Goal: Answer question/provide support: Share knowledge or assist other users

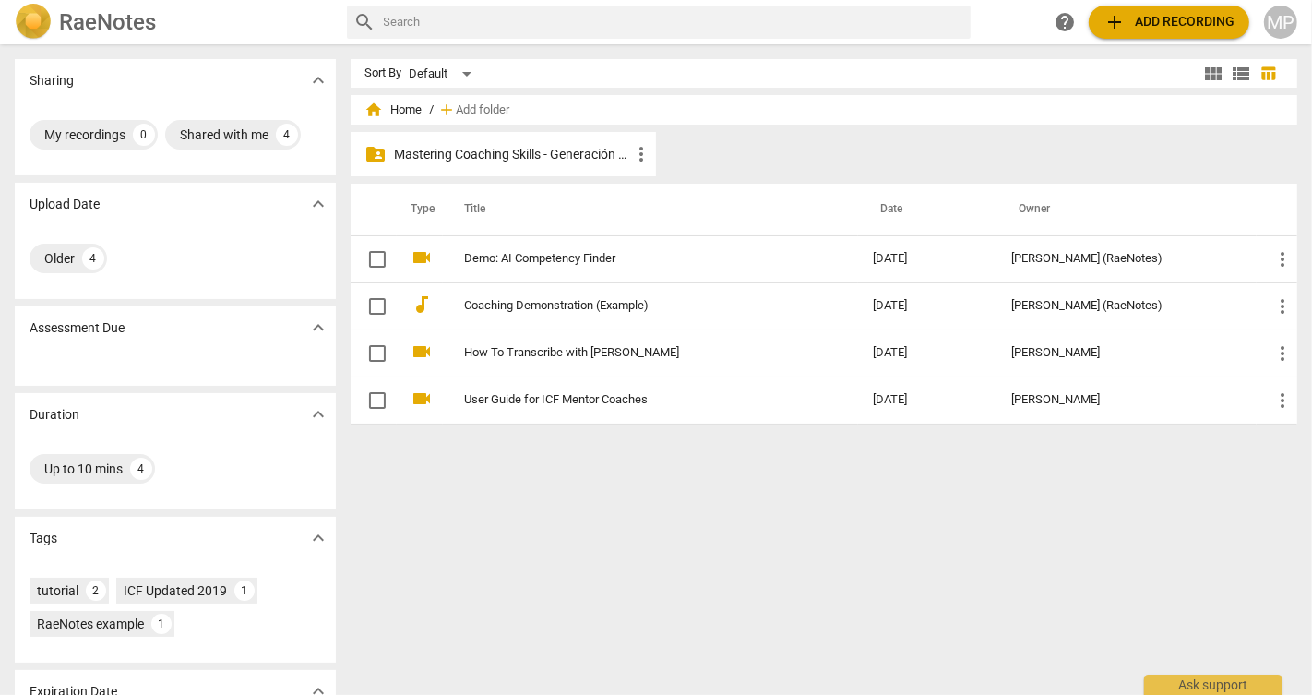
click at [510, 152] on p "Mastering Coaching Skills - Generación 31" at bounding box center [512, 154] width 235 height 19
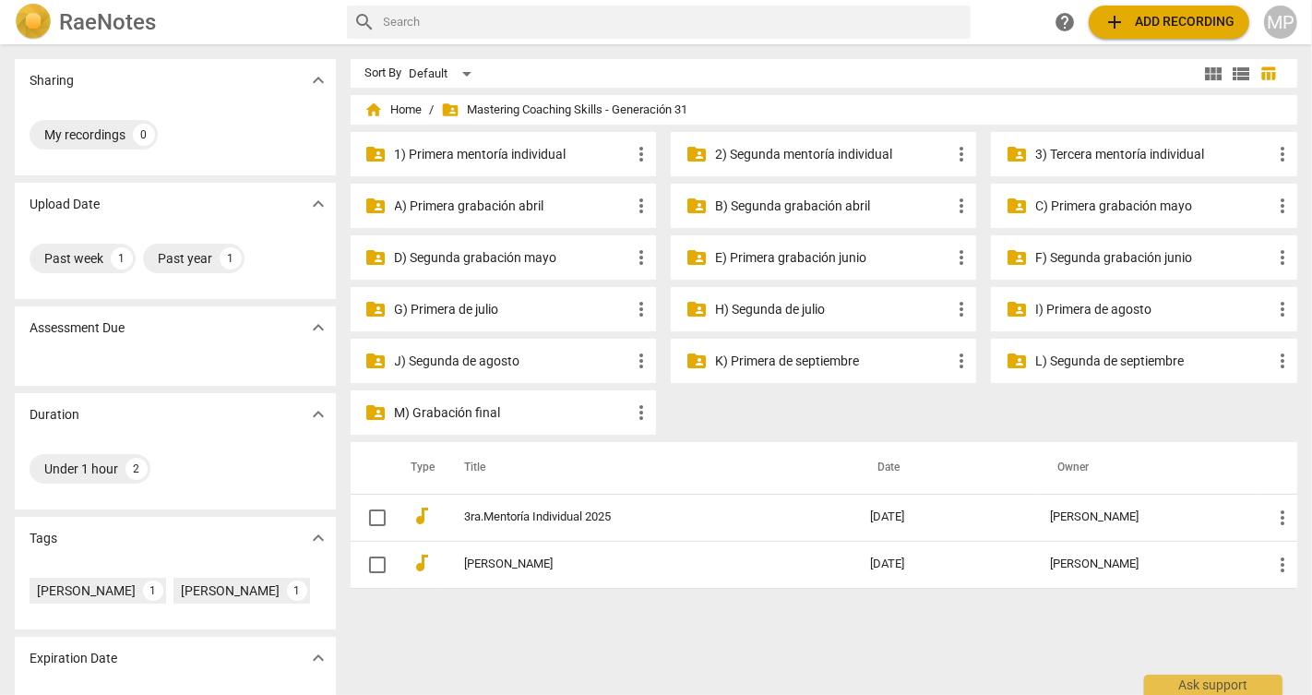
click at [782, 149] on p "2) Segunda mentoría individual" at bounding box center [832, 154] width 235 height 19
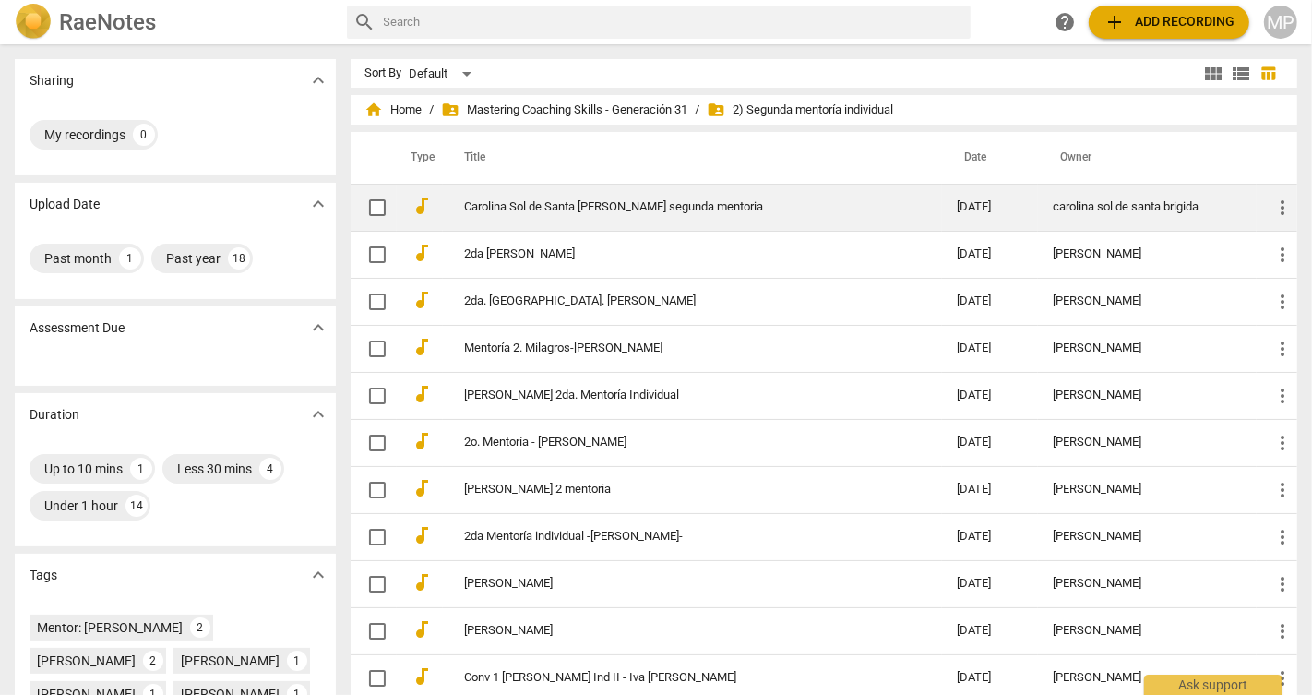
click at [610, 210] on link "Carolina Sol de Santa [PERSON_NAME] segunda mentoria" at bounding box center [678, 207] width 426 height 14
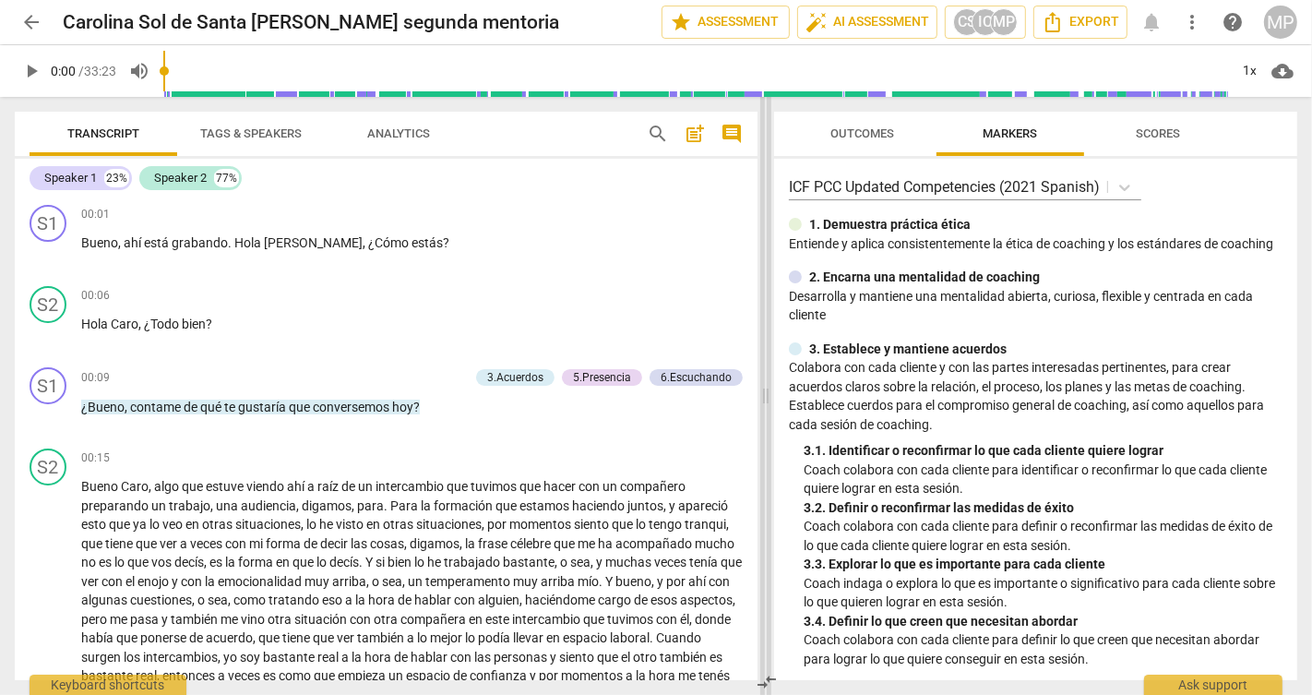
drag, startPoint x: 653, startPoint y: 351, endPoint x: 763, endPoint y: 346, distance: 109.9
click at [763, 346] on span at bounding box center [765, 396] width 11 height 598
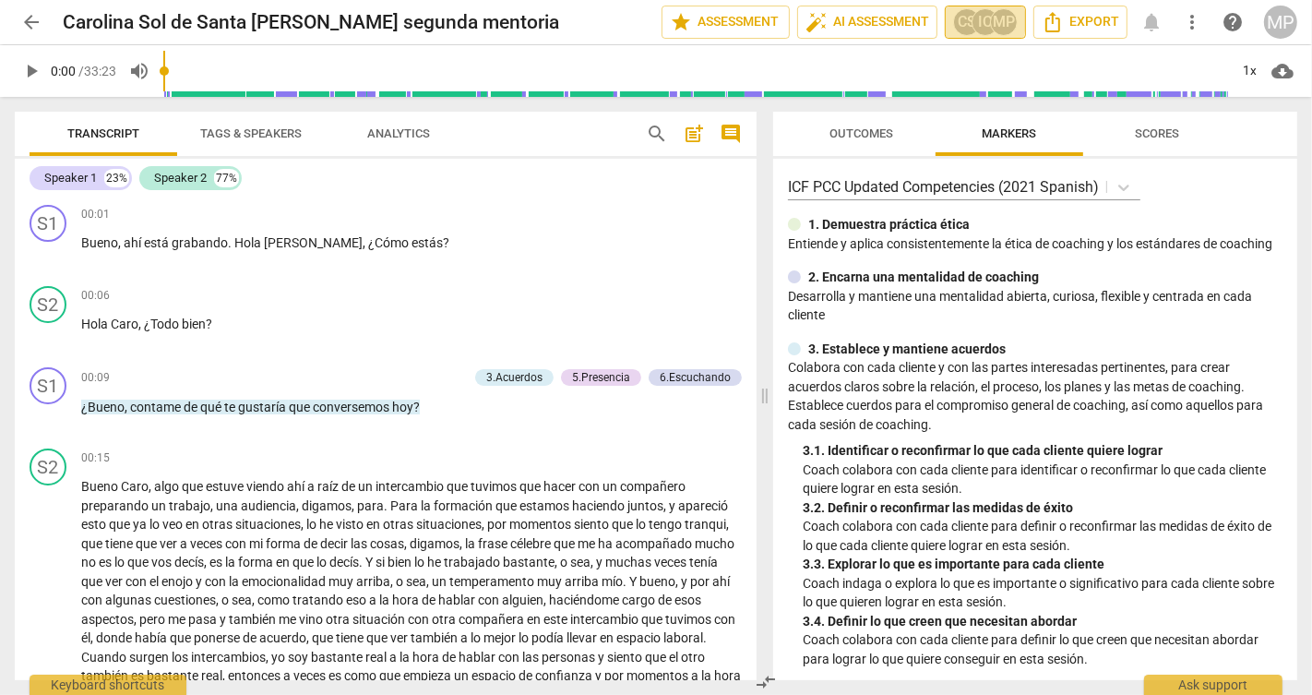
click at [968, 21] on div "CS" at bounding box center [967, 22] width 28 height 28
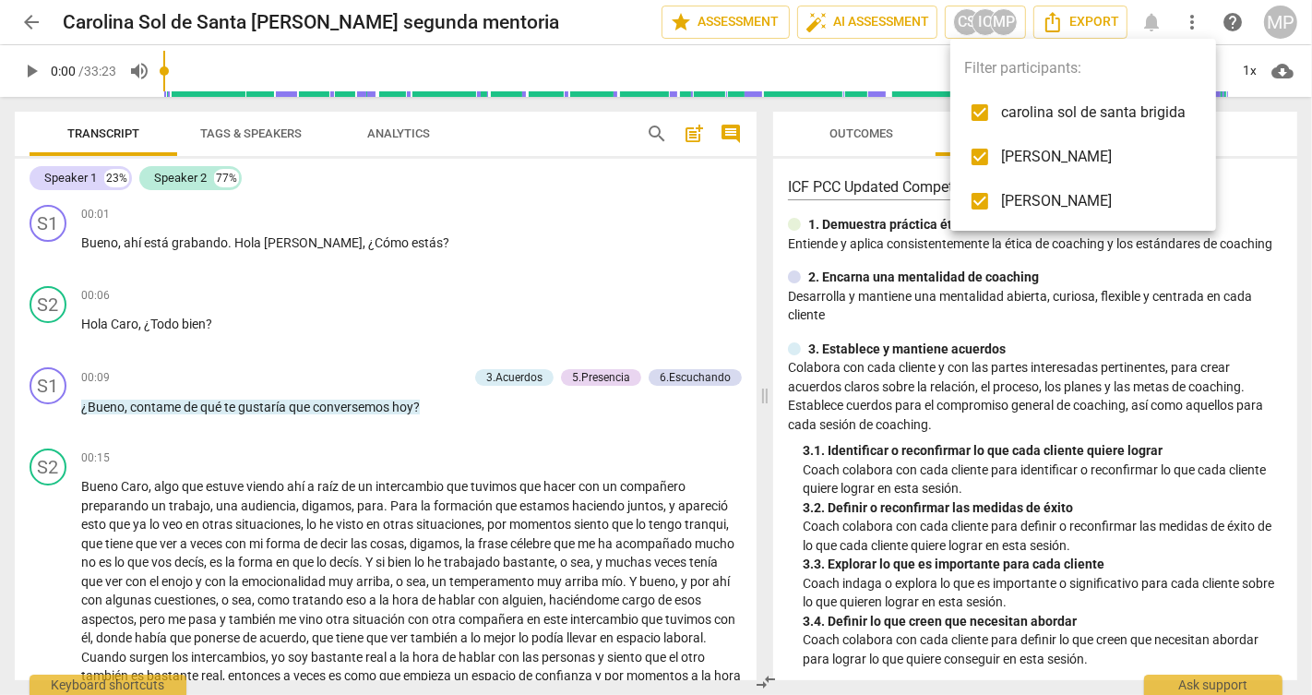
click at [991, 106] on input "checkbox" at bounding box center [979, 112] width 44 height 44
checkbox input "false"
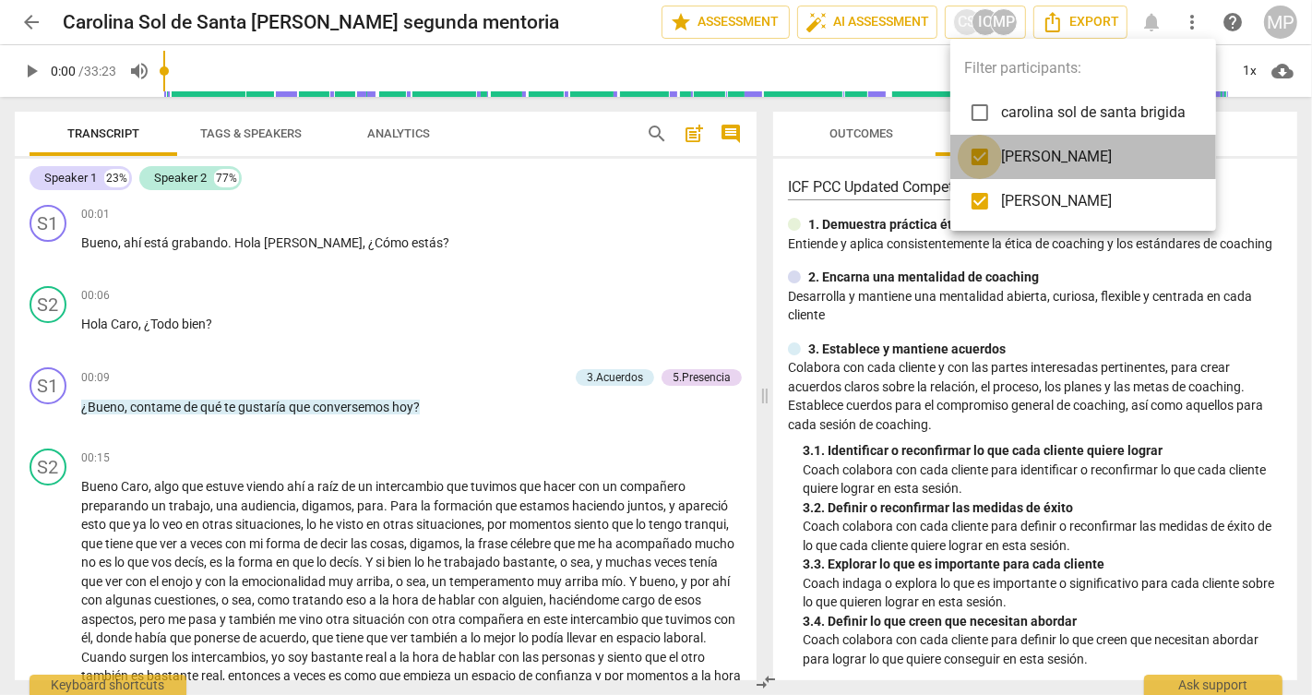
click at [989, 151] on input "checkbox" at bounding box center [979, 157] width 44 height 44
checkbox input "false"
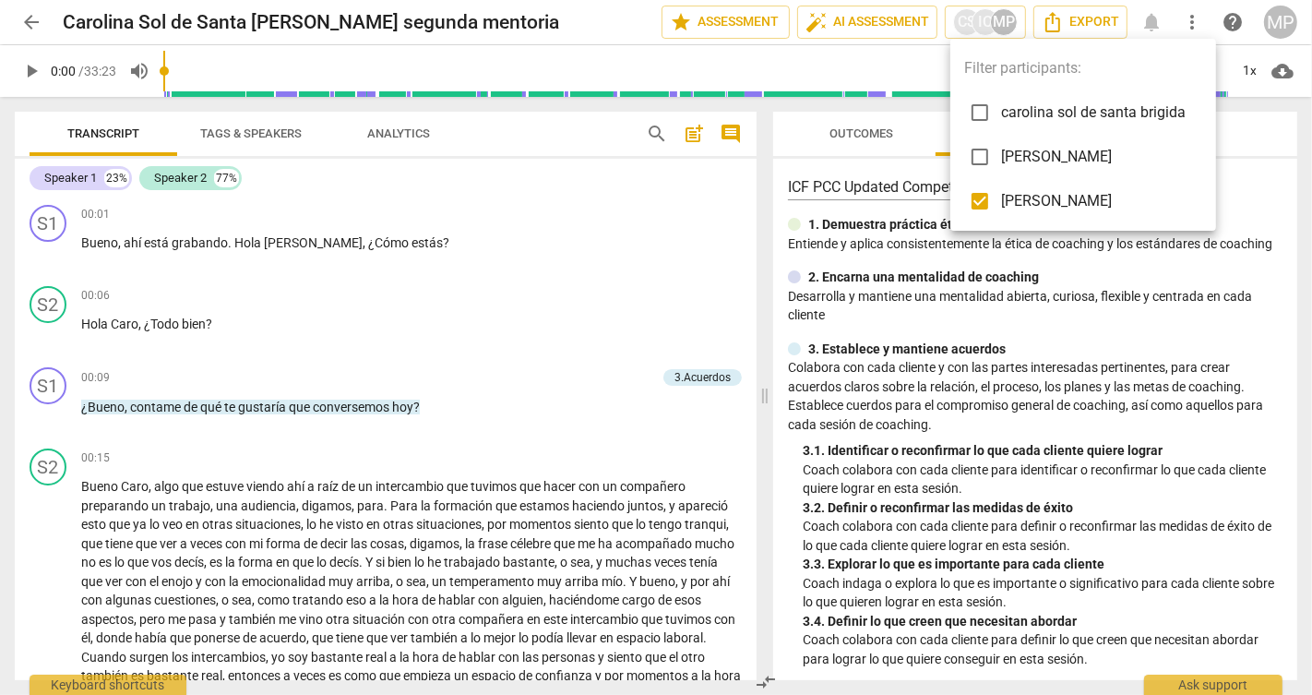
click at [1080, 20] on div at bounding box center [656, 347] width 1312 height 695
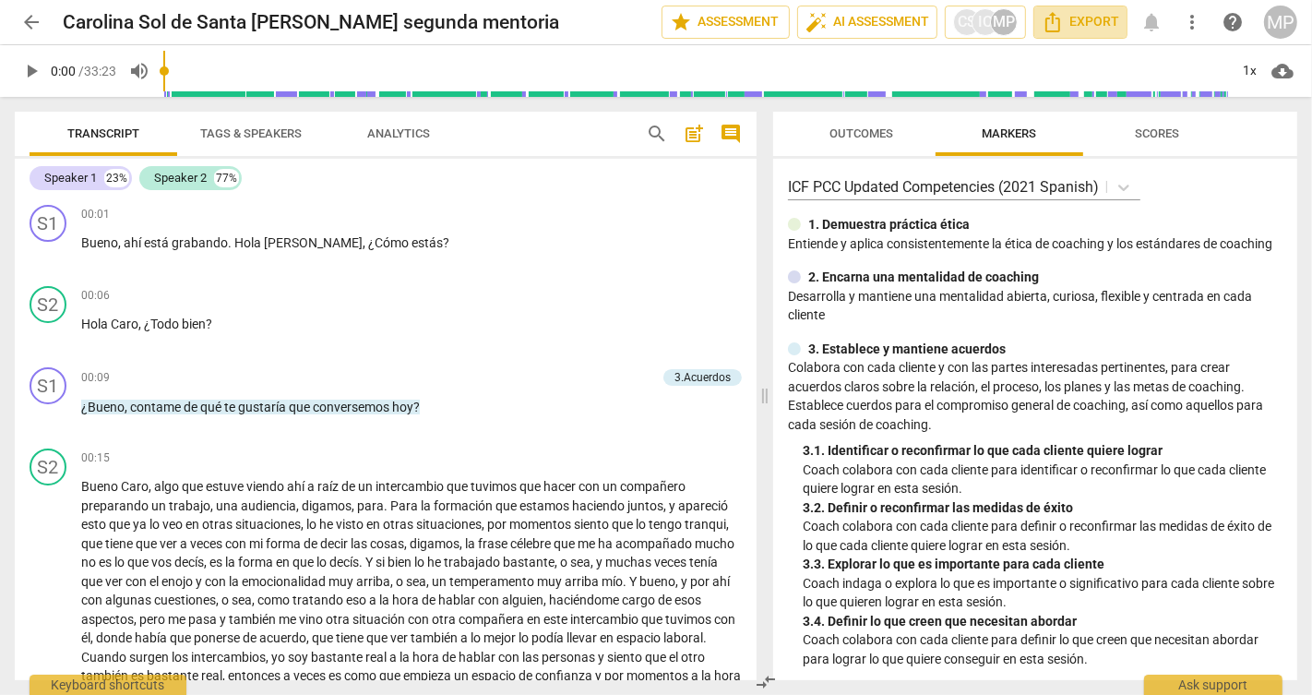
click at [1080, 20] on span "Export" at bounding box center [1079, 22] width 77 height 22
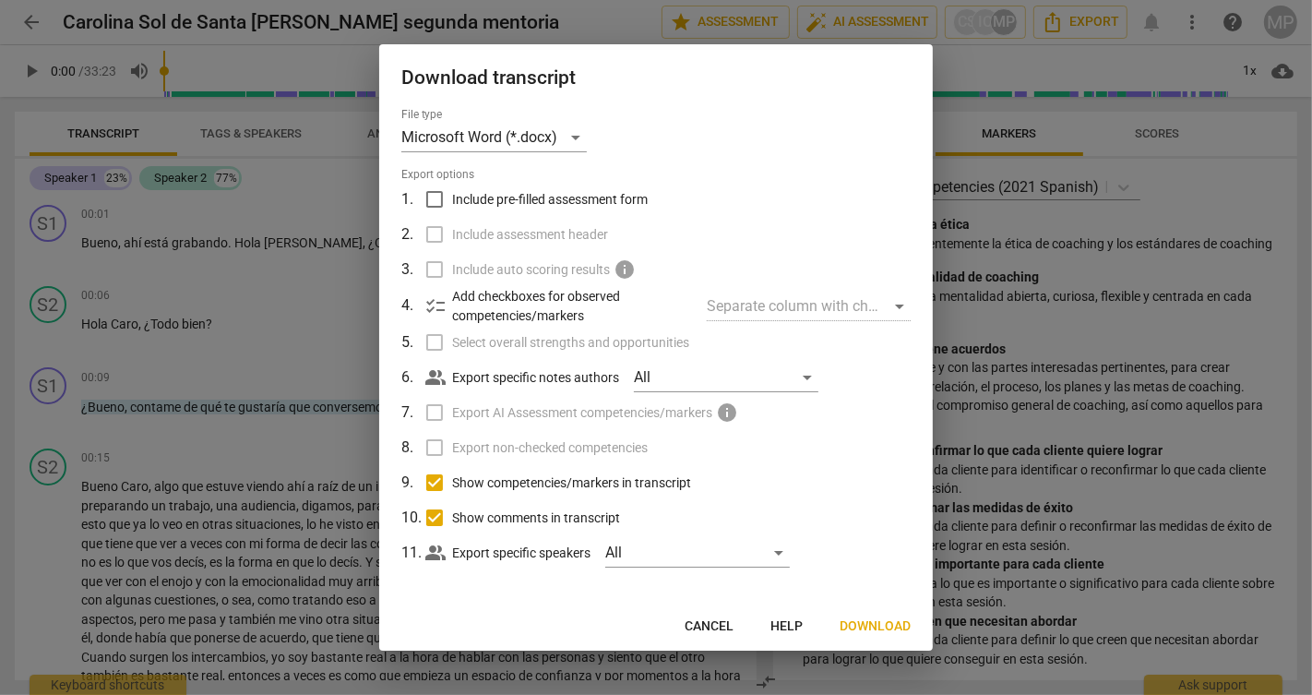
click at [848, 624] on span "Download" at bounding box center [874, 626] width 71 height 18
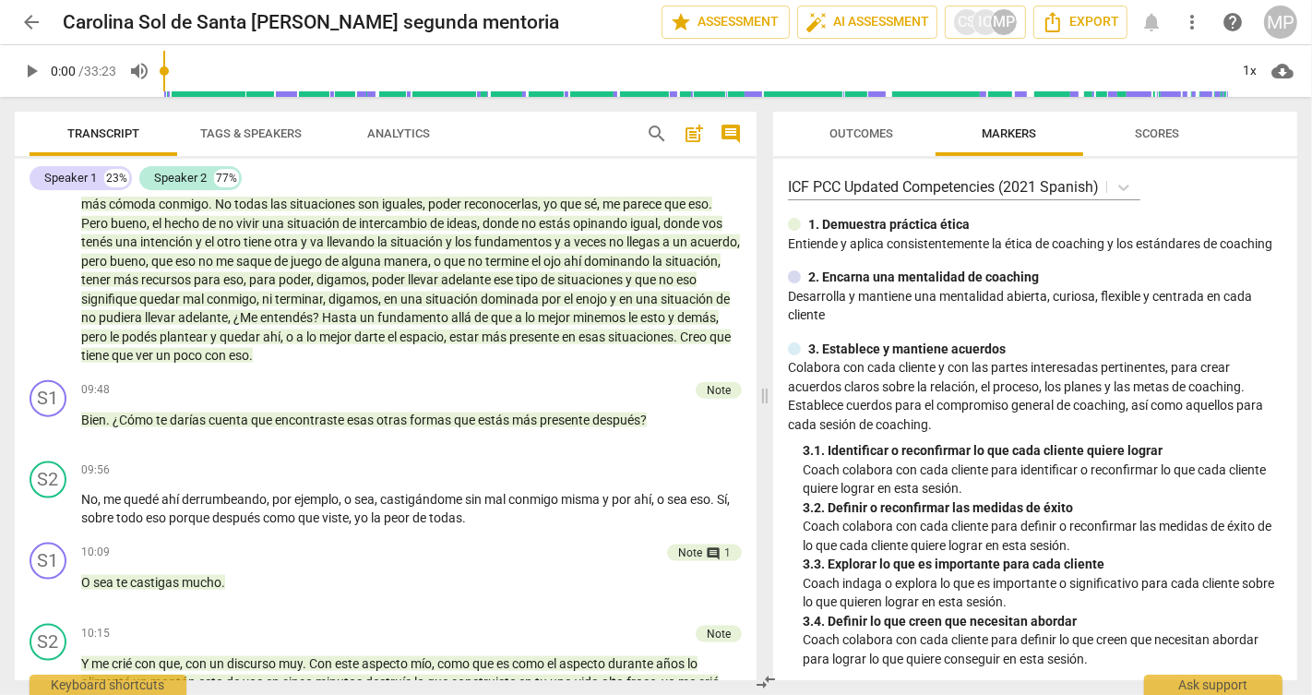
scroll to position [1974, 0]
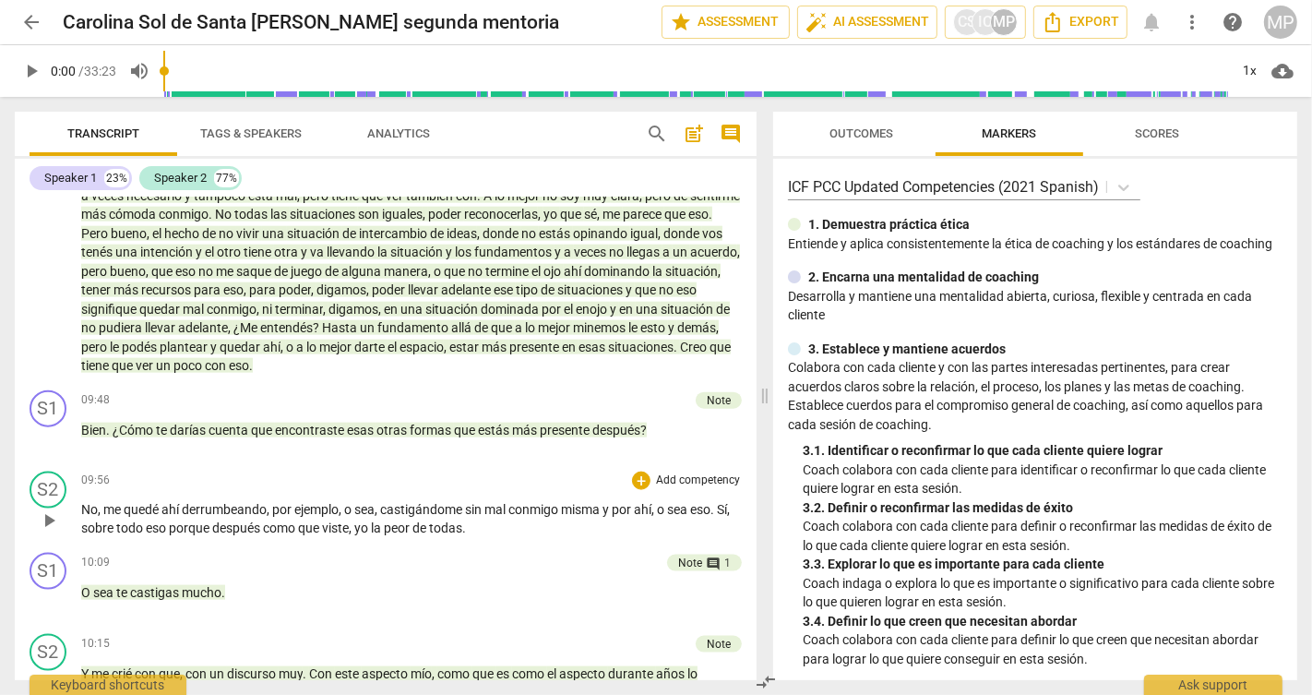
click at [671, 489] on p "Add competency" at bounding box center [698, 480] width 88 height 17
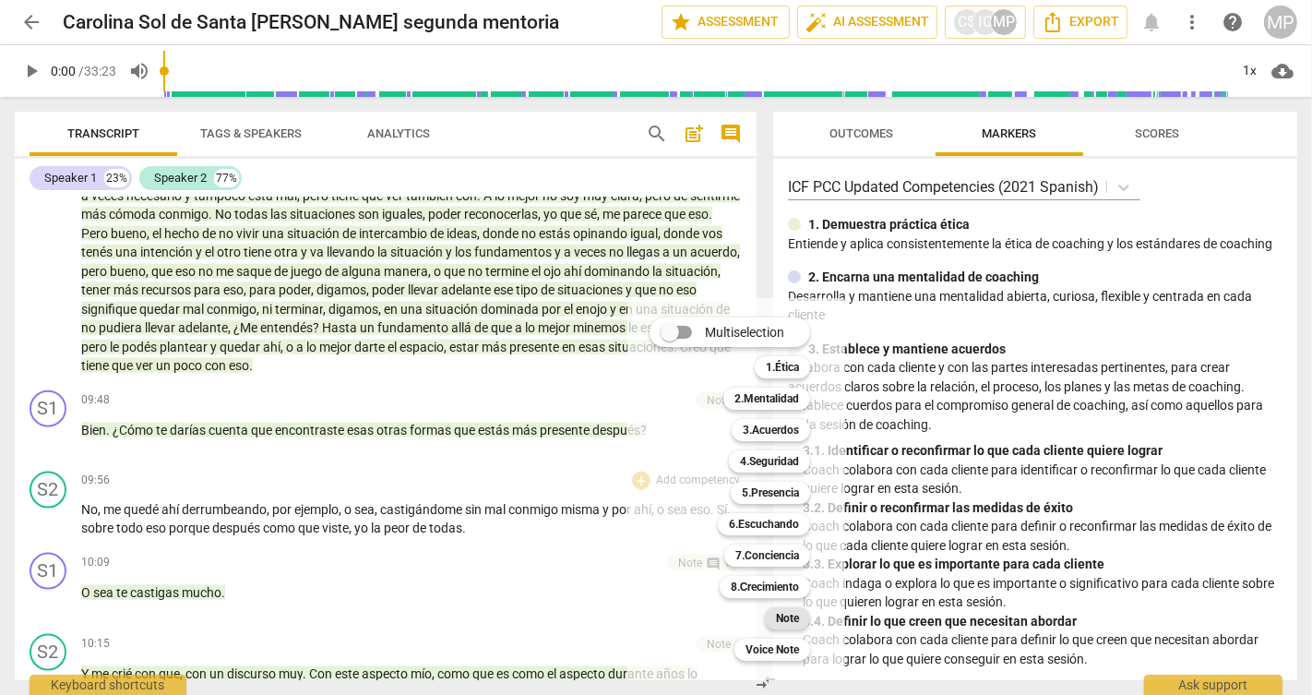
click at [782, 624] on b "Note" at bounding box center [787, 618] width 23 height 22
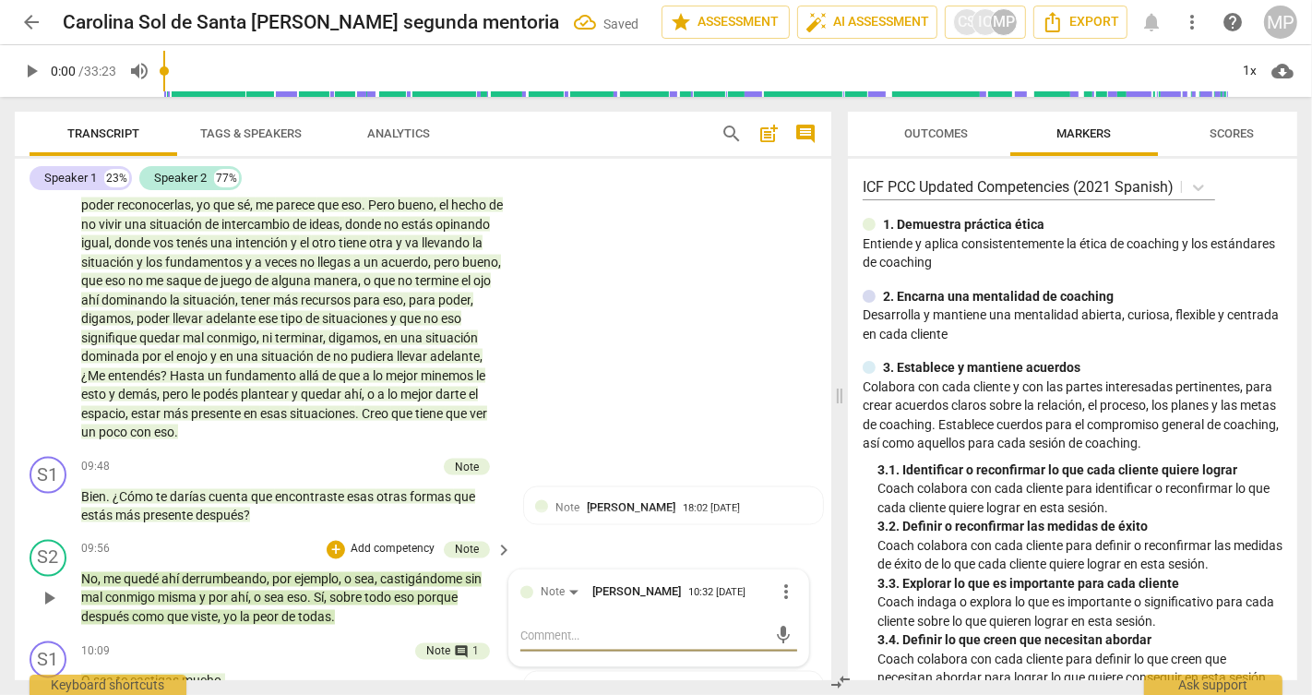
scroll to position [2603, 0]
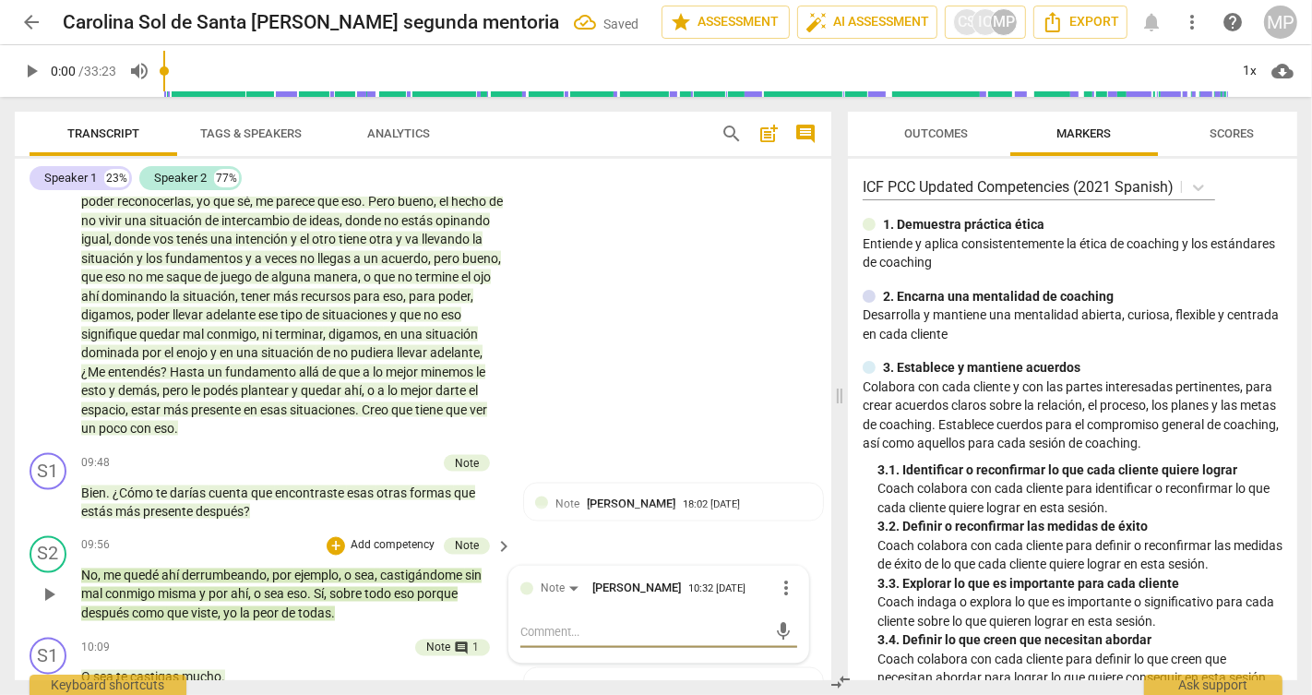
type textarea "C"
type textarea "CO"
type textarea "COM"
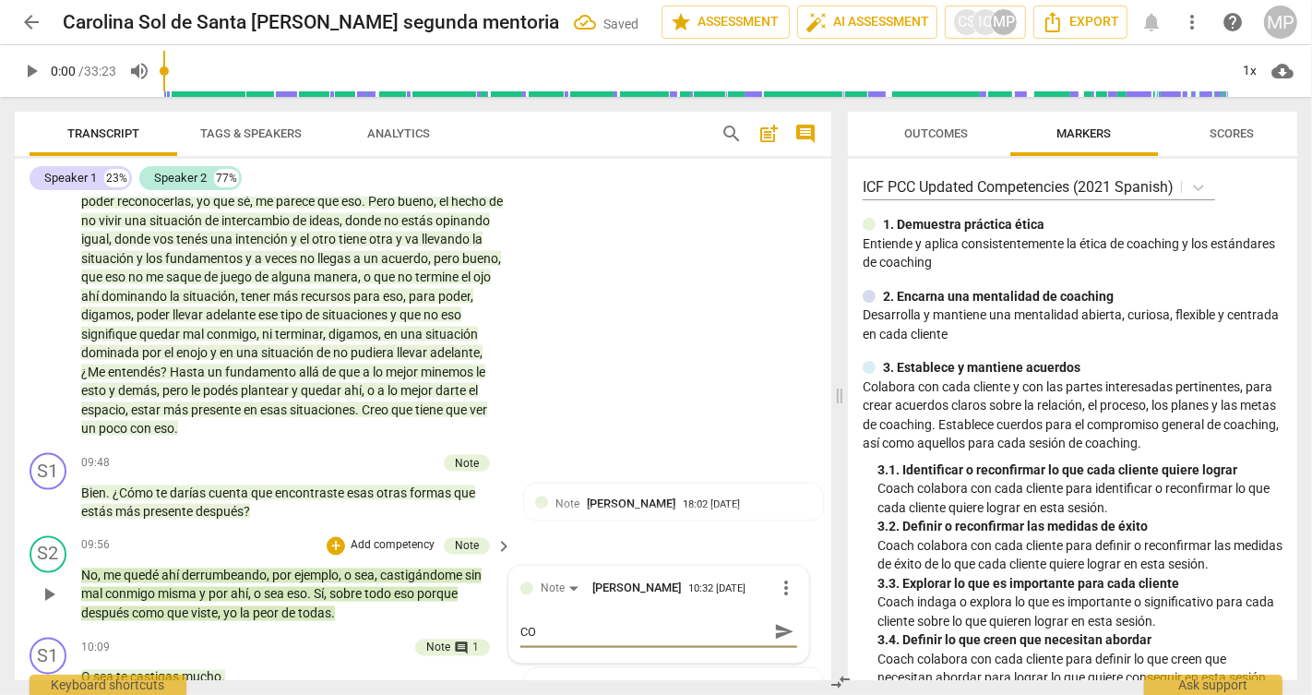
type textarea "COM"
type textarea "COMO"
type textarea "COM"
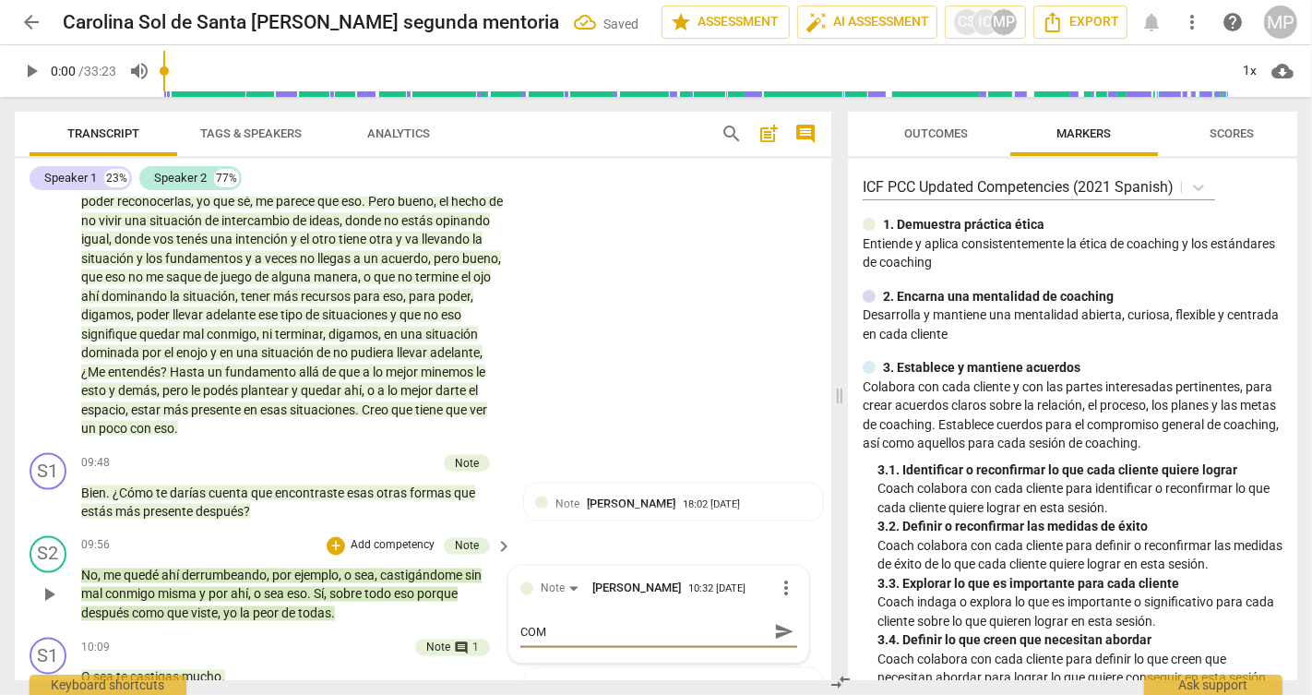
type textarea "CO"
type textarea "C"
type textarea "Co"
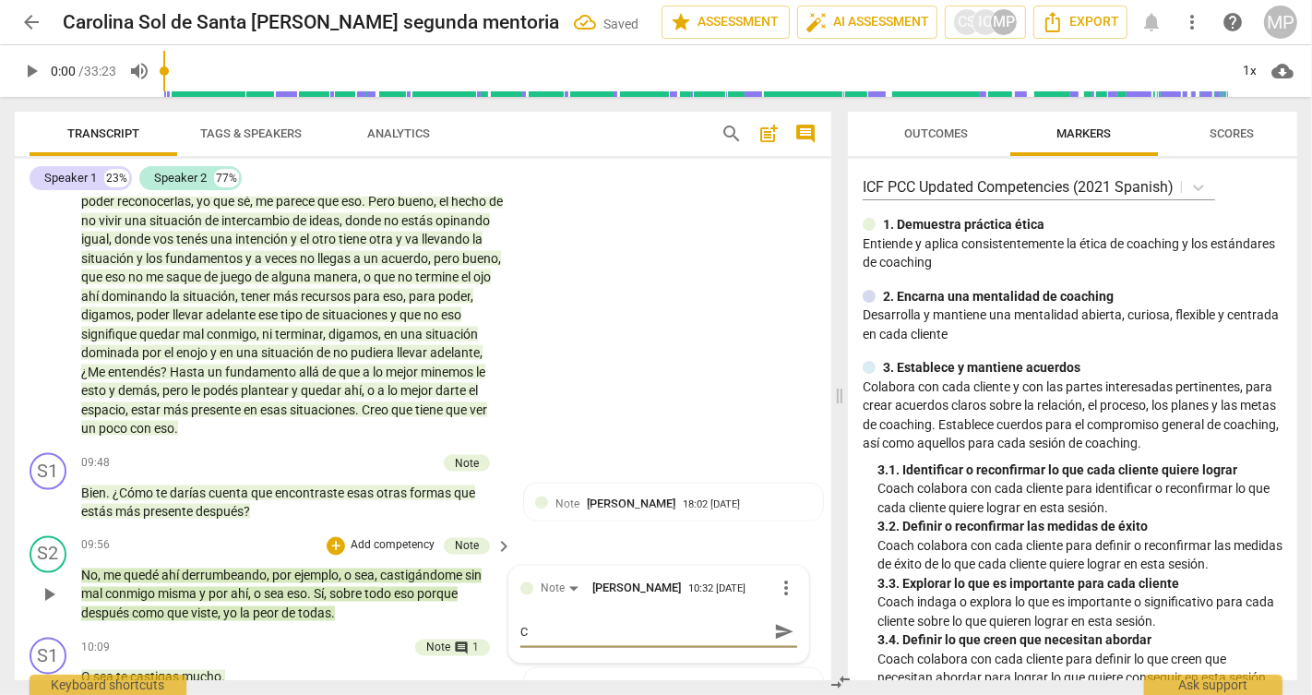
type textarea "Co"
type textarea "Com"
type textarea "Como"
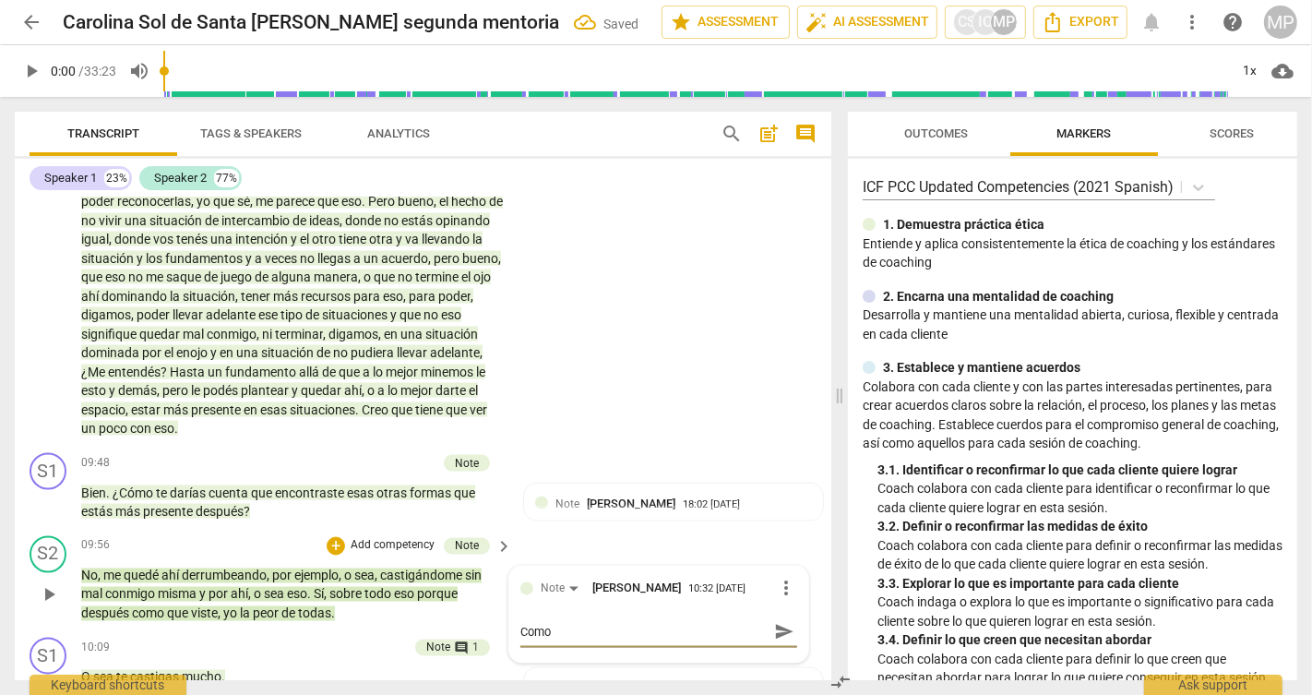
type textarea "Como"
type textarea "Como s"
type textarea "Como se"
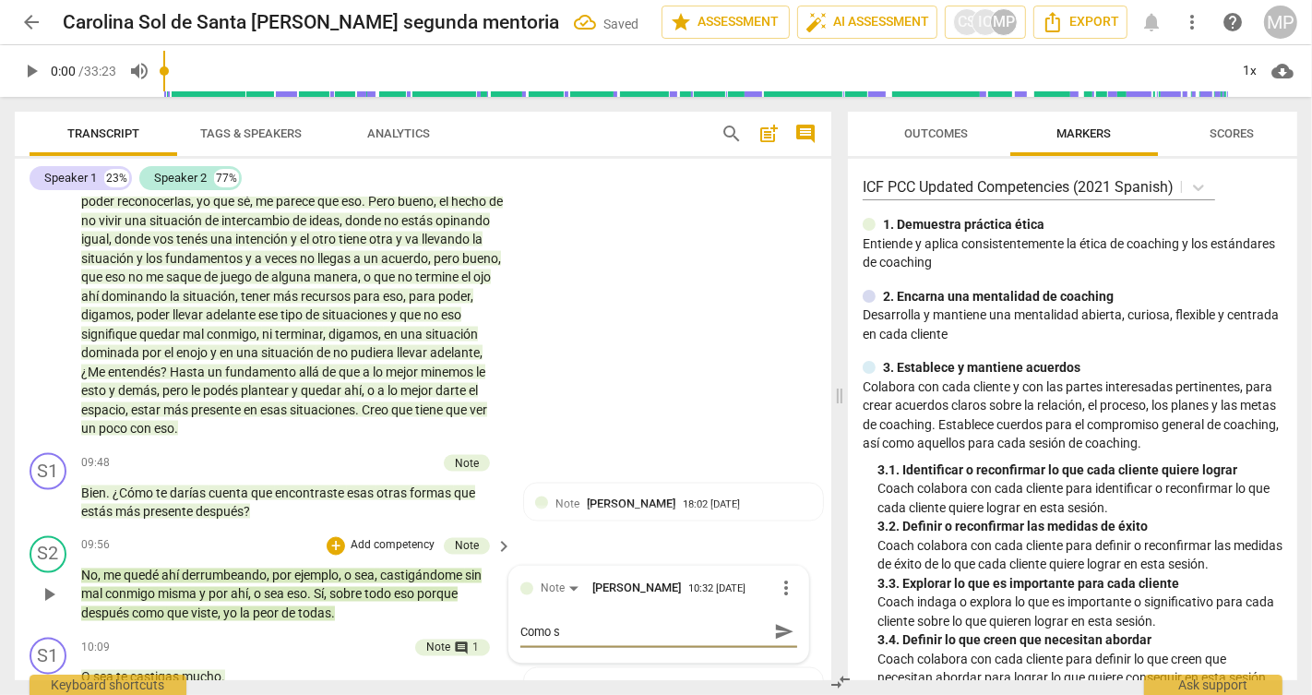
type textarea "Como se"
type textarea "Como se v"
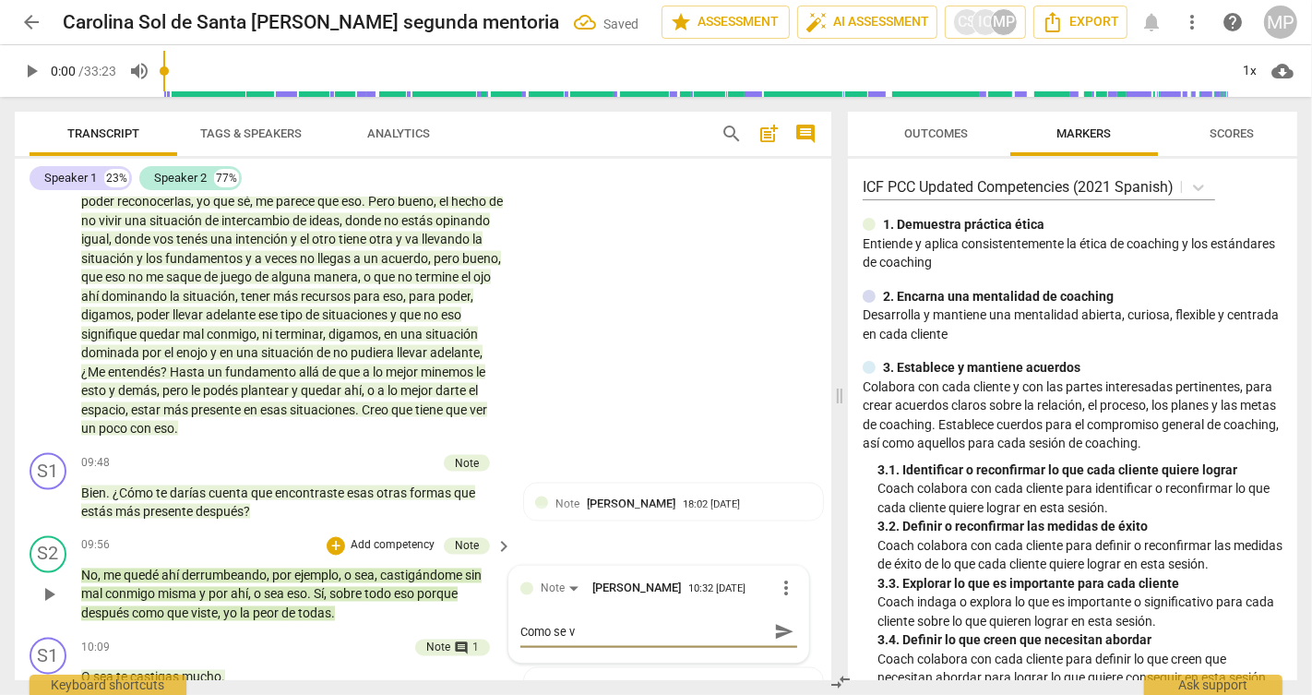
type textarea "Como se va"
type textarea "Como se va a"
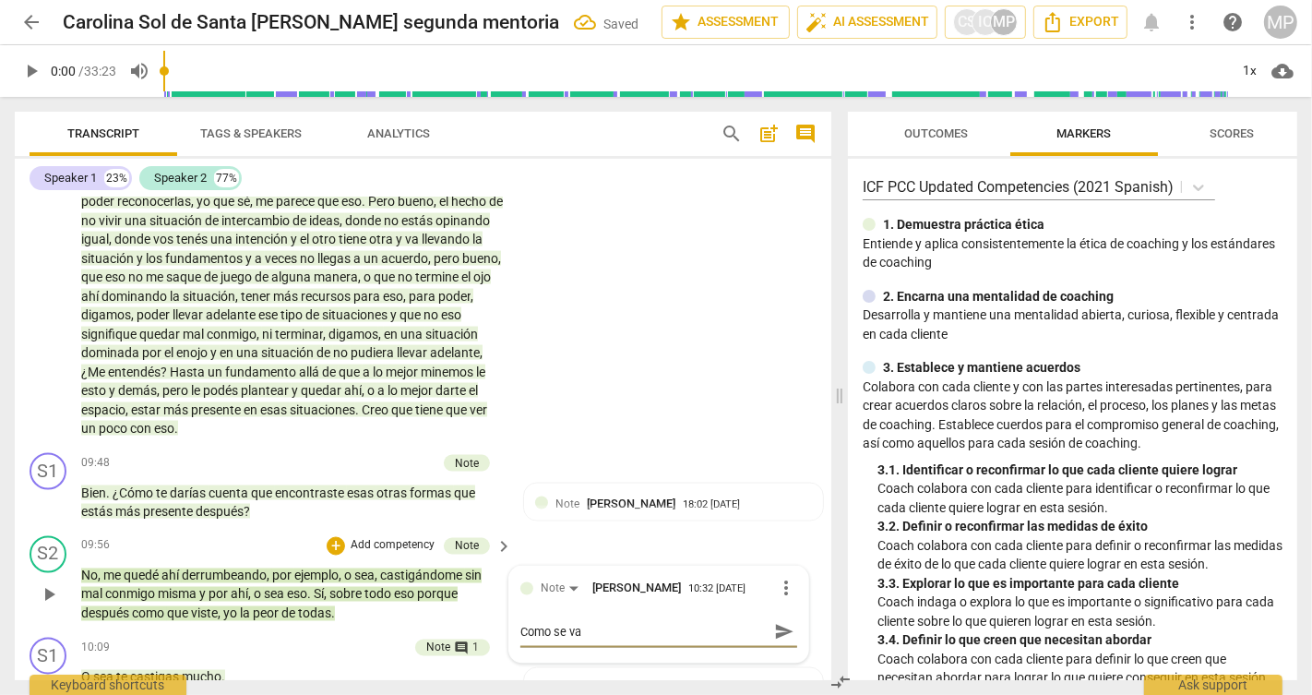
type textarea "Como se va a"
type textarea "Como se va a d"
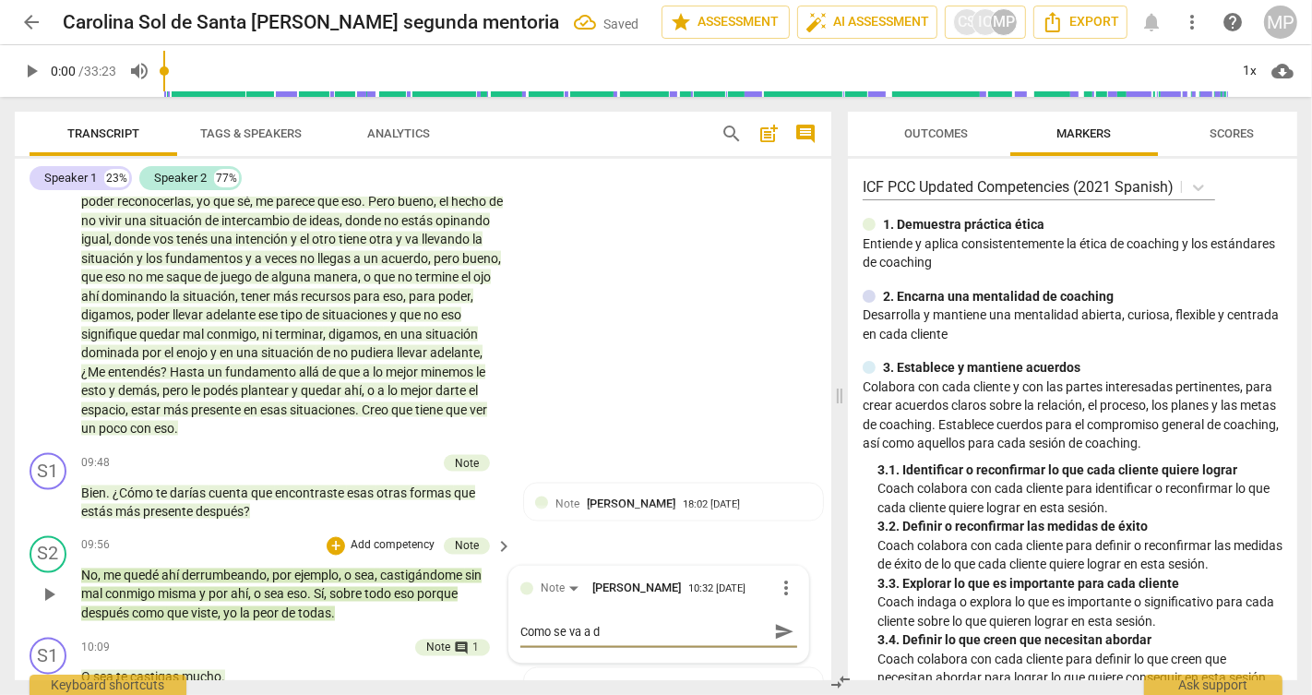
type textarea "Como se va a da"
type textarea "Como se va a dar"
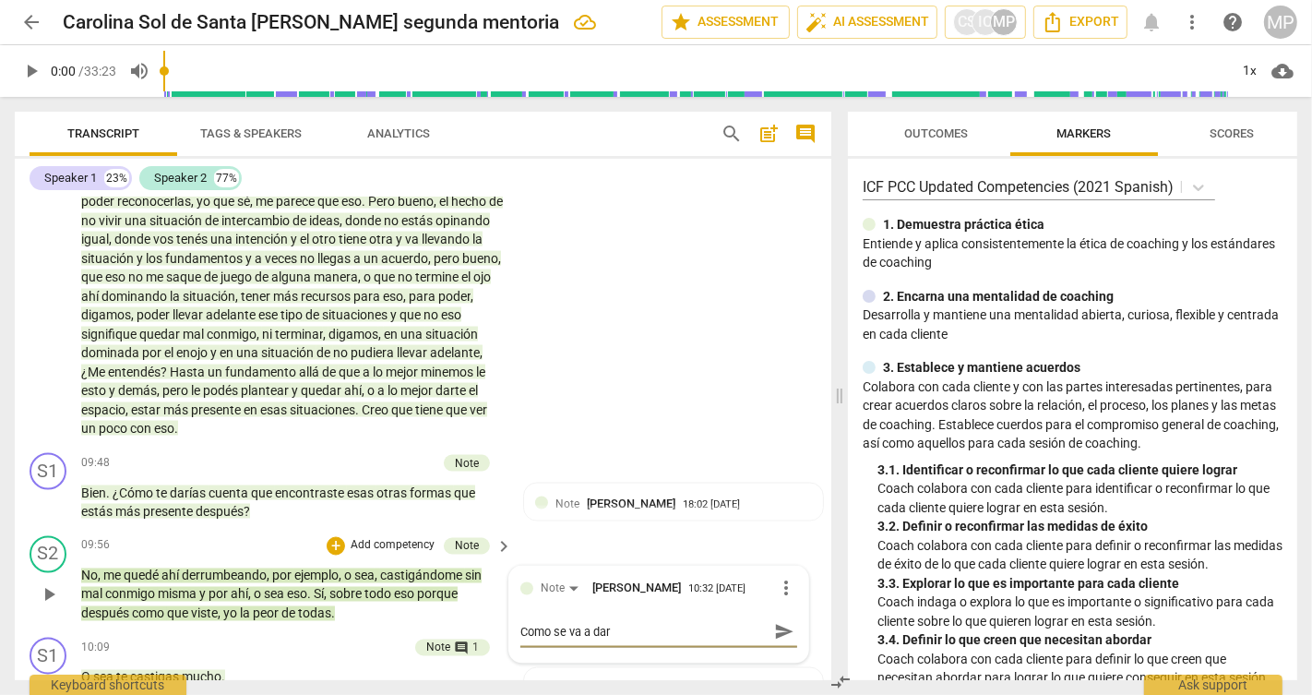
type textarea "Como se va a dar"
type textarea "Como se va a dar c"
type textarea "Como se va a dar cu"
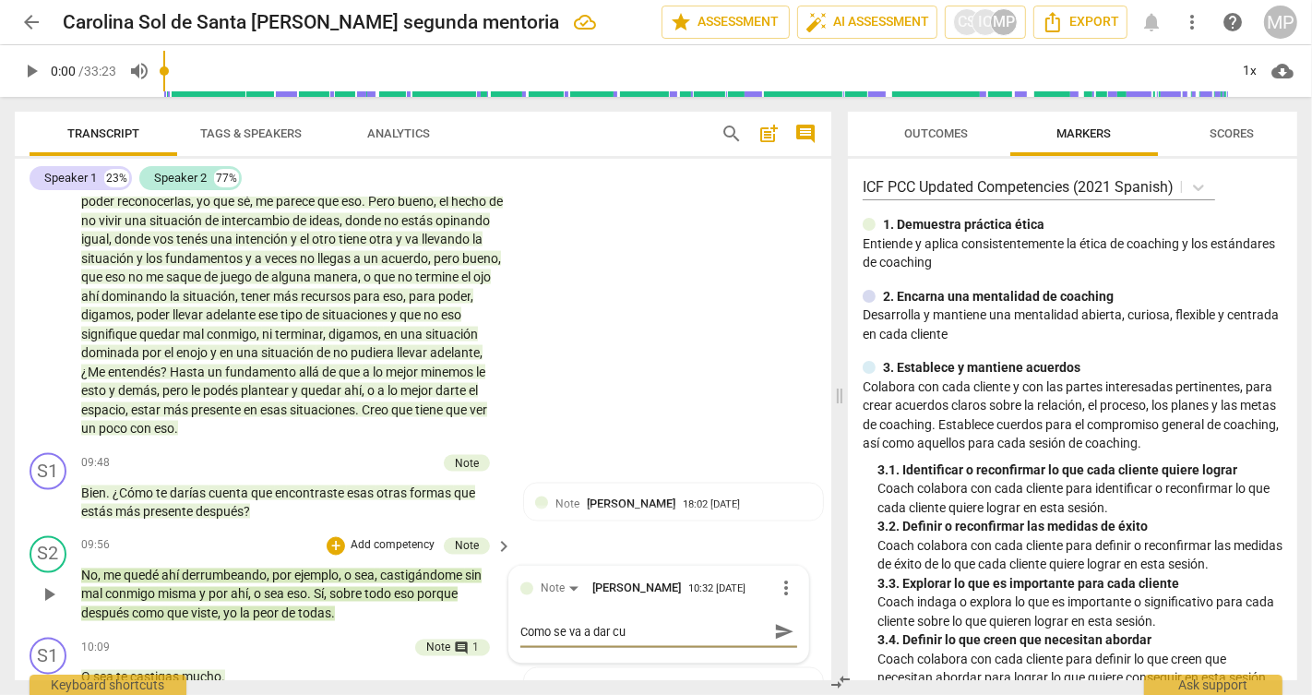
type textarea "Como se va a dar cue"
type textarea "Como se va a dar cuen"
type textarea "Como se va a dar cuent"
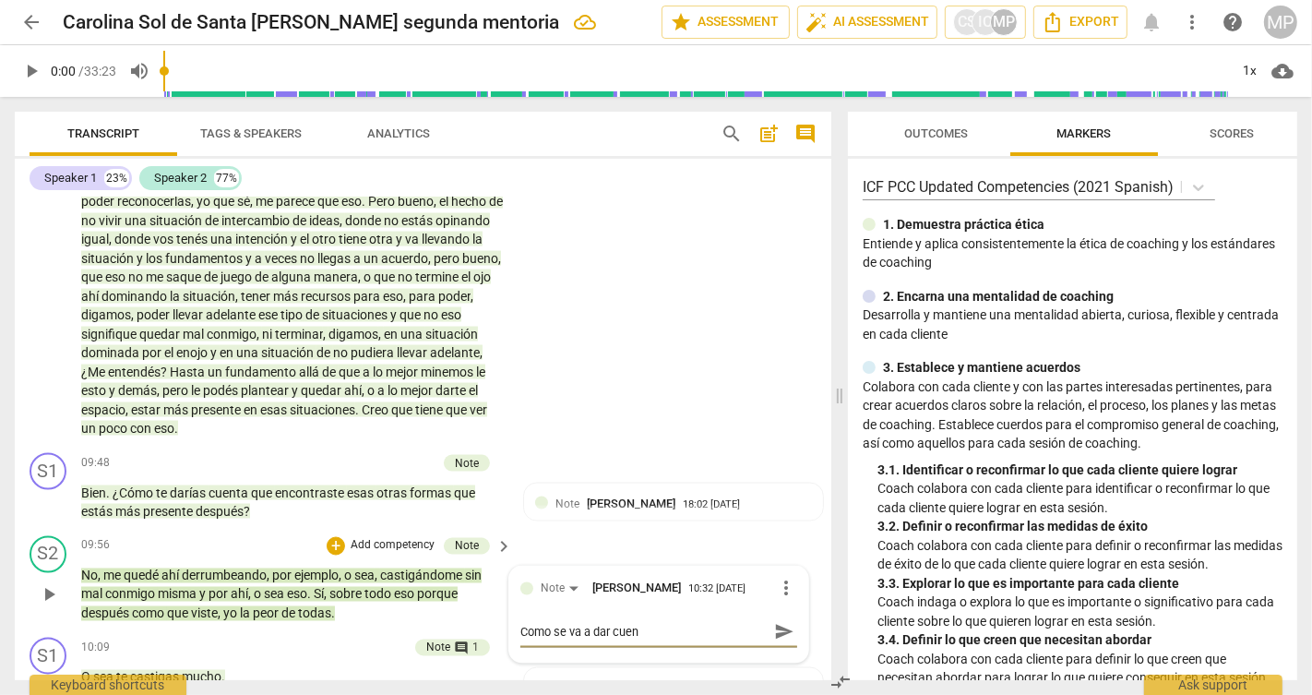
type textarea "Como se va a dar cuent"
type textarea "Como se va a dar cuenta"
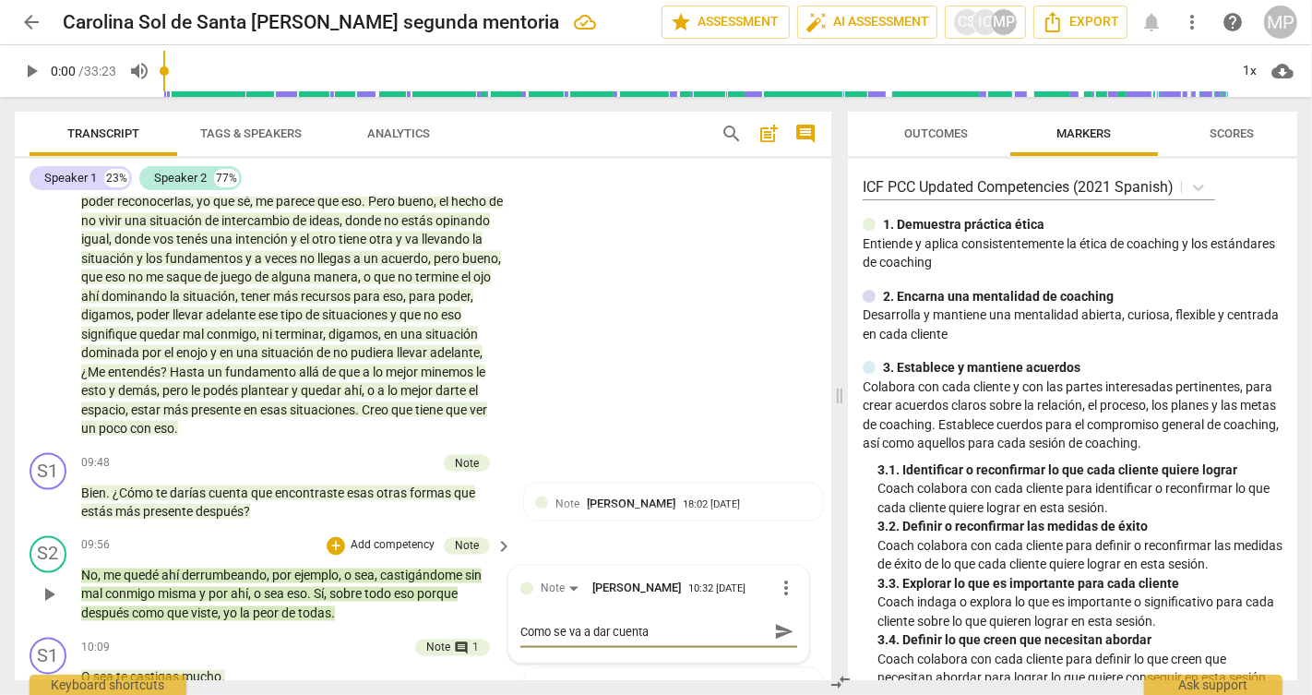
type textarea "Como se va a dar cuenta d"
type textarea "Como se va a dar cuenta de"
type textarea "Como se va a dar cuenta den"
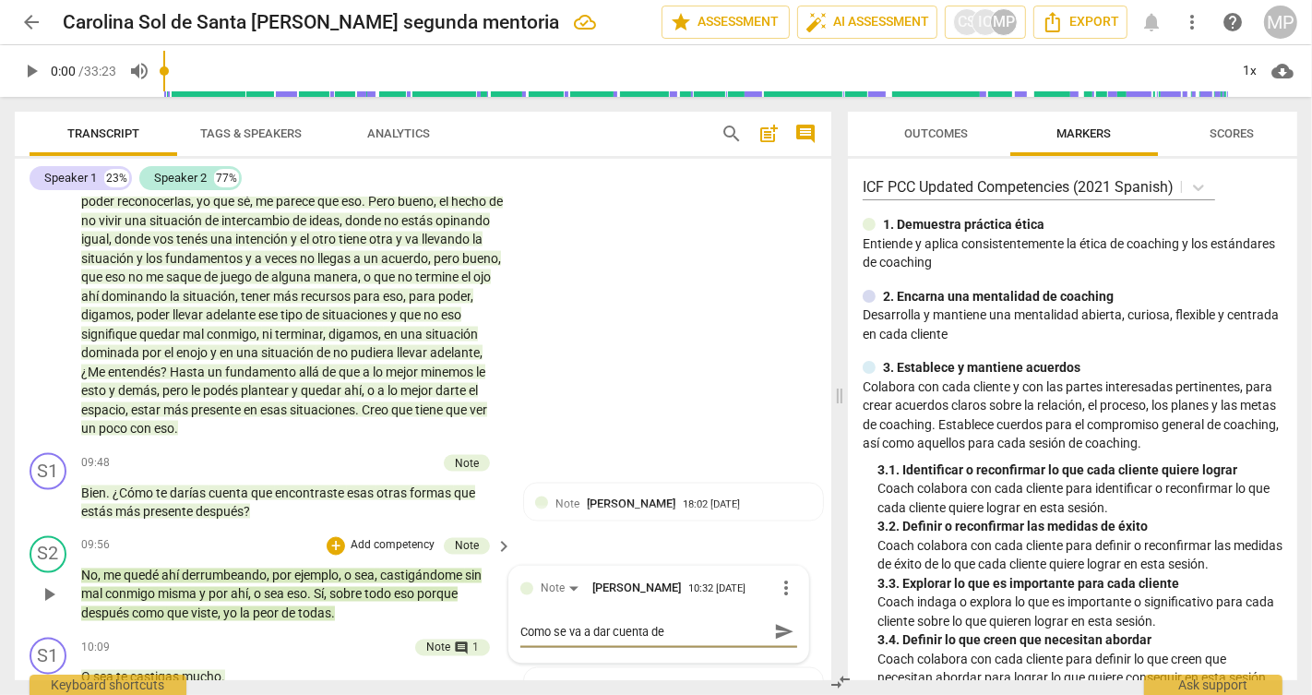
type textarea "Como se va a dar cuenta den"
type textarea "Como se va a dar cuenta dent"
type textarea "Como se va a dar cuenta dentr"
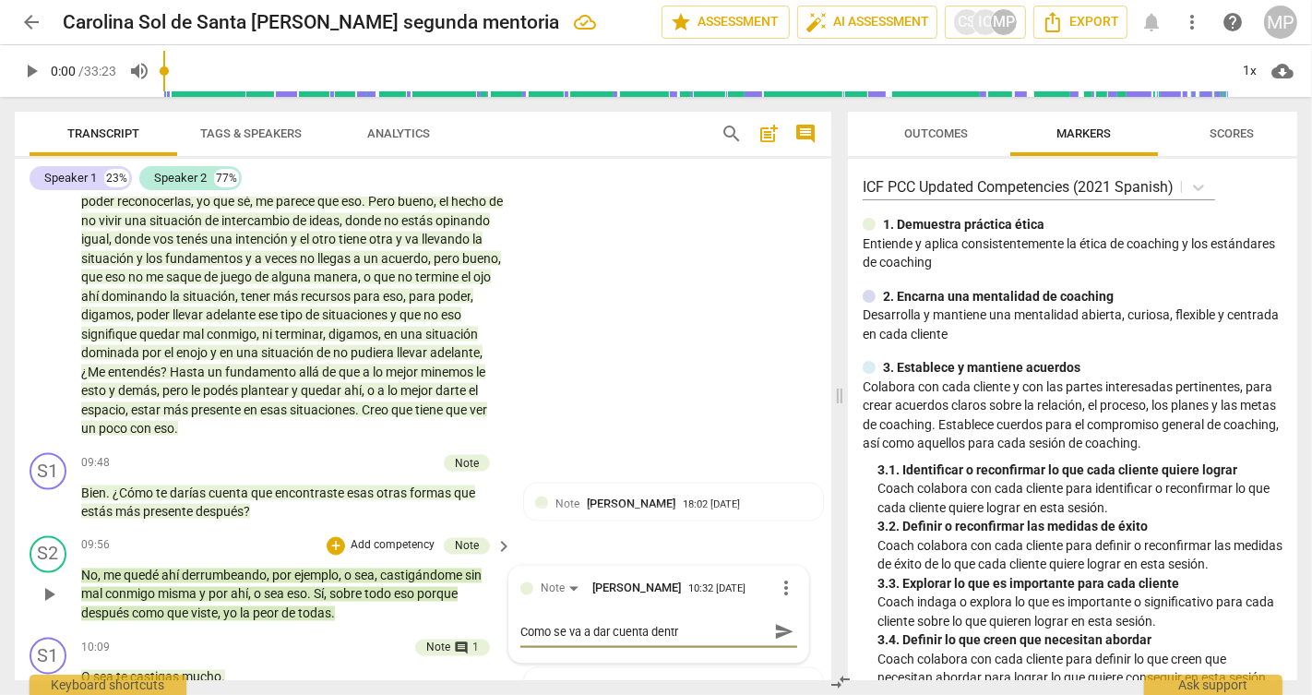
type textarea "Como se va a dar cuenta dentro"
type textarea "Como se va a dar cuenta dentro d"
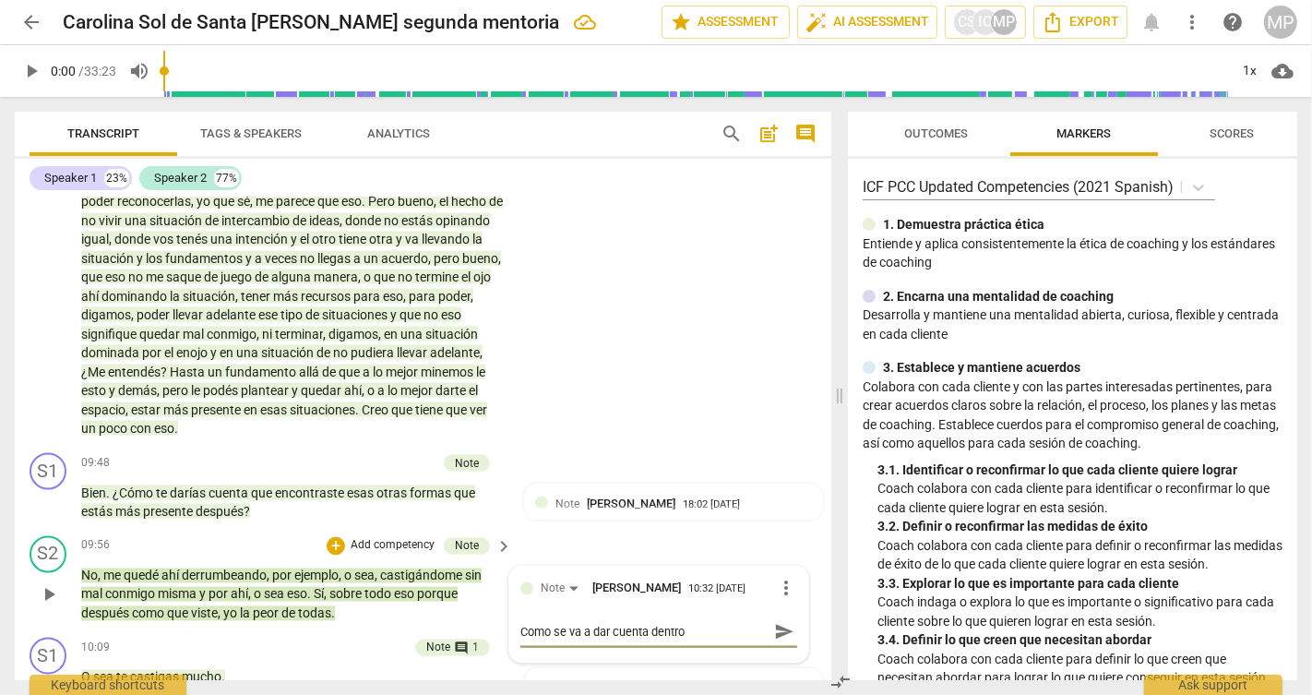
type textarea "Como se va a dar cuenta dentro d"
type textarea "Como se va a dar cuenta dentro de"
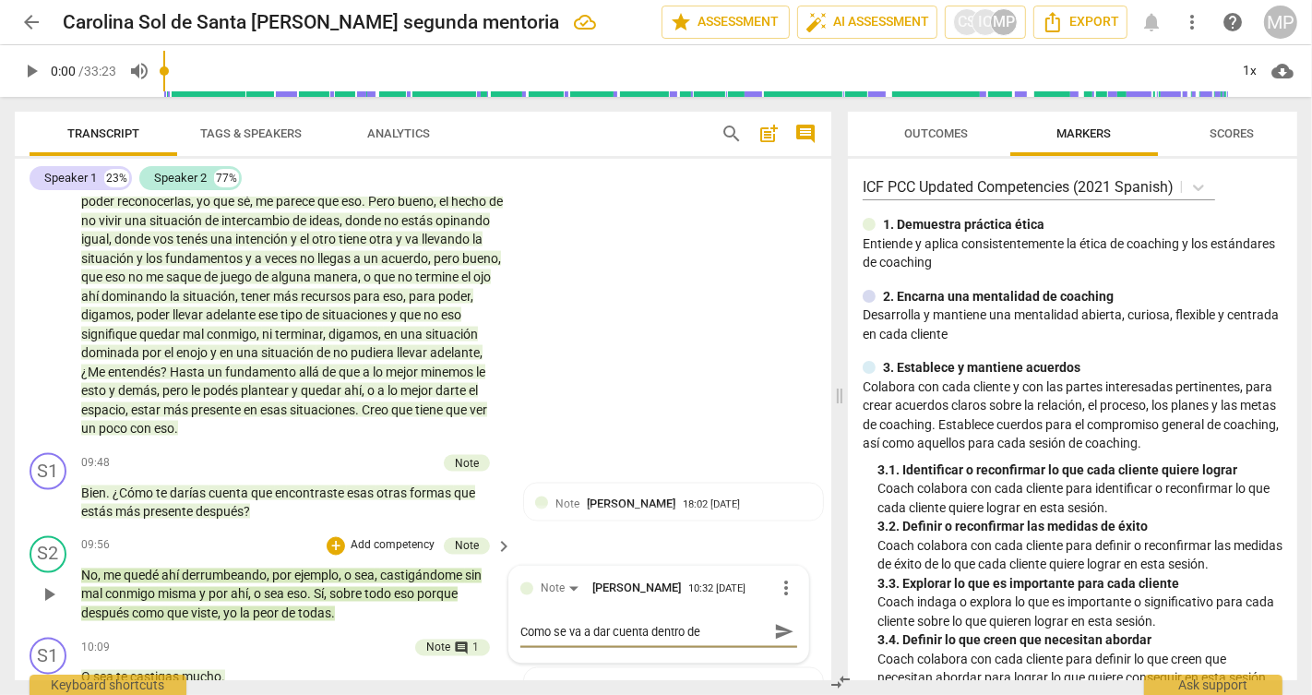
type textarea "Como se va a dar cuenta dentro de l"
type textarea "Como se va a dar cuenta dentro de la"
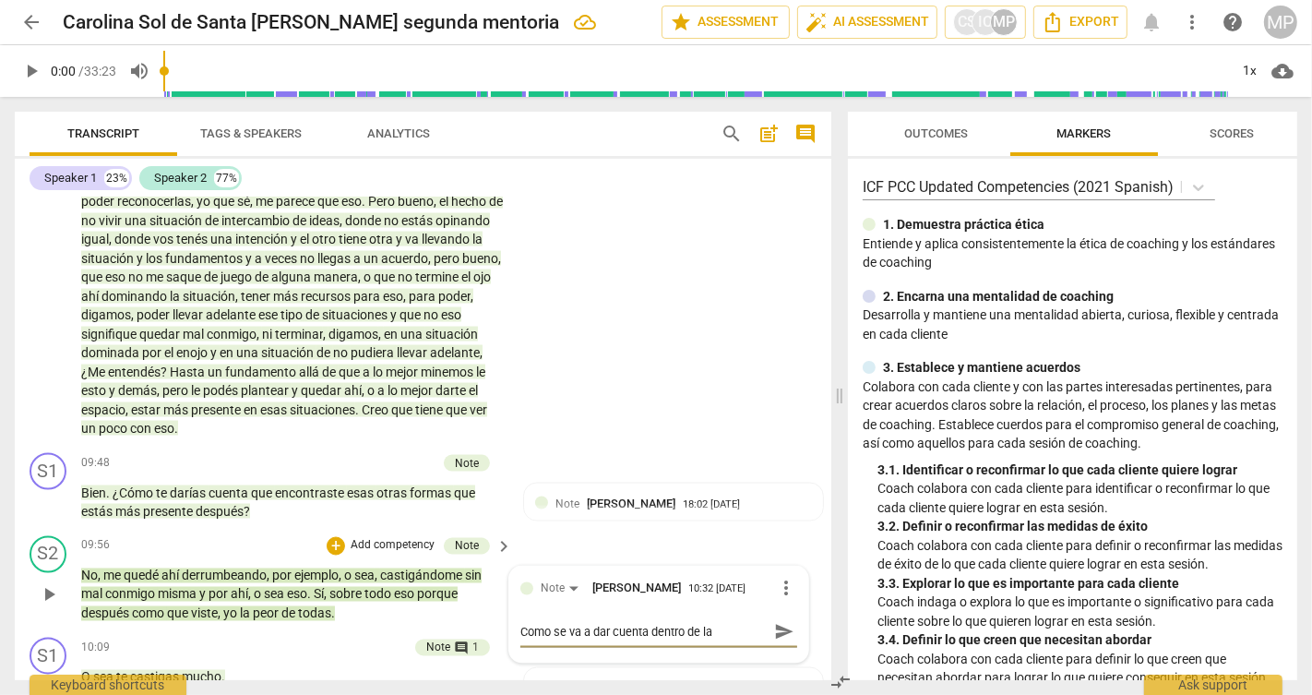
type textarea "Como se va a dar cuenta dentro de la"
type textarea "Como se va a dar cuenta dentro de la s"
type textarea "Como se va a dar cuenta dentro de la se"
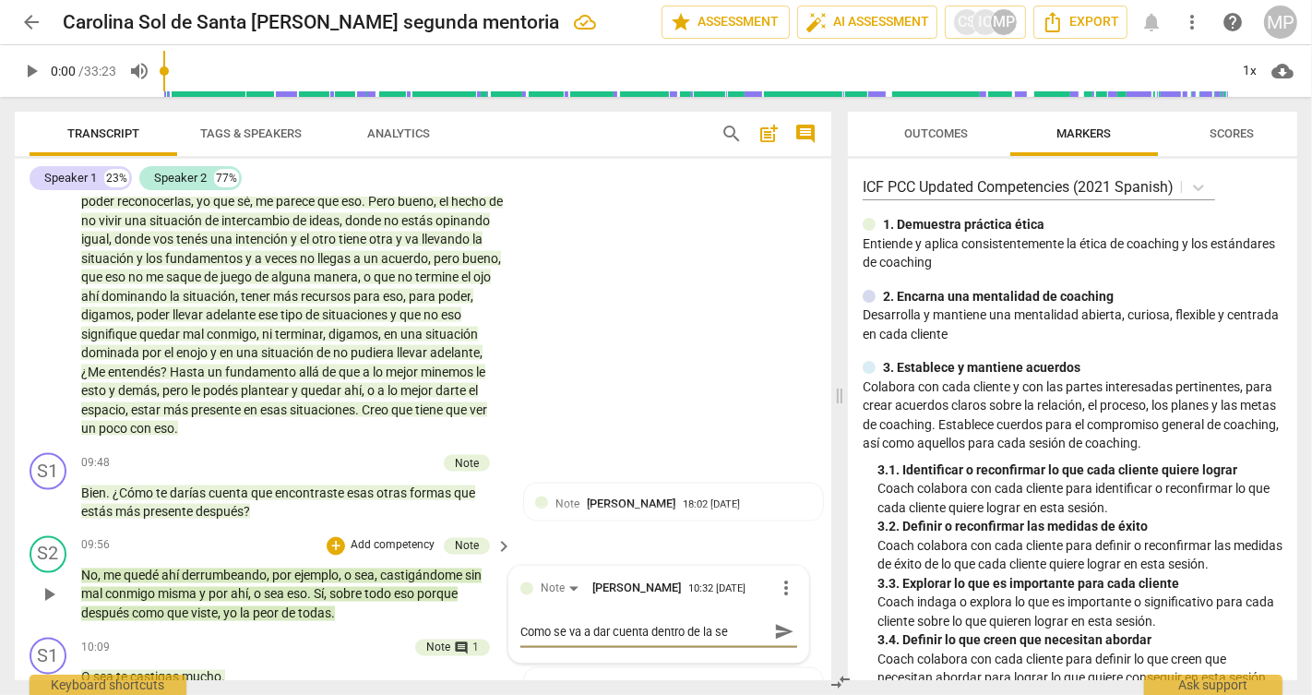
type textarea "Como se va a dar cuenta dentro de la ses"
type textarea "Como se va a dar cuenta dentro de la sesi"
type textarea "Como se va a dar cuenta dentro de la sesio"
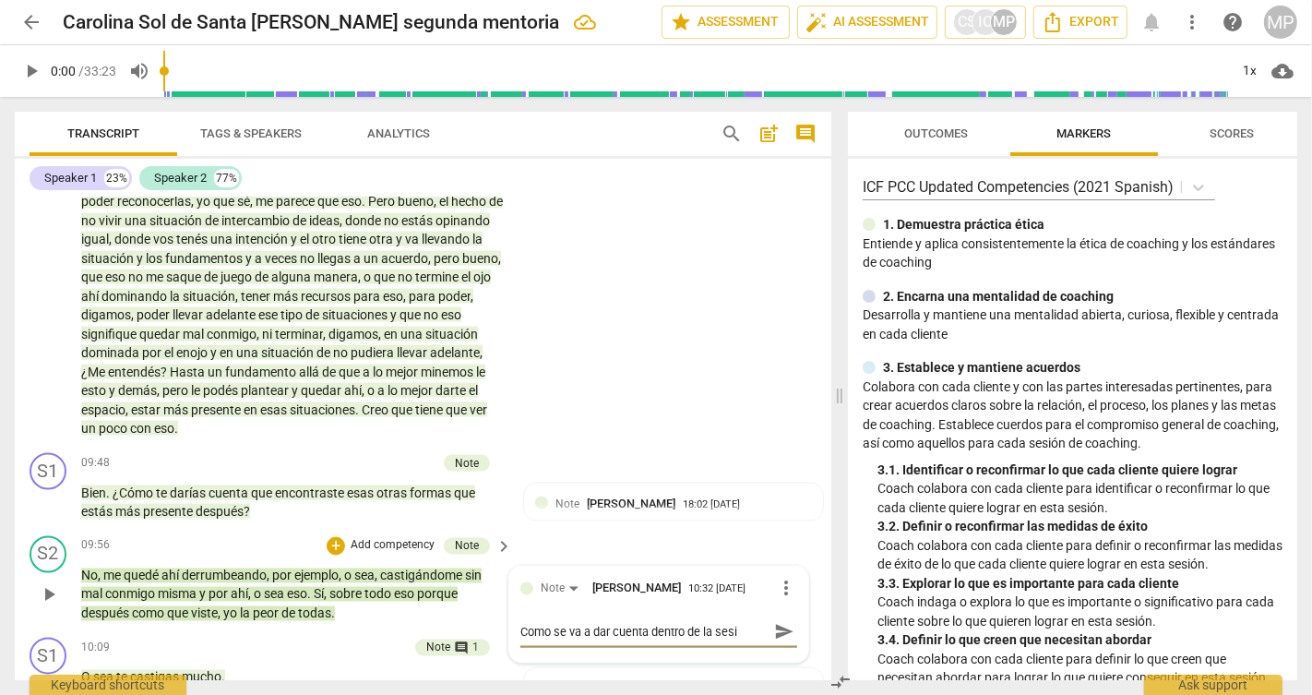
type textarea "Como se va a dar cuenta dentro de la sesio"
type textarea "Como se va a dar cuenta dentro de la sesion"
type textarea "Como se va a dar cuenta dentro de la sesion?"
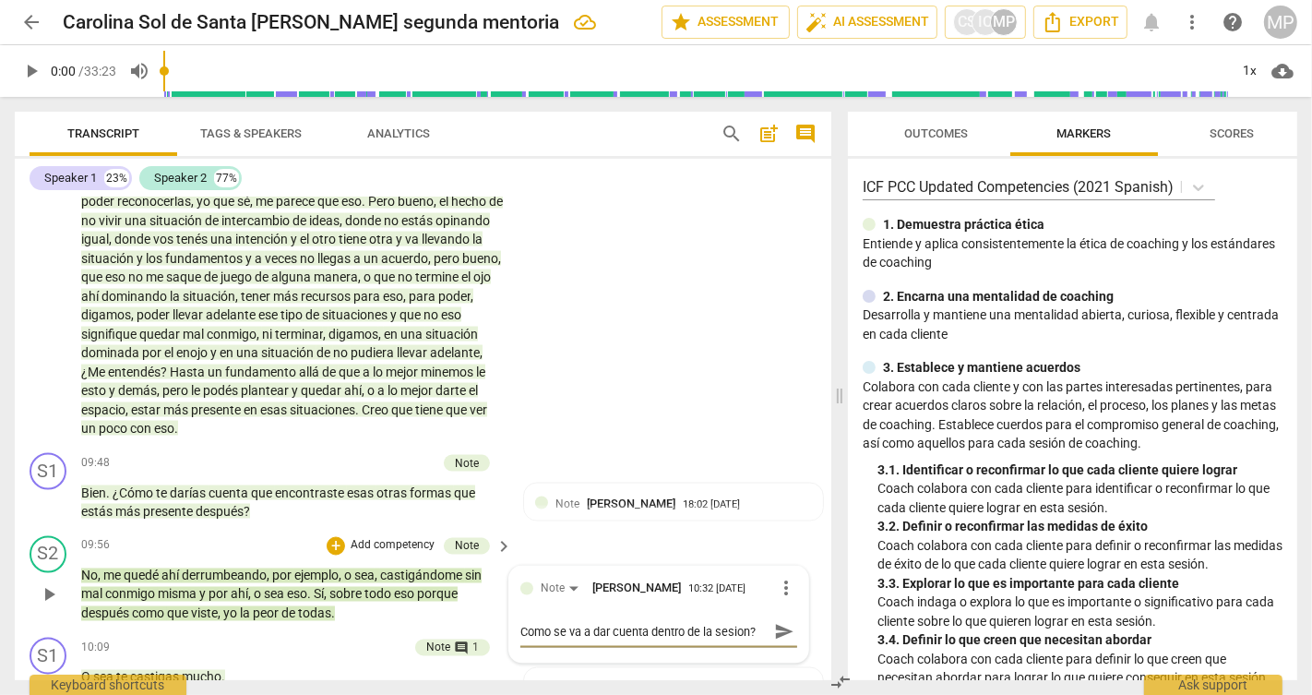
click at [778, 642] on span "send" at bounding box center [784, 632] width 20 height 20
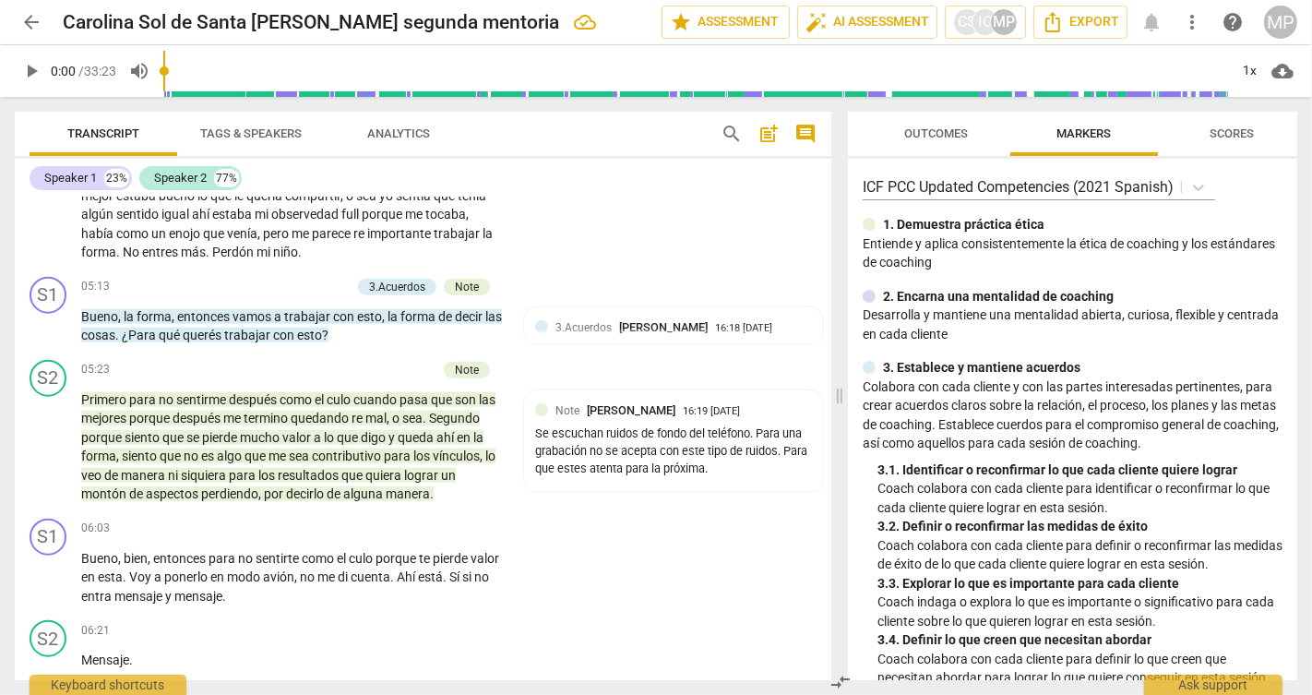
scroll to position [1473, 0]
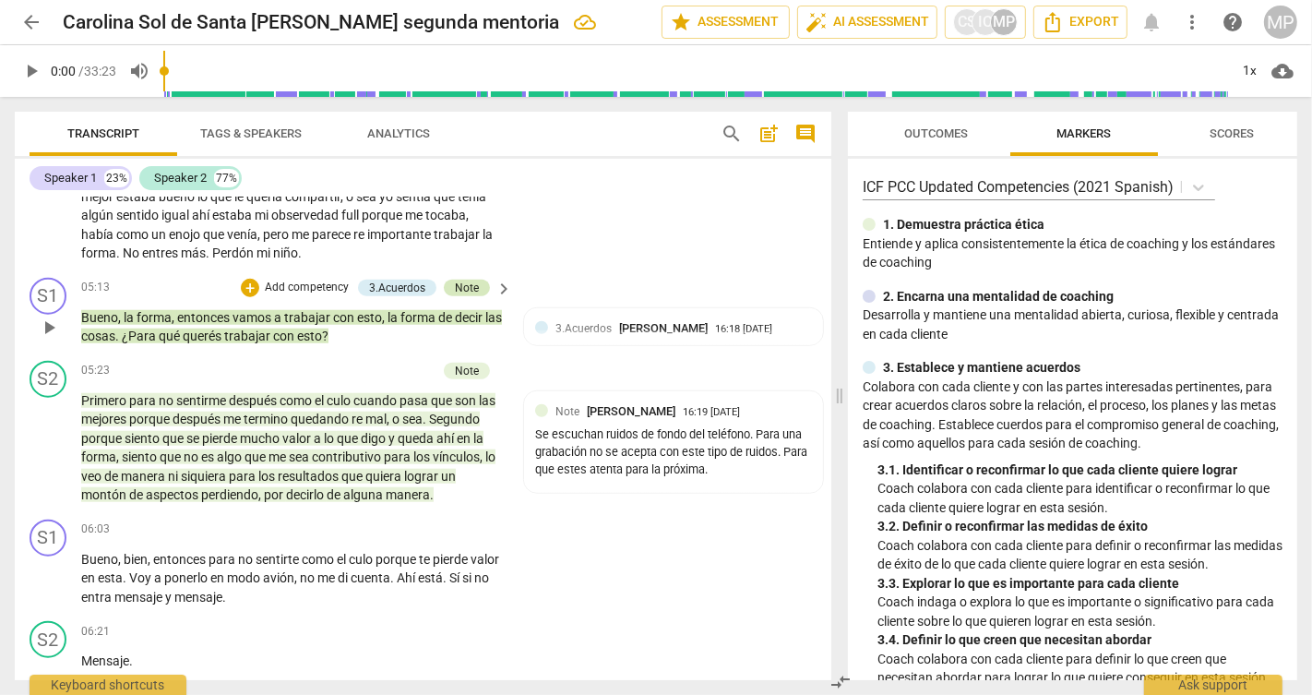
click at [465, 296] on div "Note" at bounding box center [467, 287] width 24 height 17
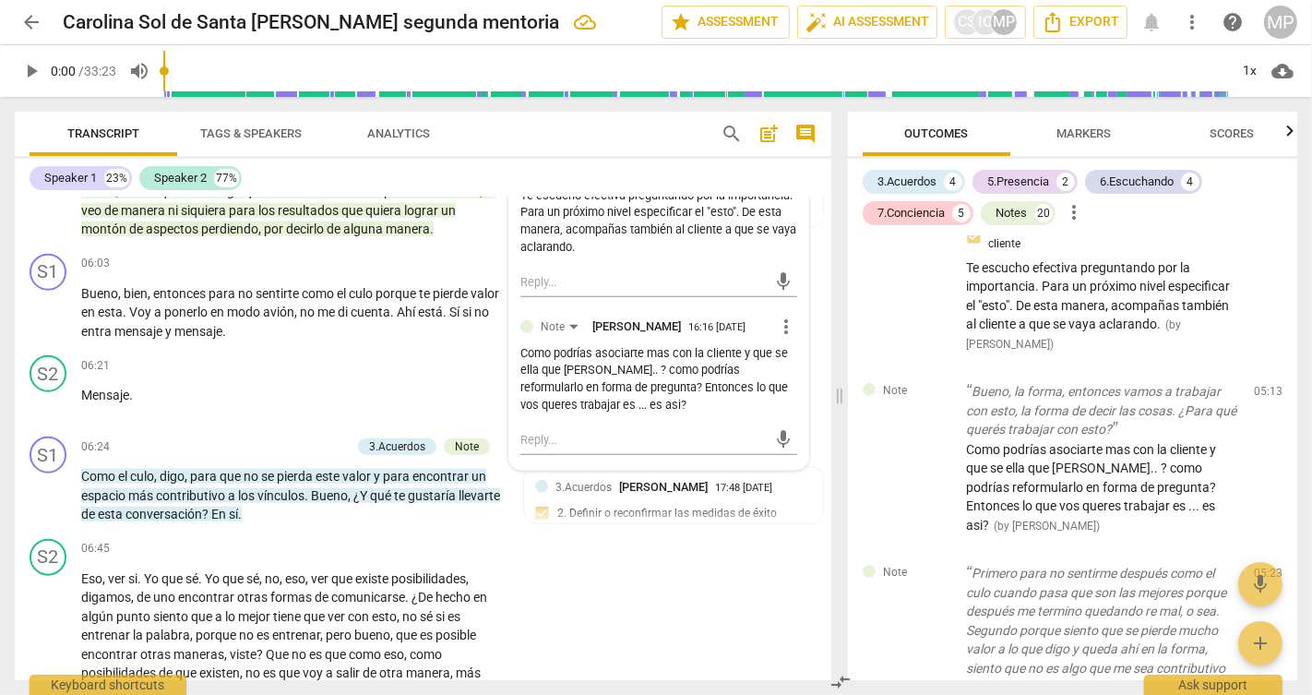
scroll to position [1748, 0]
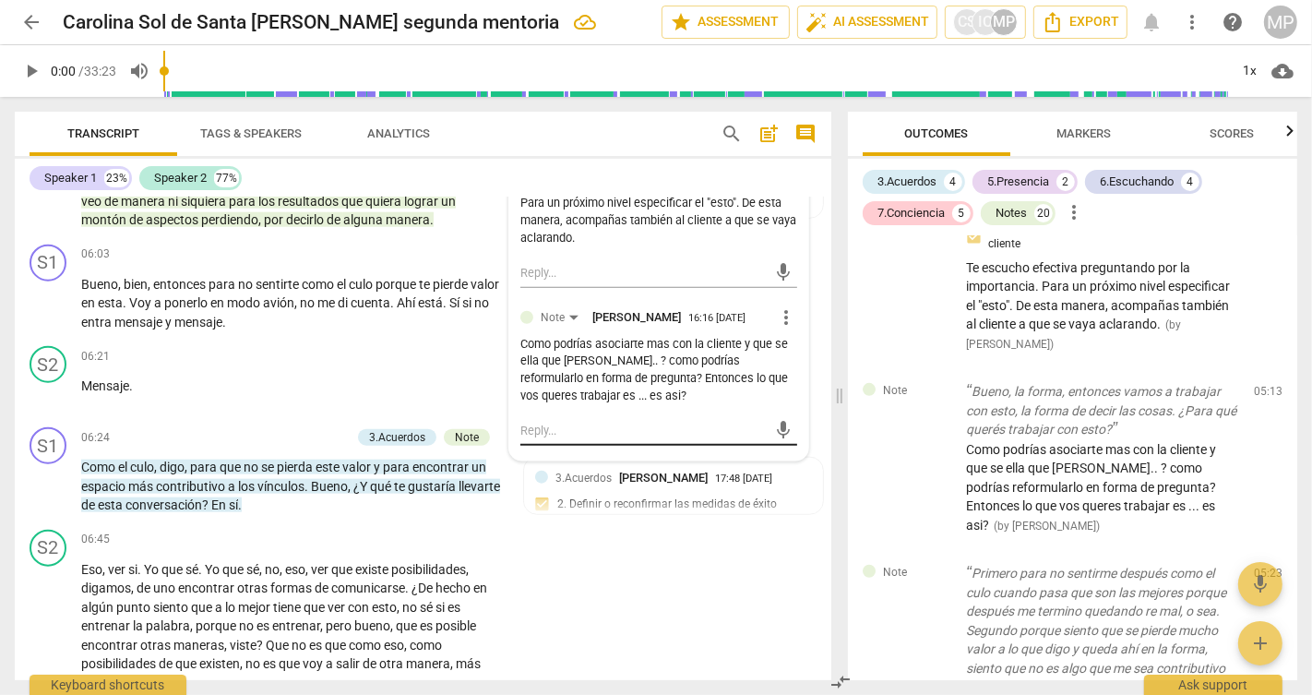
click at [537, 446] on div "mic" at bounding box center [658, 431] width 277 height 30
click at [529, 439] on textarea at bounding box center [643, 431] width 247 height 18
paste textarea "La forma de decir las que cosas!!! Que hace que esto sea un tema importante? Y …"
type textarea "La forma de decir las que cosas!!! Que hace que esto sea un tema importante? Y …"
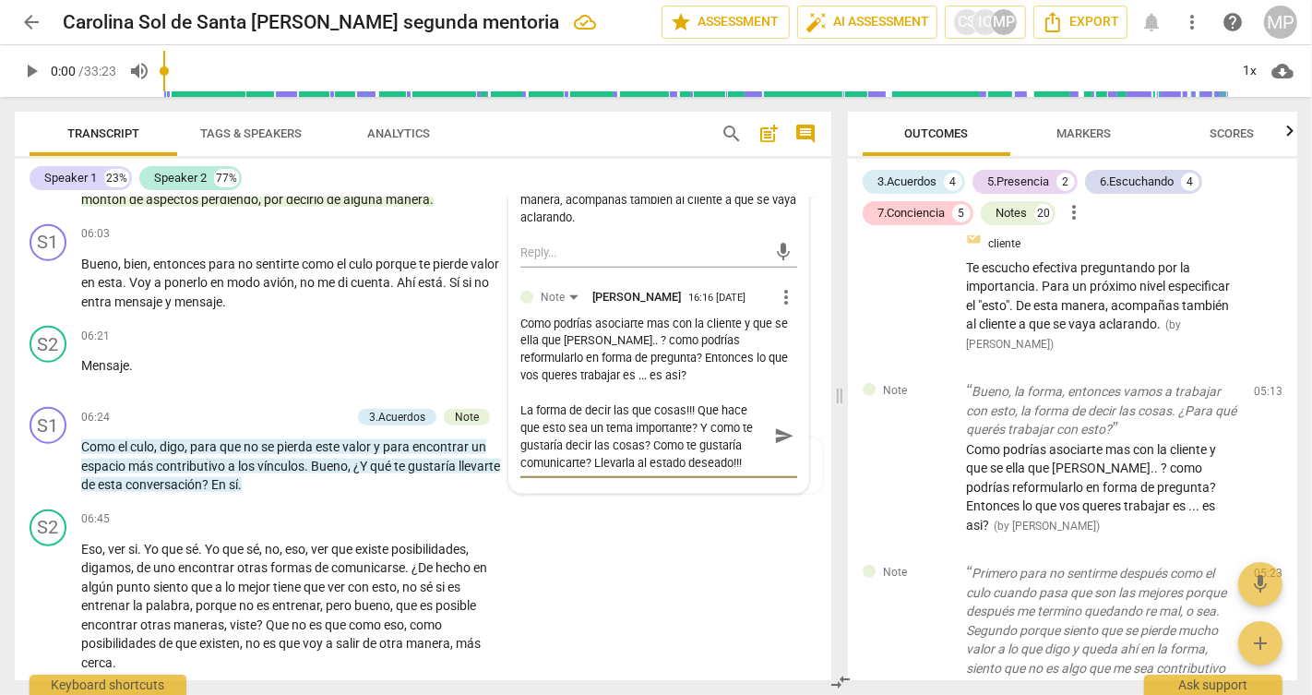
scroll to position [1769, 0]
type textarea "La forma de decir las que cosas!!! Que hace que esto sea un tema importante? Y …"
click at [779, 446] on span "send" at bounding box center [784, 435] width 20 height 20
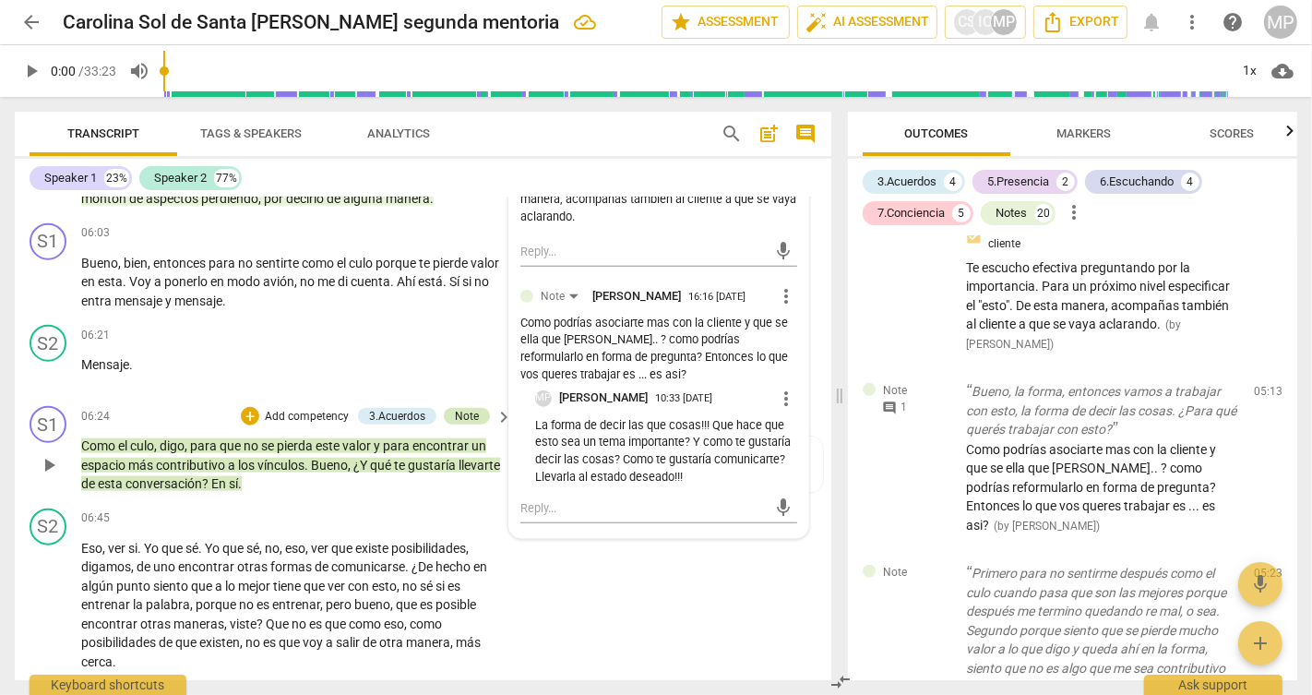
click at [476, 424] on div "Note" at bounding box center [467, 416] width 46 height 17
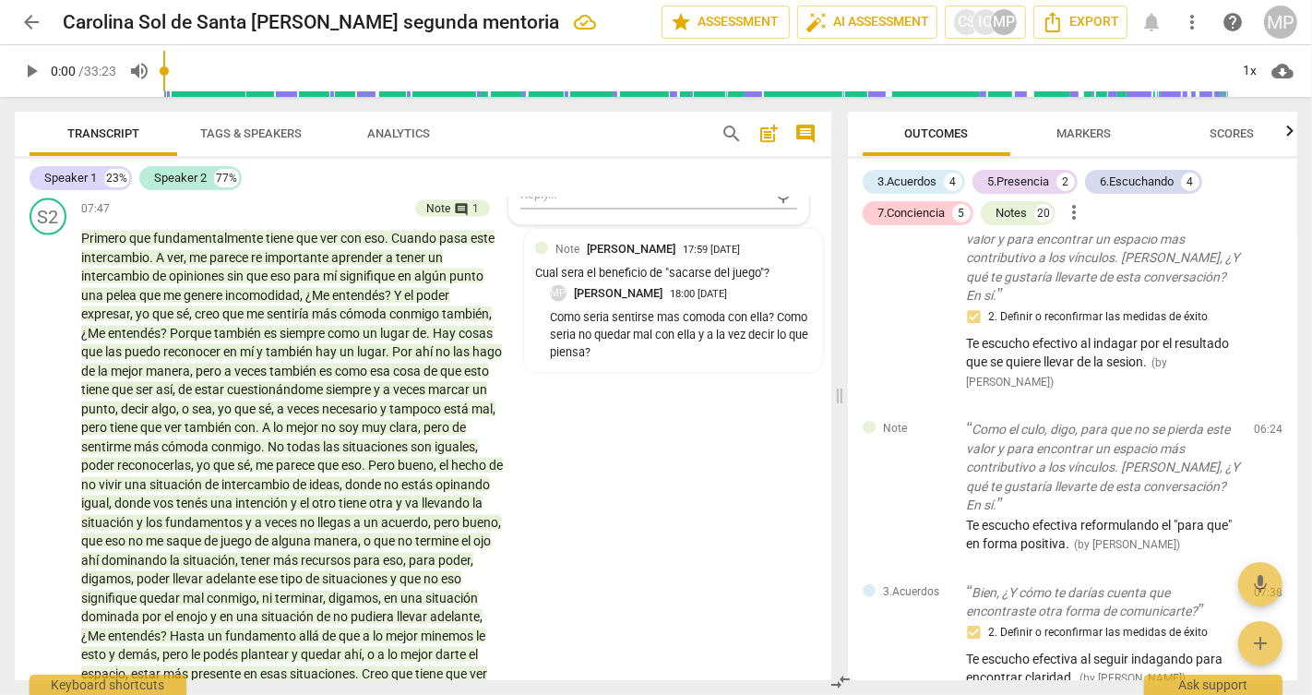
scroll to position [2311, 0]
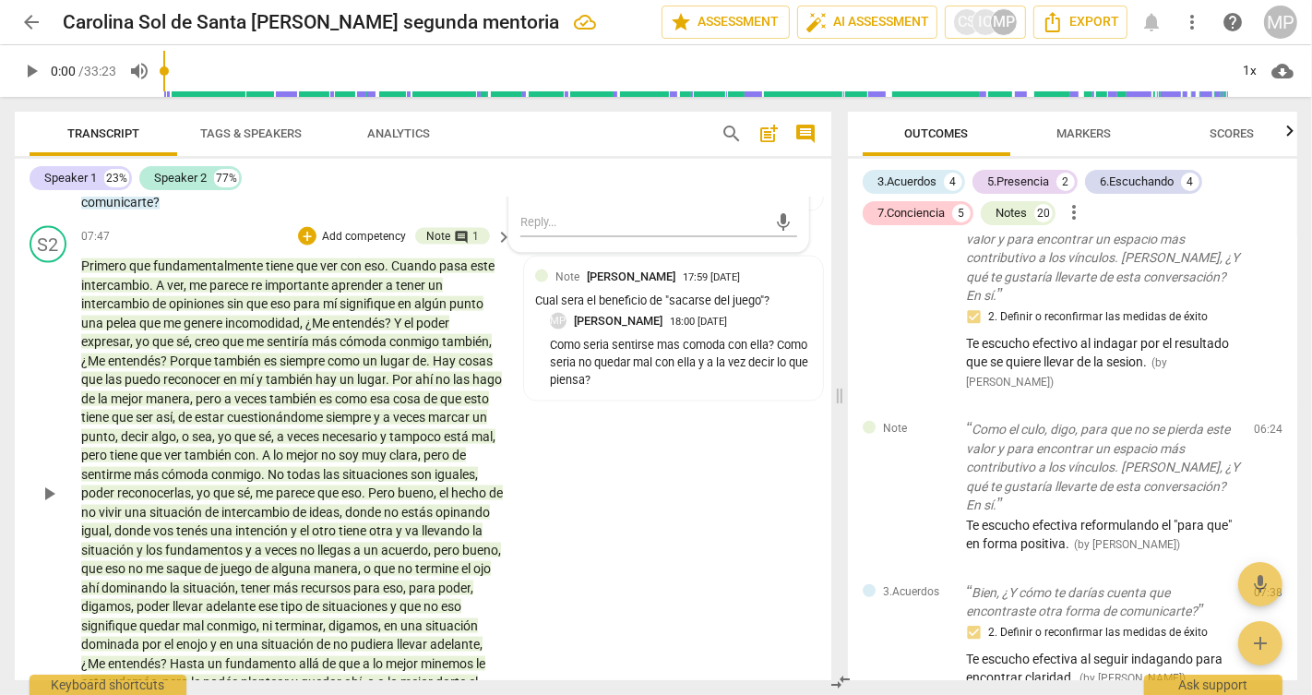
click at [371, 245] on p "Add competency" at bounding box center [364, 237] width 88 height 17
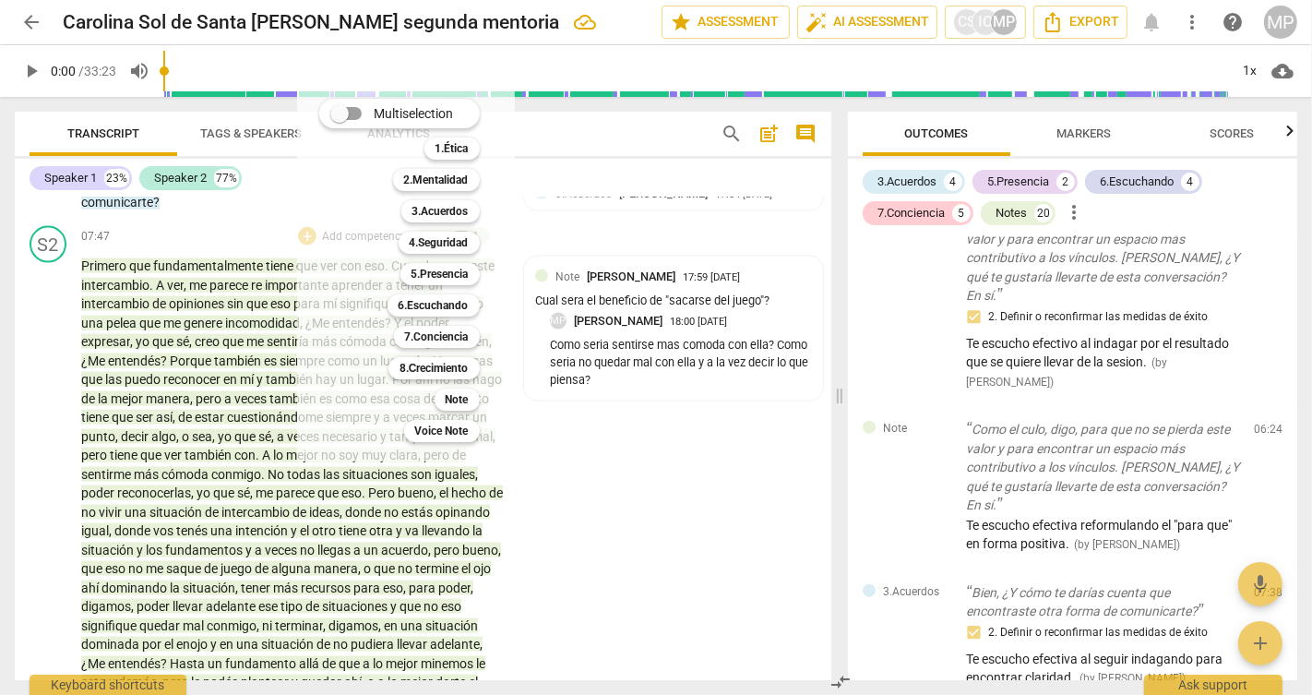
click at [209, 306] on div at bounding box center [656, 347] width 1312 height 695
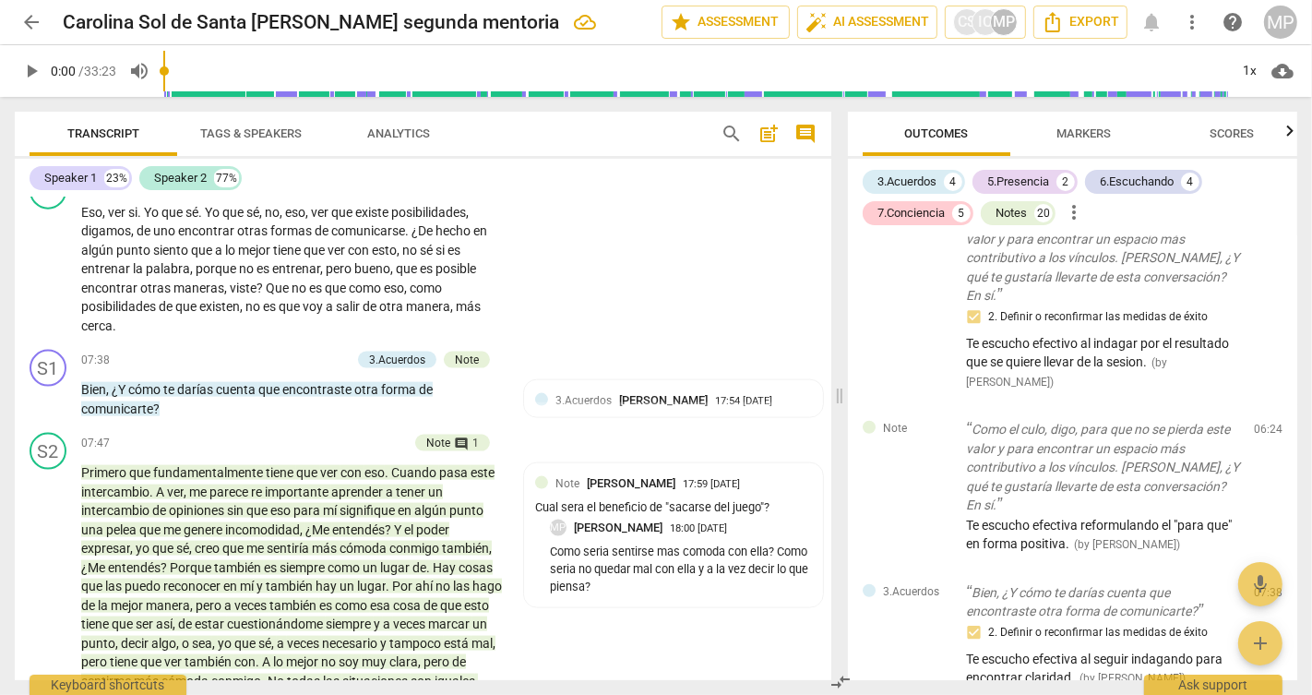
scroll to position [2075, 0]
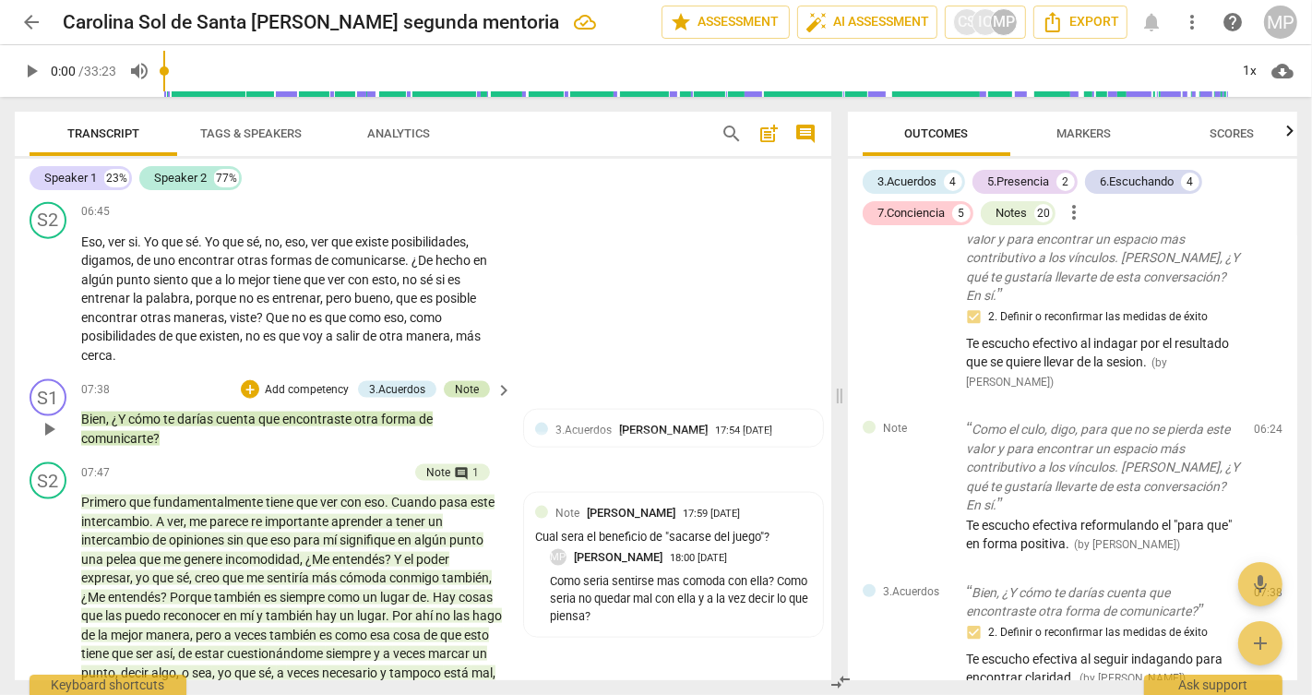
click at [463, 398] on div "Note" at bounding box center [467, 389] width 24 height 17
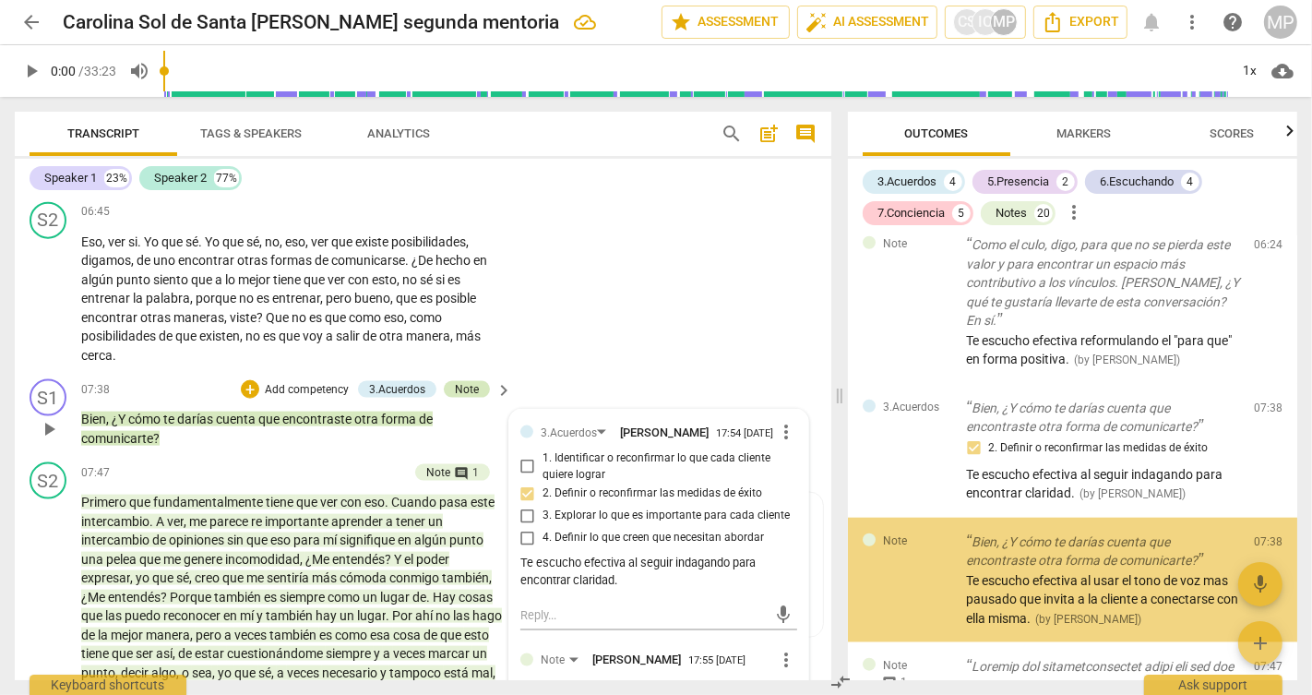
scroll to position [1661, 0]
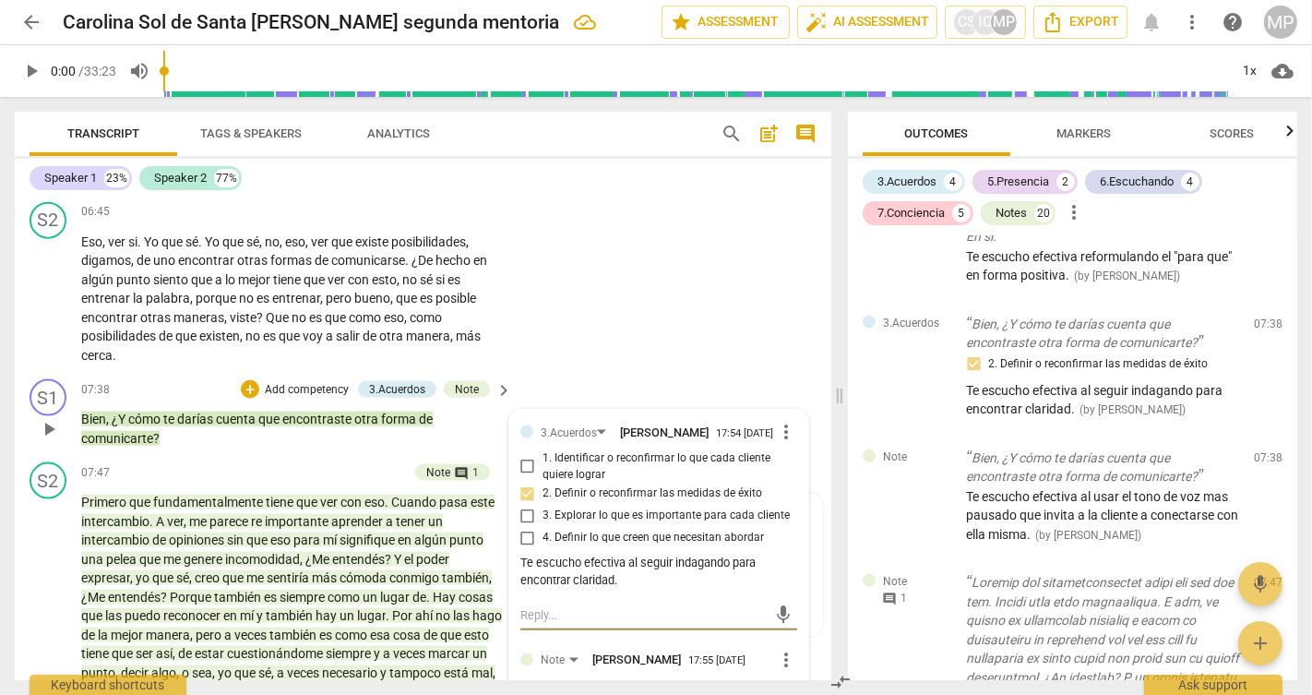
click at [554, 624] on textarea at bounding box center [643, 615] width 247 height 18
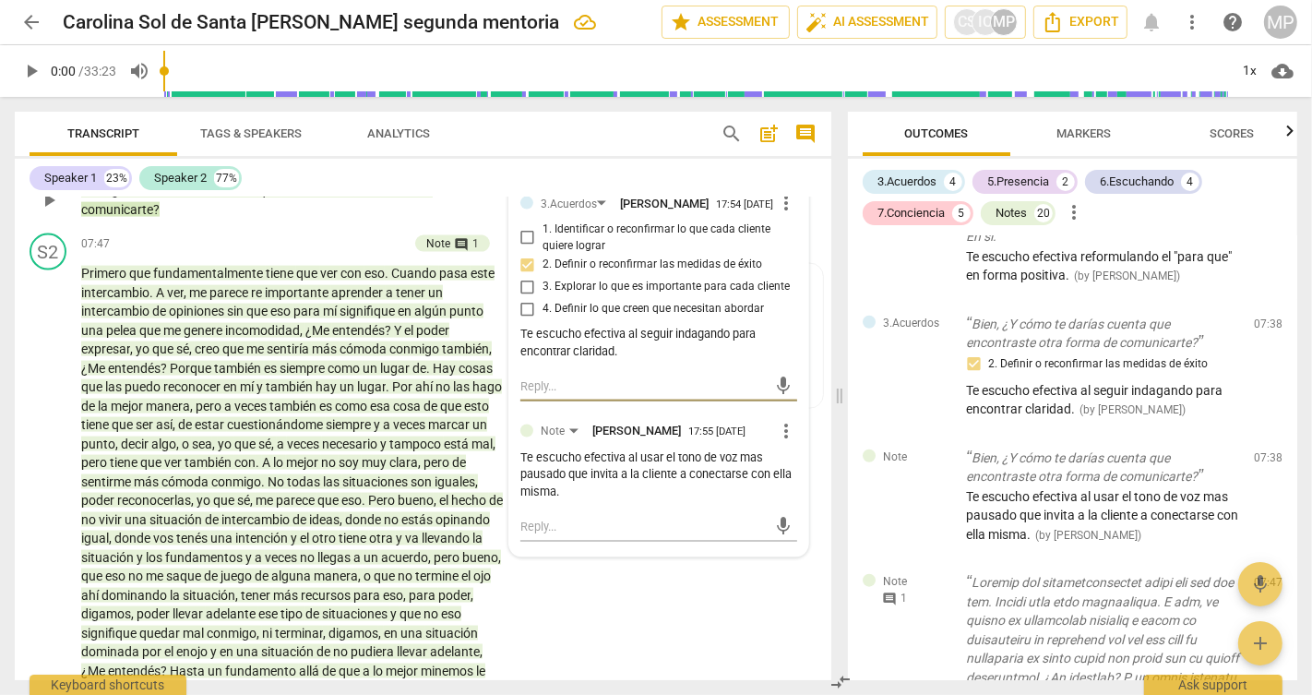
scroll to position [2316, 0]
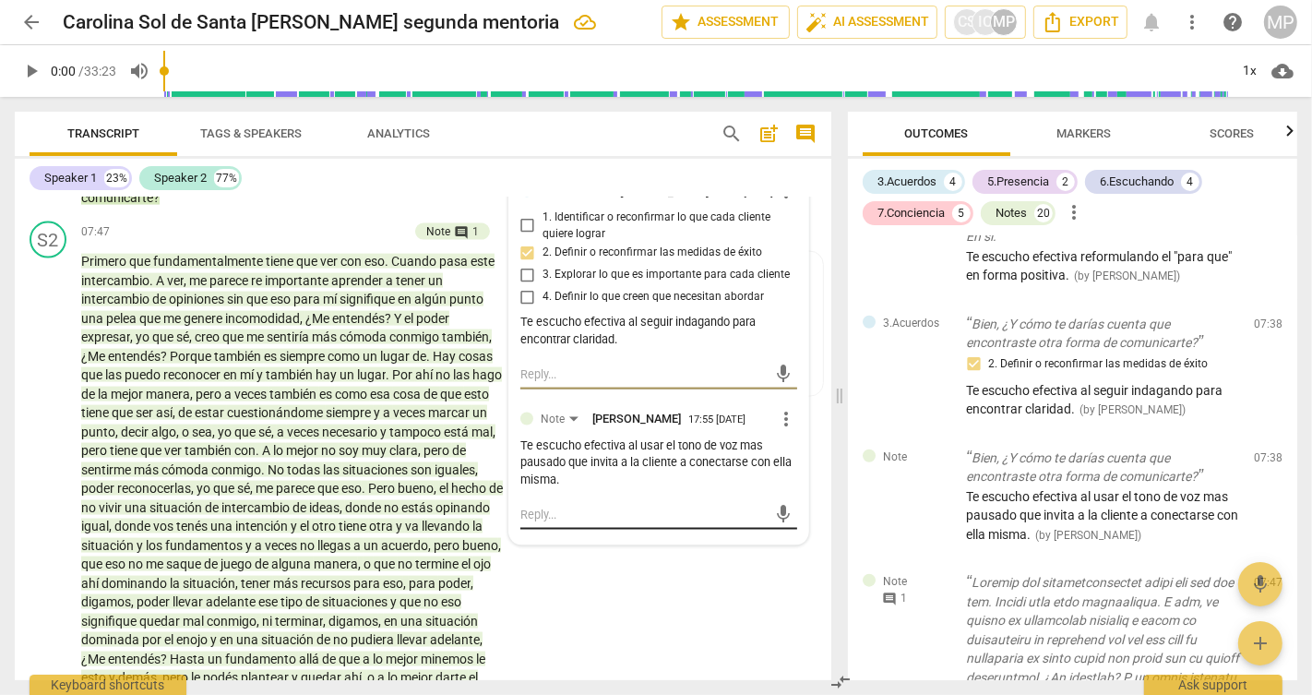
click at [553, 523] on textarea at bounding box center [643, 514] width 247 height 18
paste textarea "En el acuerdo falta la pregunta del 3.4 QUE NECESITAS TRABAJAR EN VOS PARA PODE…"
type textarea "En el acuerdo falta la pregunta del 3.4 QUE NECESITAS TRABAJAR EN VOS PARA PODE…"
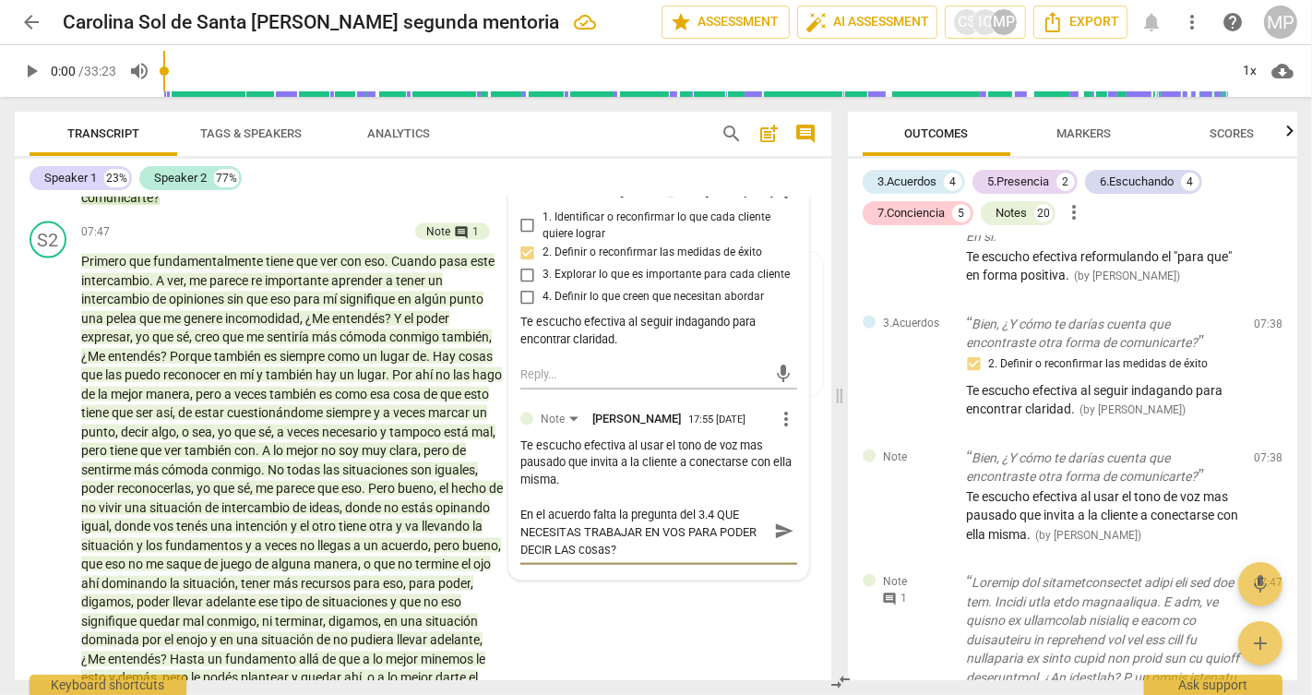
type textarea "En el acuerdo falta la pregunta del 3.4 QUE NECESITAS TRABAJAR EN VOS PARA PODE…"
click at [777, 542] on span "send" at bounding box center [784, 532] width 20 height 20
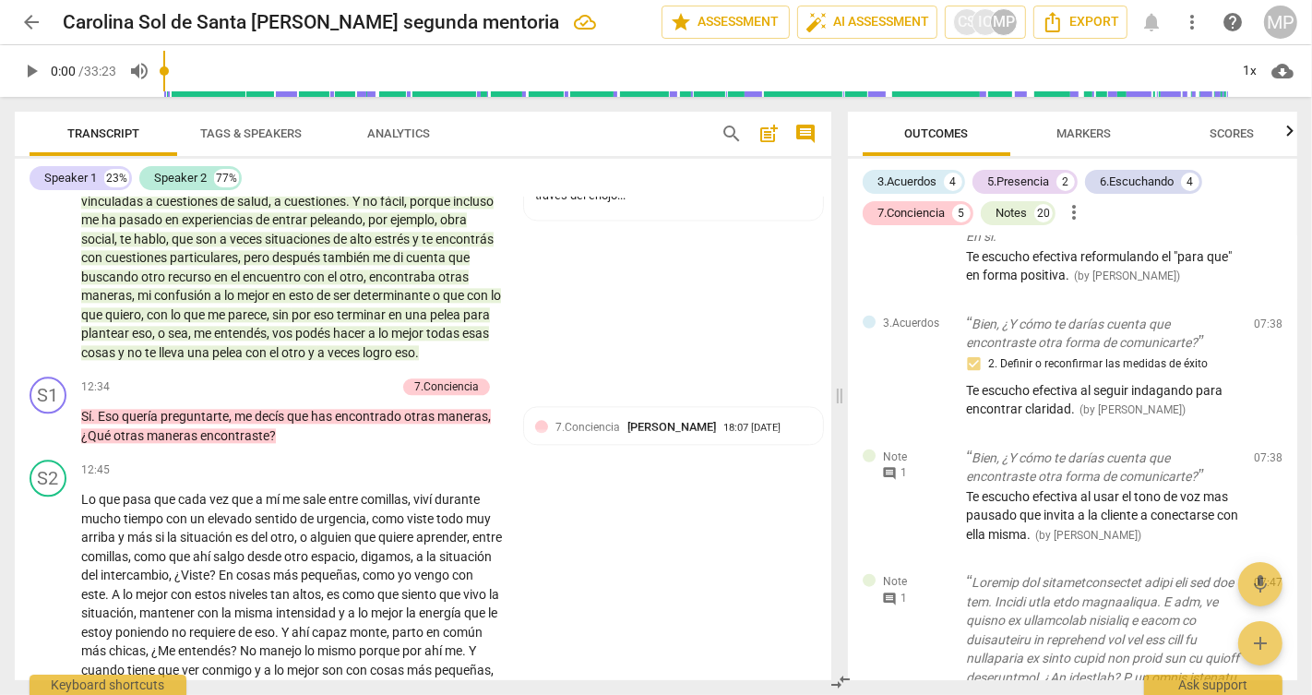
scroll to position [3589, 0]
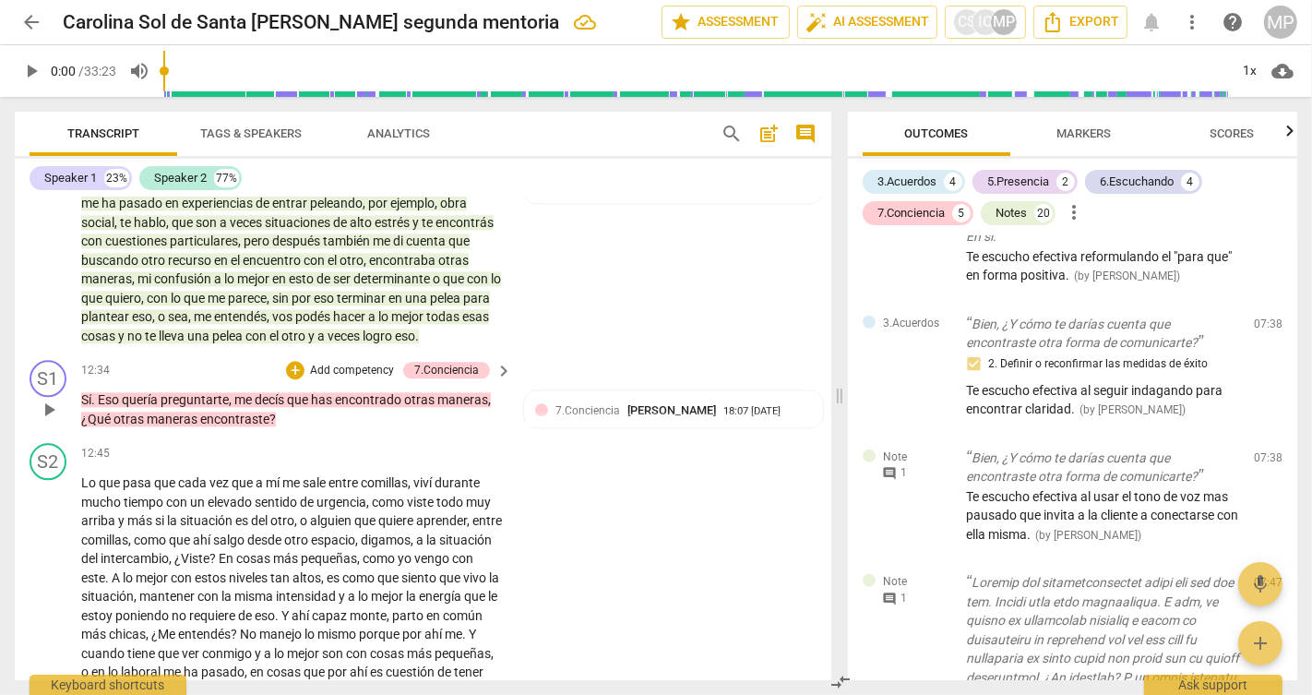
click at [358, 379] on p "Add competency" at bounding box center [352, 370] width 88 height 17
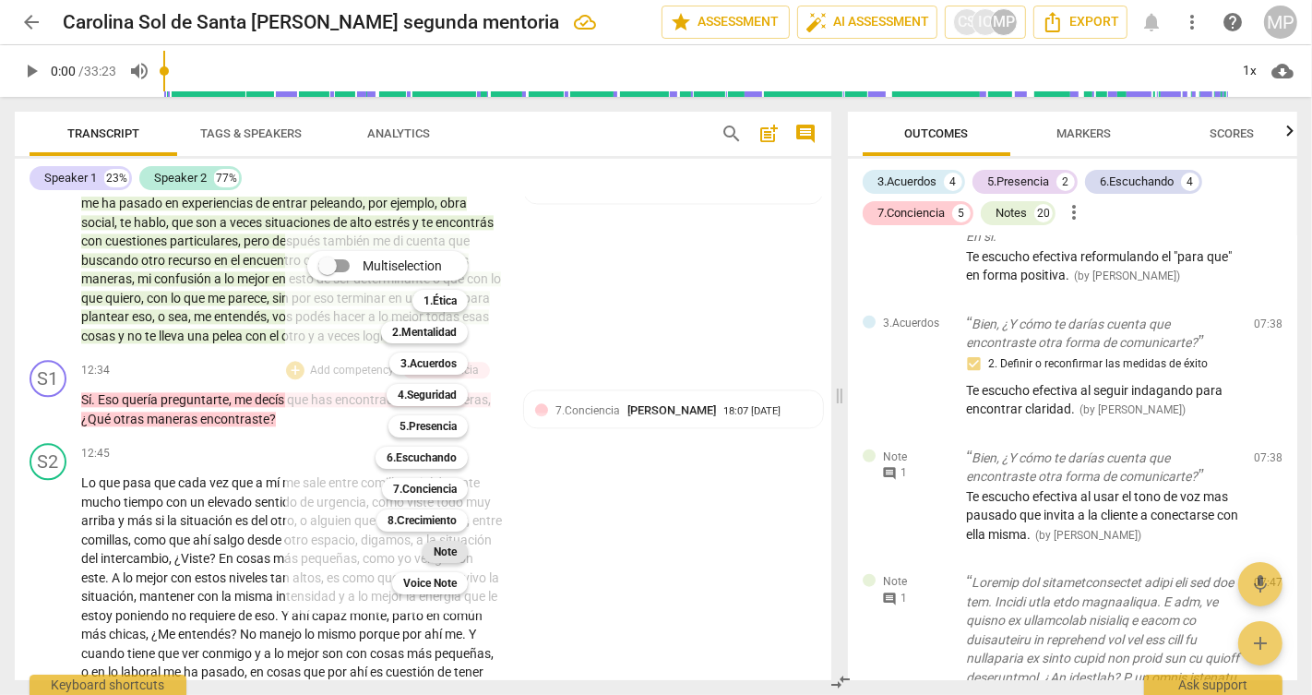
click at [445, 549] on b "Note" at bounding box center [445, 552] width 23 height 22
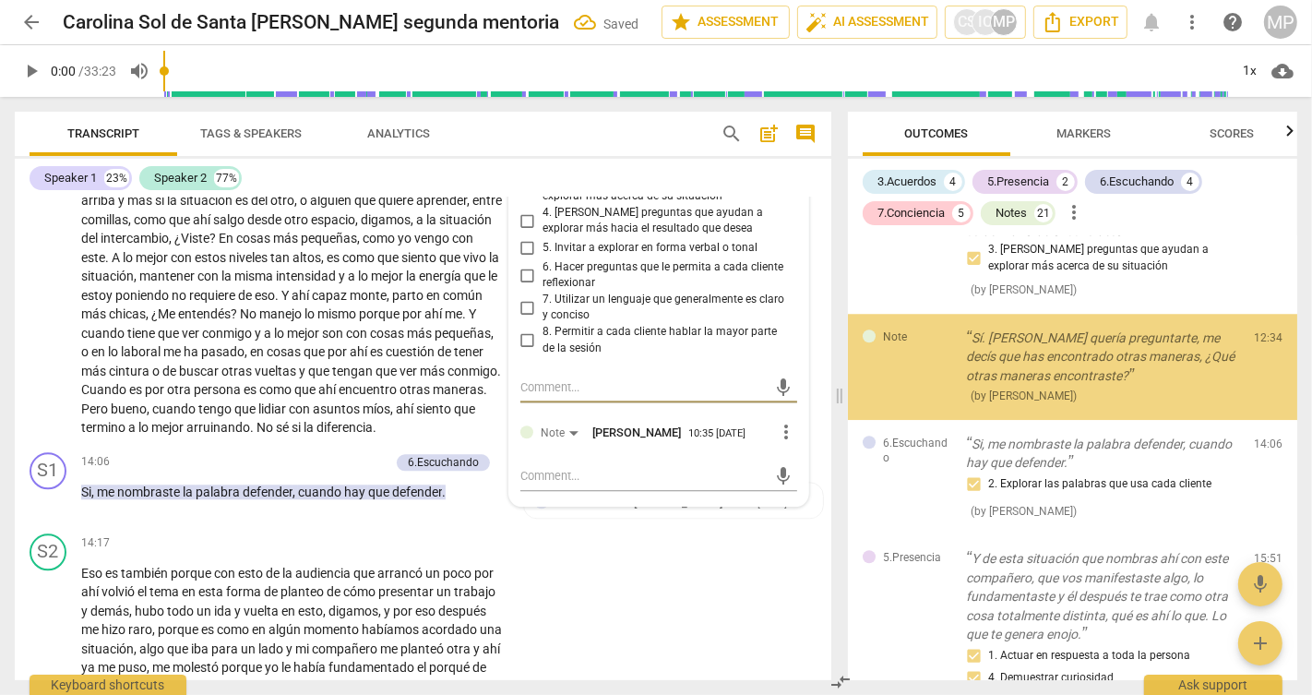
scroll to position [4271, 0]
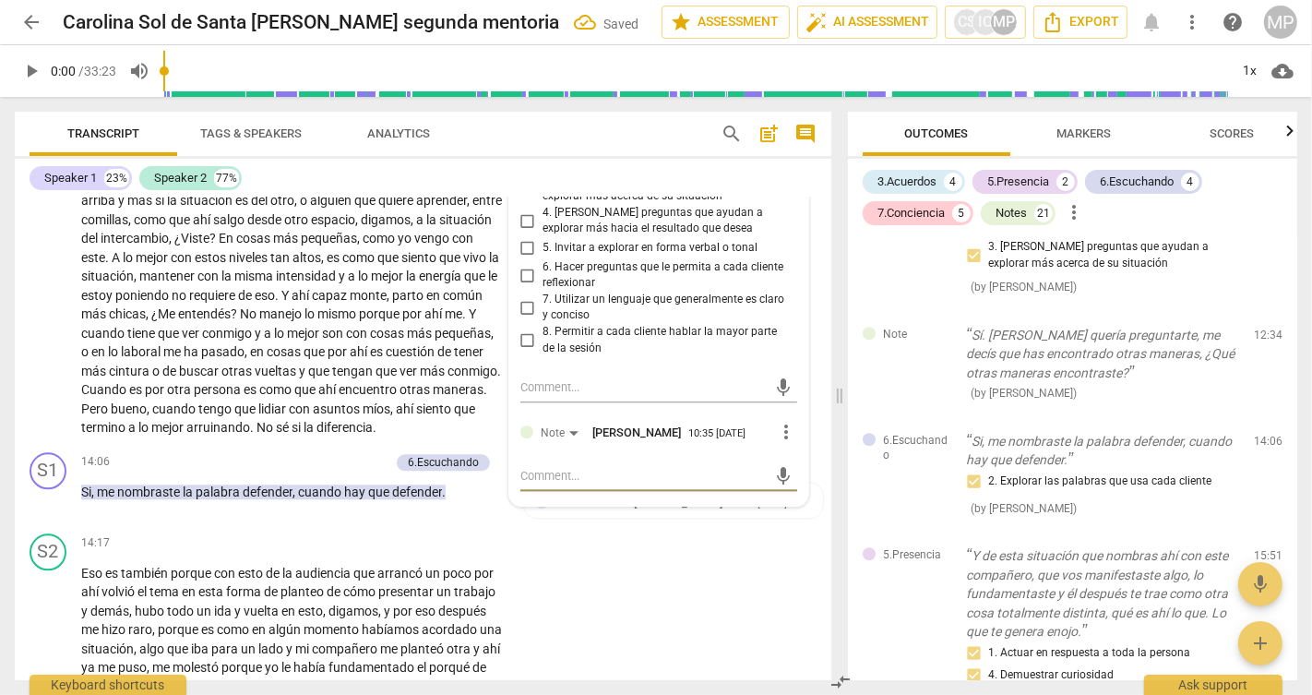
click at [560, 484] on textarea at bounding box center [643, 476] width 247 height 18
type textarea "T"
type textarea "Te"
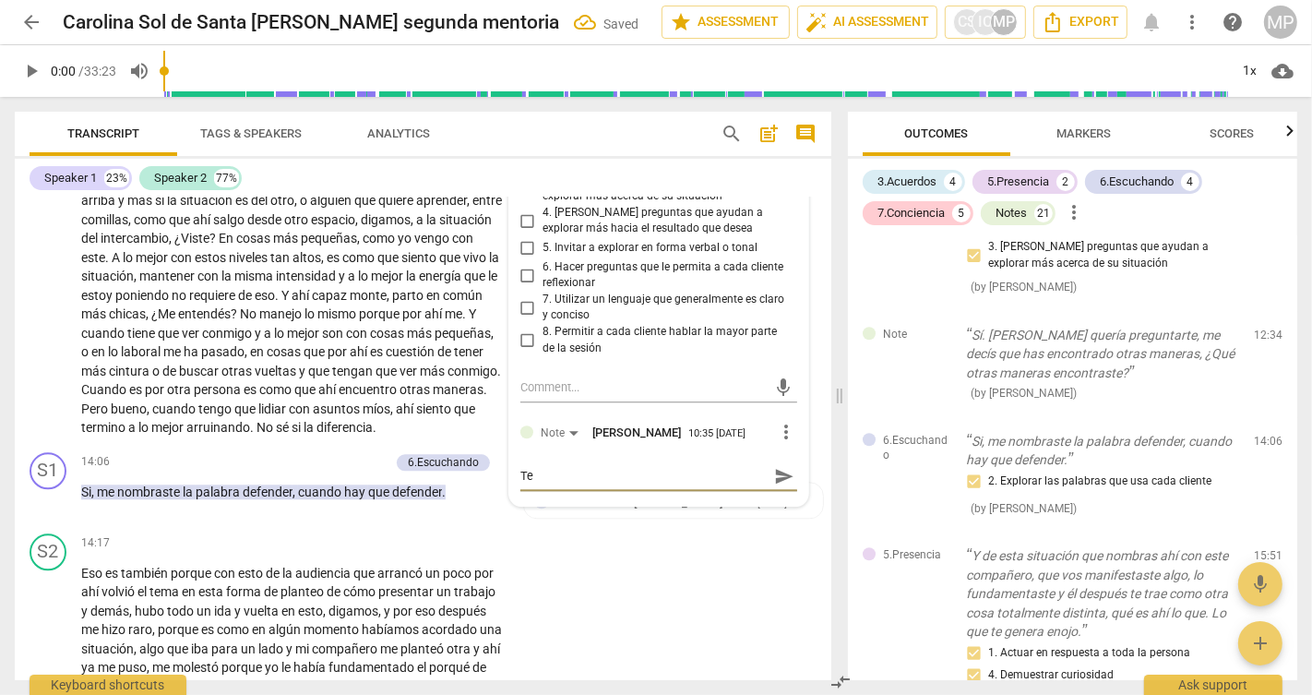
type textarea "Te"
type textarea "Te e"
type textarea "Te es"
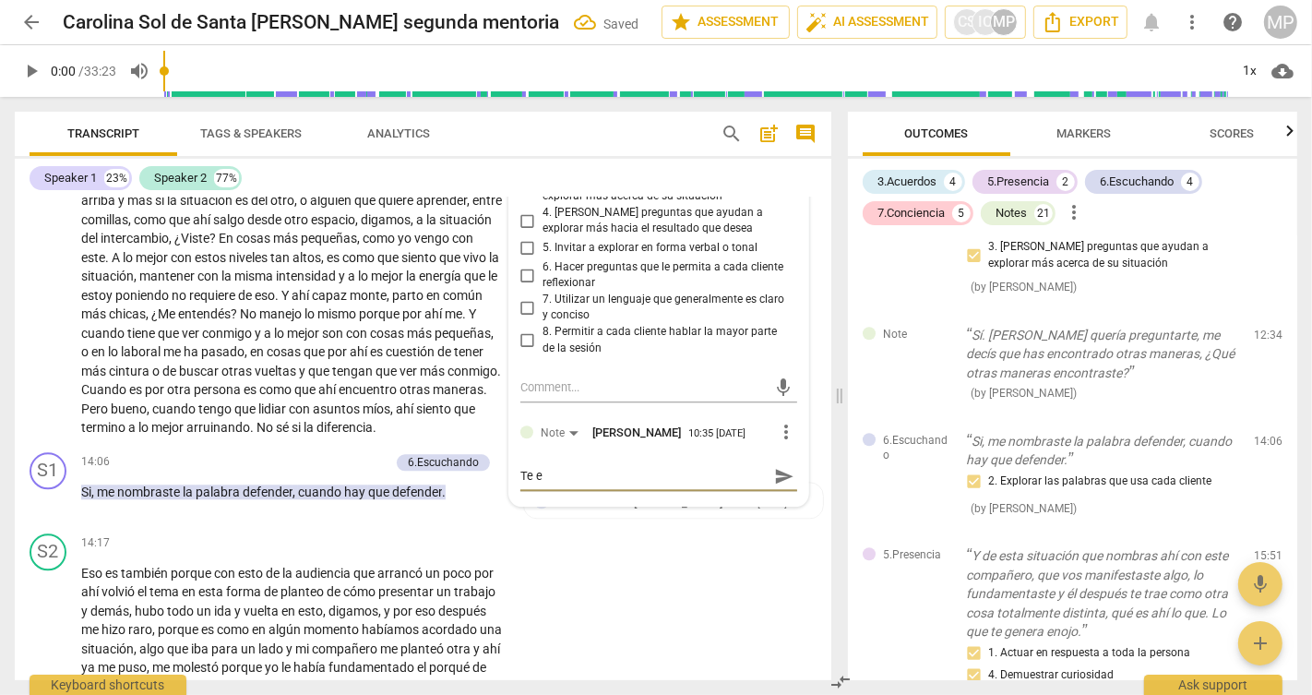
type textarea "Te es"
type textarea "Te esc"
type textarea "Te escu"
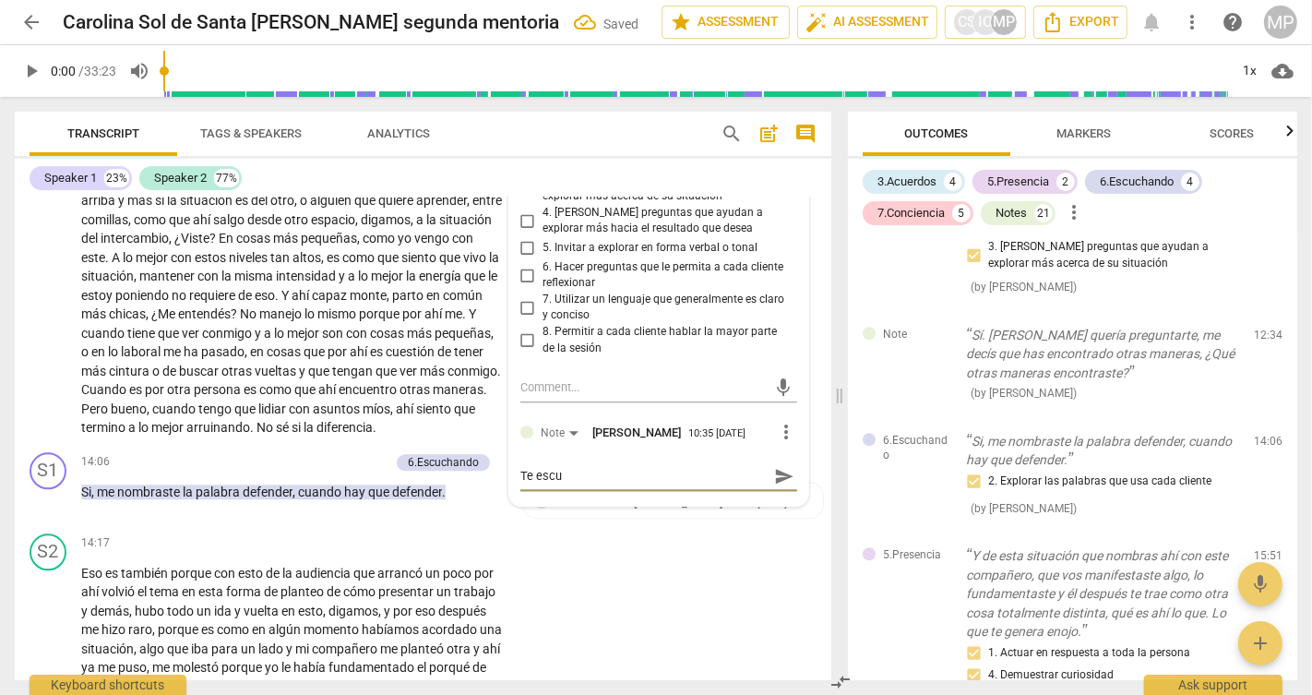
type textarea "Te escuc"
type textarea "Te escuch"
type textarea "Te escucho"
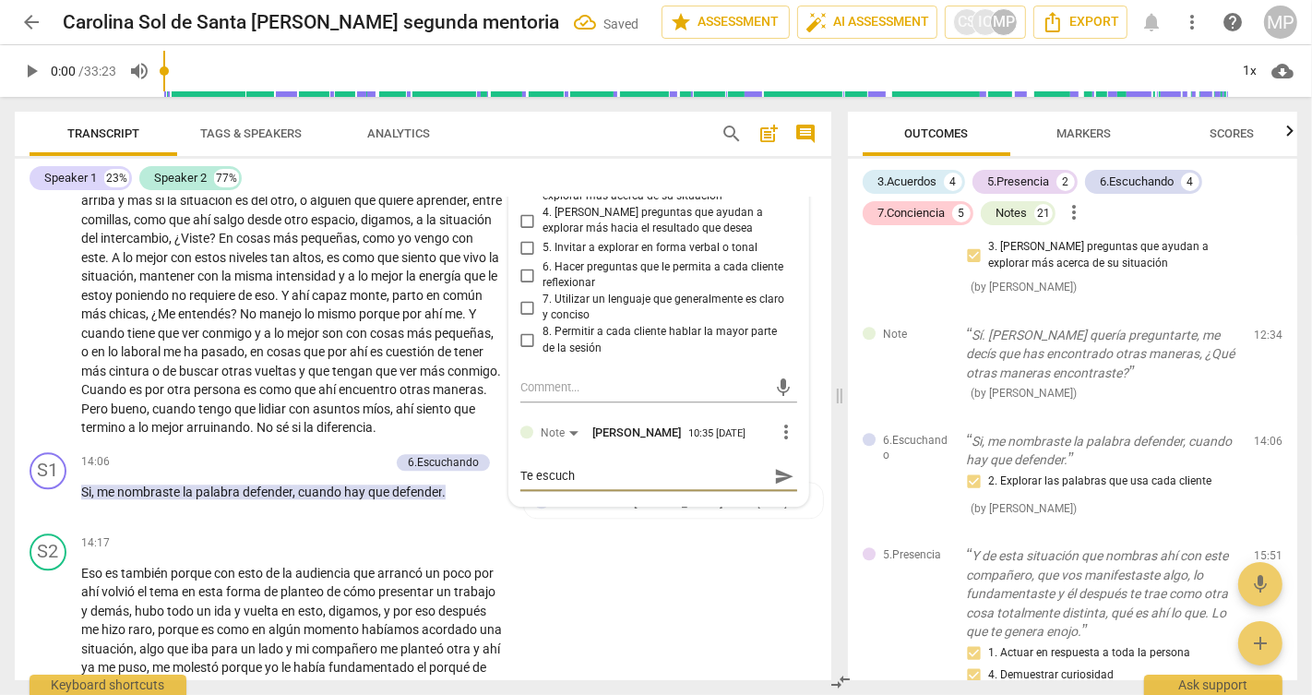
type textarea "Te escucho"
type textarea "Te escucho e"
type textarea "Te escucho ef"
type textarea "Te escucho efe"
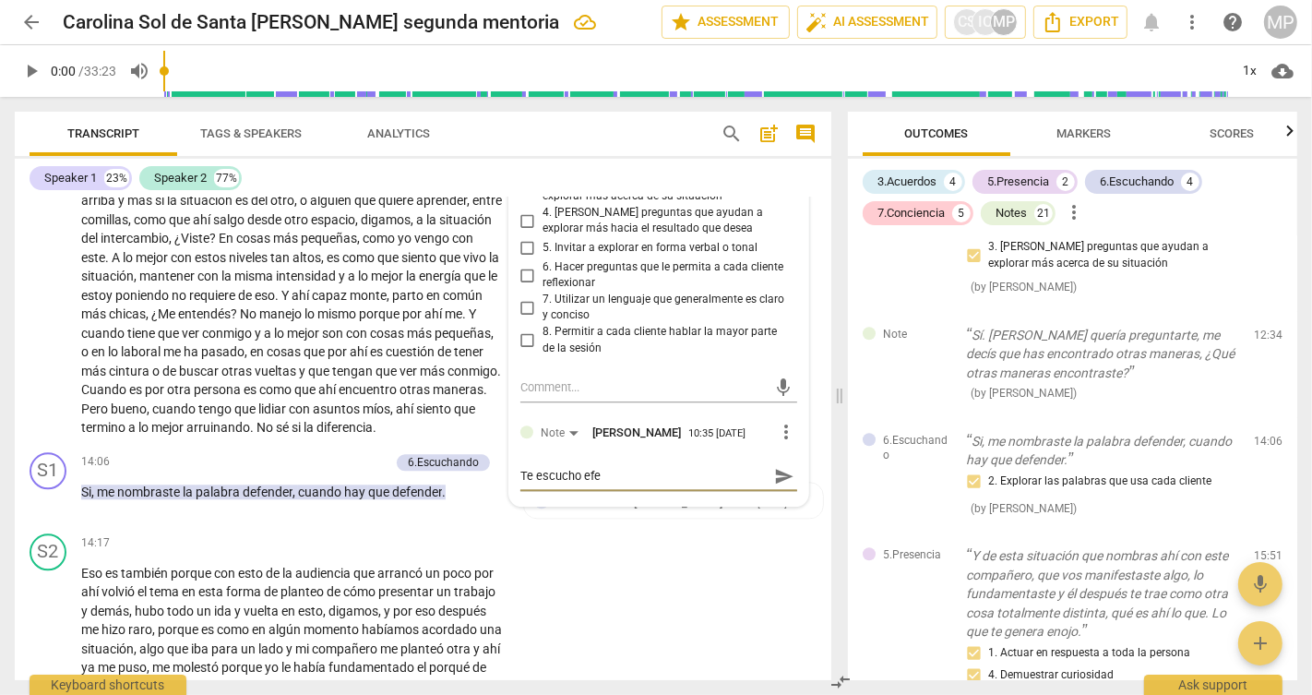
type textarea "Te escucho efec"
type textarea "Te escucho efect"
type textarea "Te escucho efecti"
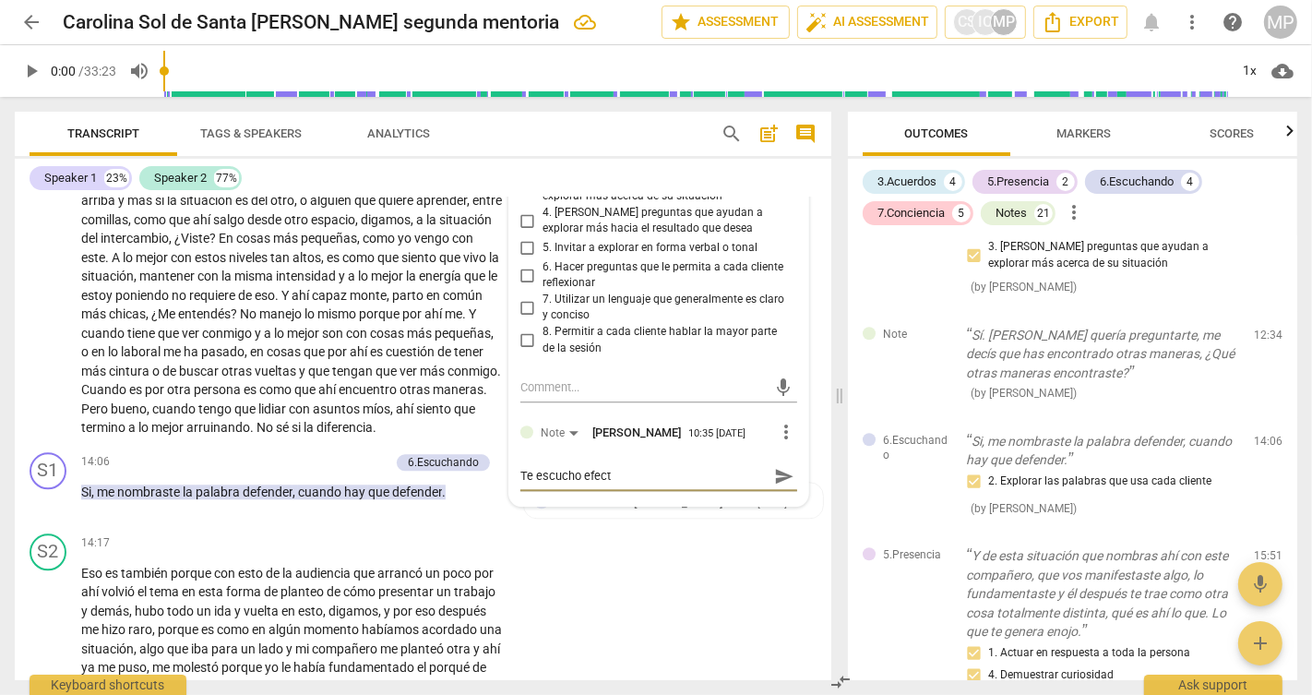
type textarea "Te escucho efecti"
type textarea "Te escucho efectiv"
type textarea "Te escucho efectiva"
type textarea "Te escucho efectiva a"
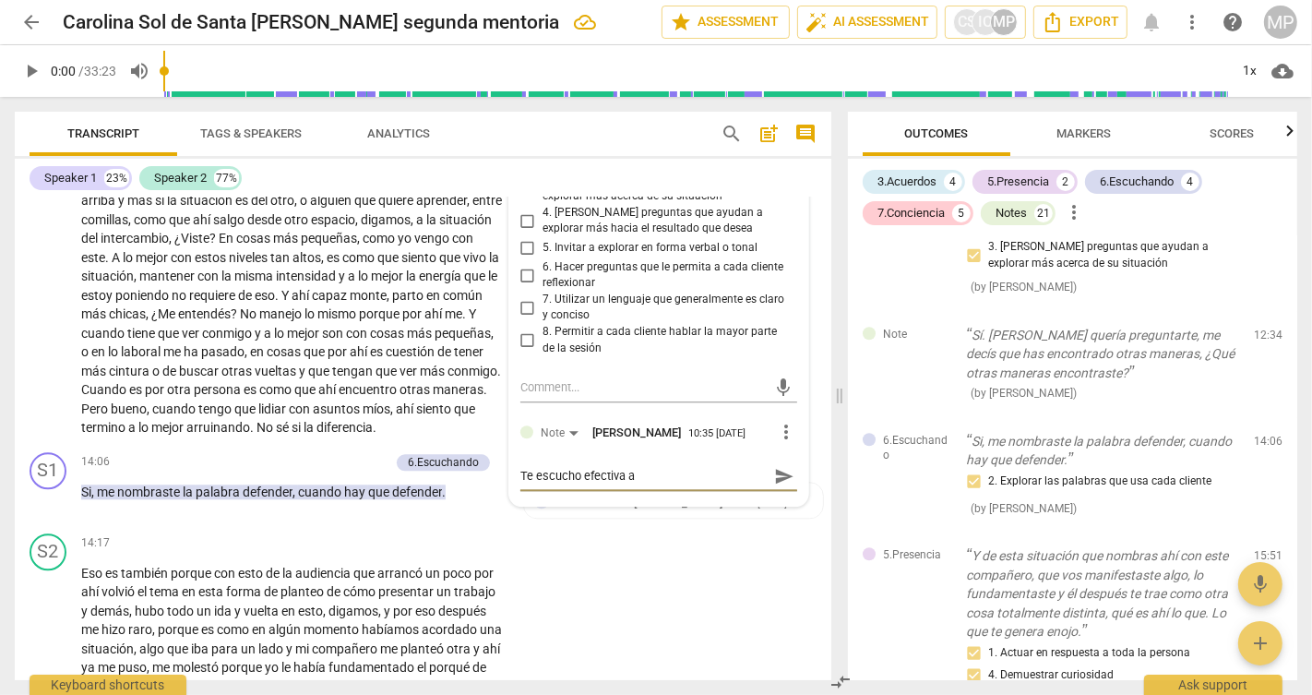
type textarea "Te escucho efectiva al"
type textarea "Te escucho efectiva al l"
type textarea "Te escucho efectiva al ll"
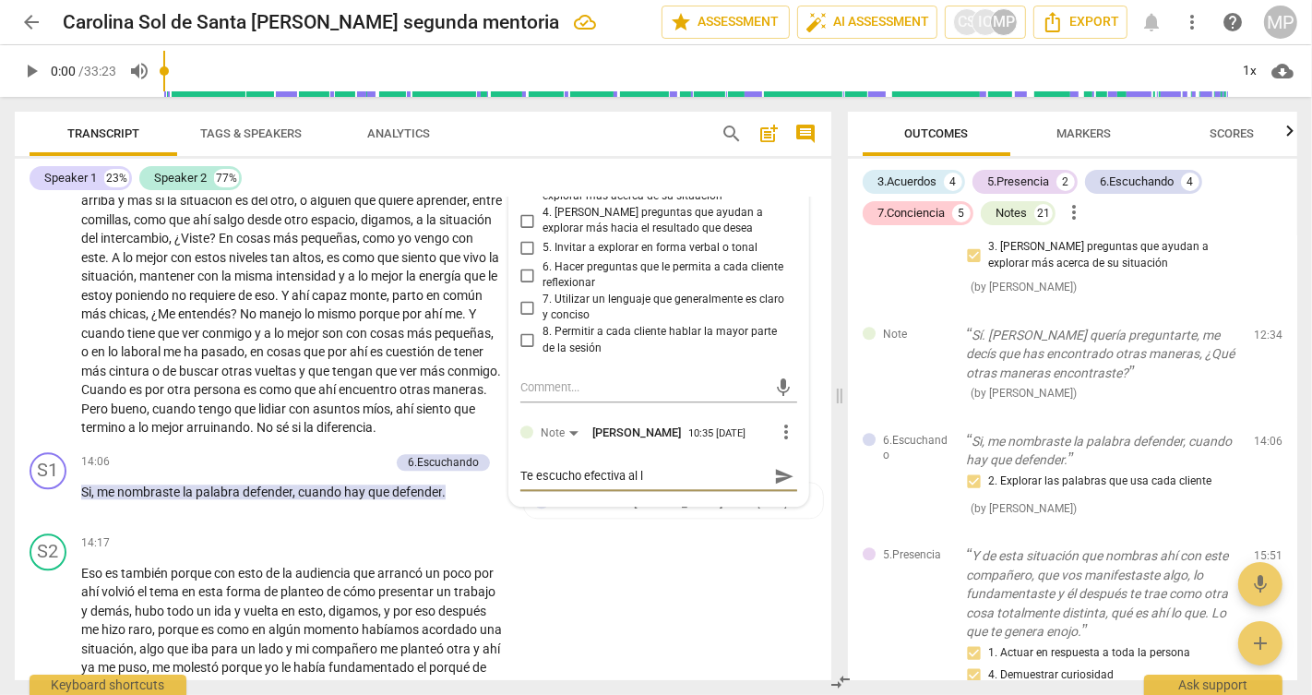
type textarea "Te escucho efectiva al ll"
type textarea "Te escucho efectiva al lle"
type textarea "Te escucho efectiva al llev"
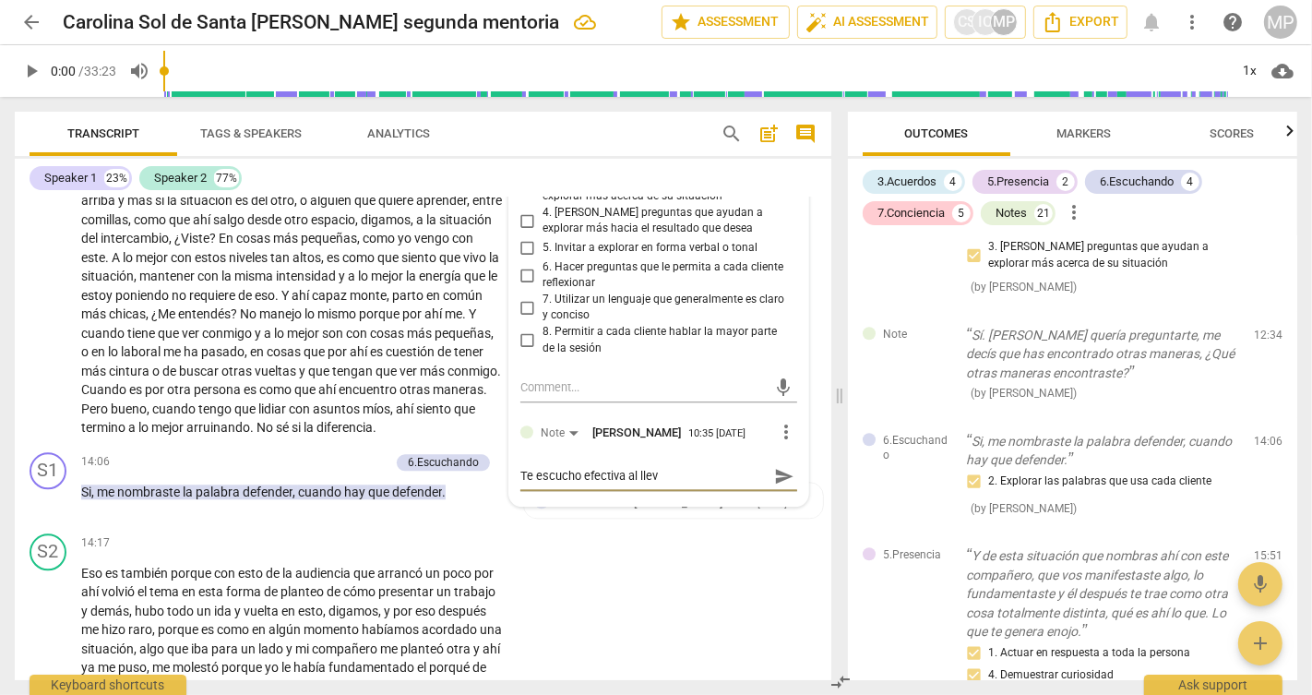
type textarea "Te escucho efectiva al lleva"
type textarea "Te escucho efectiva al llevar"
type textarea "Te escucho efectiva al llevarl"
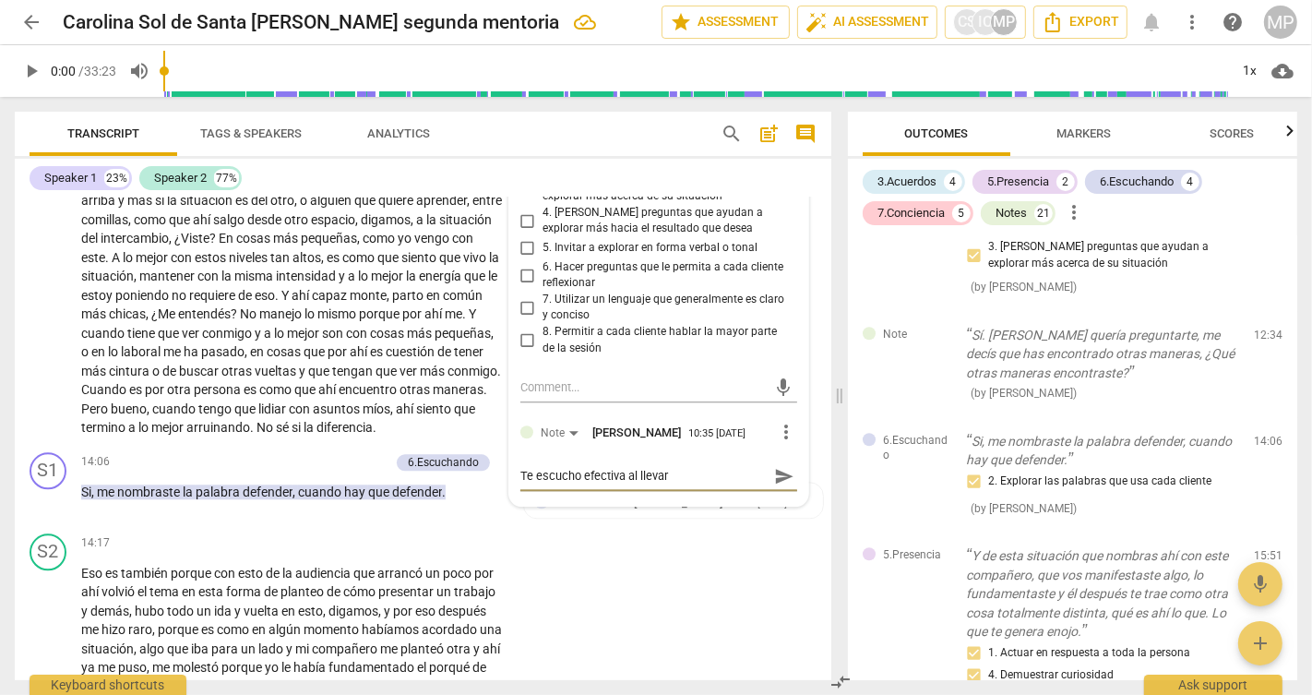
type textarea "Te escucho efectiva al llevarl"
type textarea "Te escucho efectiva al llevarla"
type textarea "Te escucho efectiva al llevarla a"
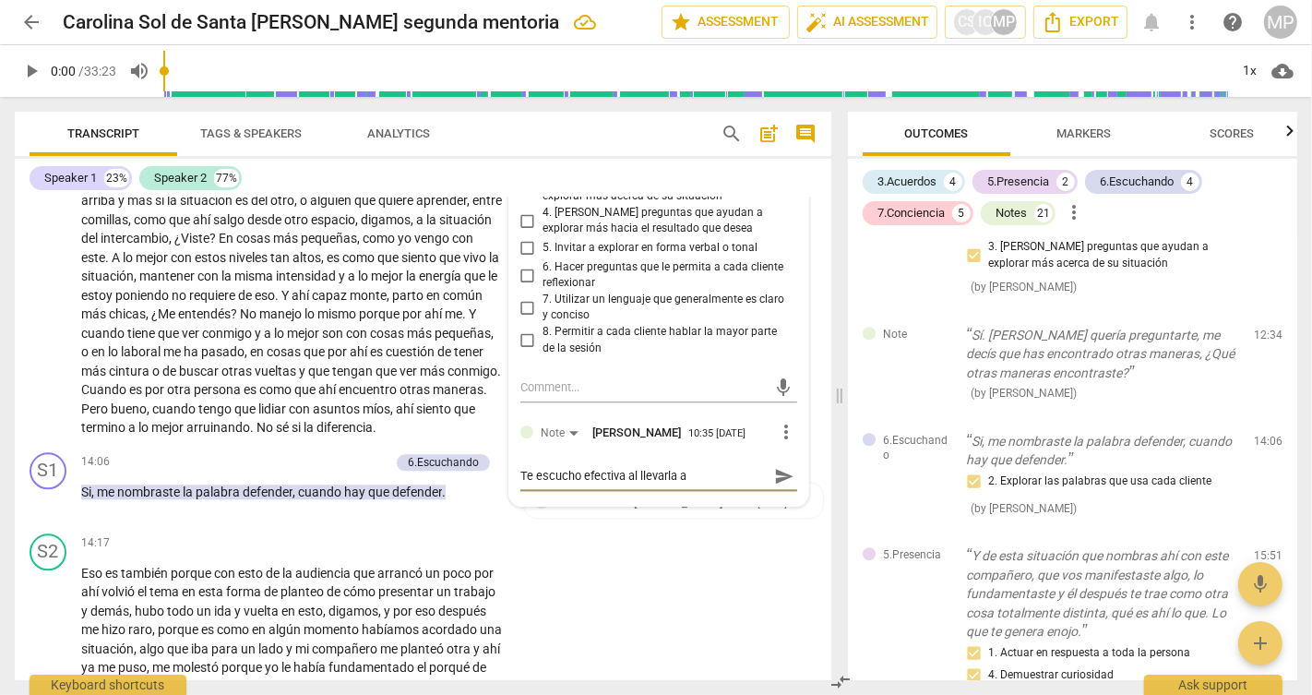
type textarea "Te escucho efectiva al llevarla a h"
type textarea "Te escucho efectiva al llevarla a hi"
type textarea "Te escucho efectiva al llevarla a his"
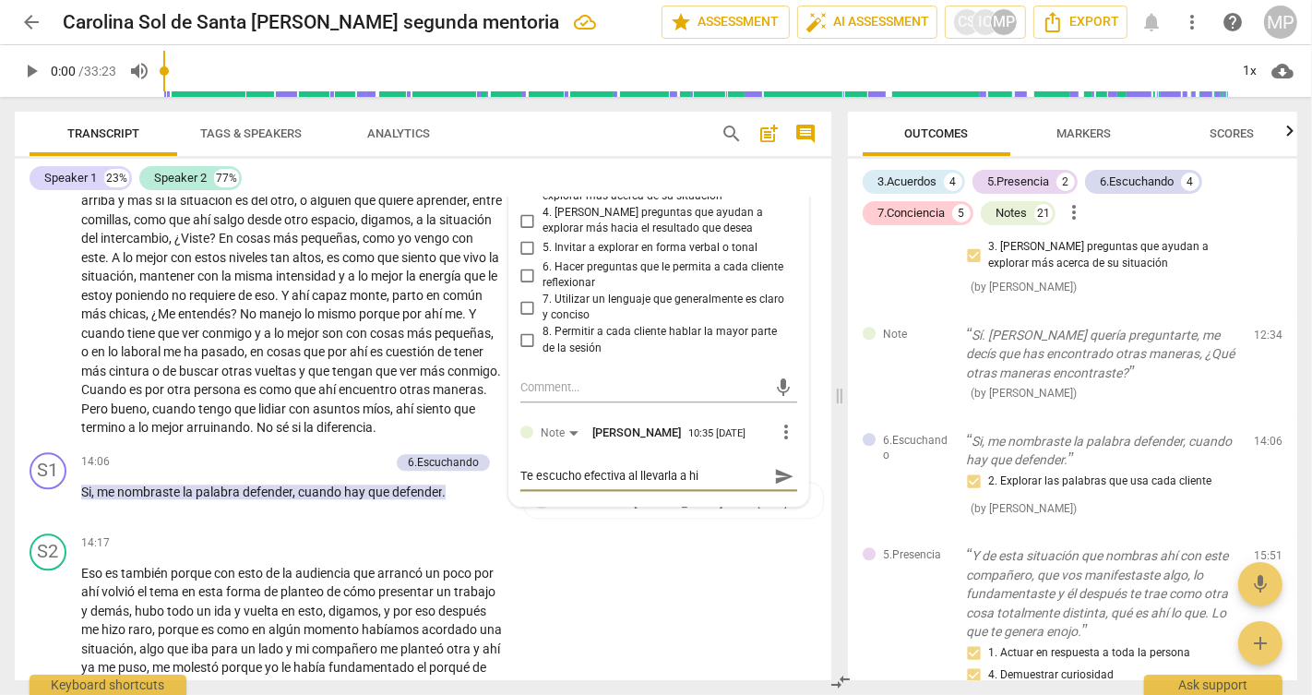
type textarea "Te escucho efectiva al llevarla a his"
type textarea "Te escucho efectiva al llevarla a hist"
type textarea "Te escucho efectiva al llevarla a histo"
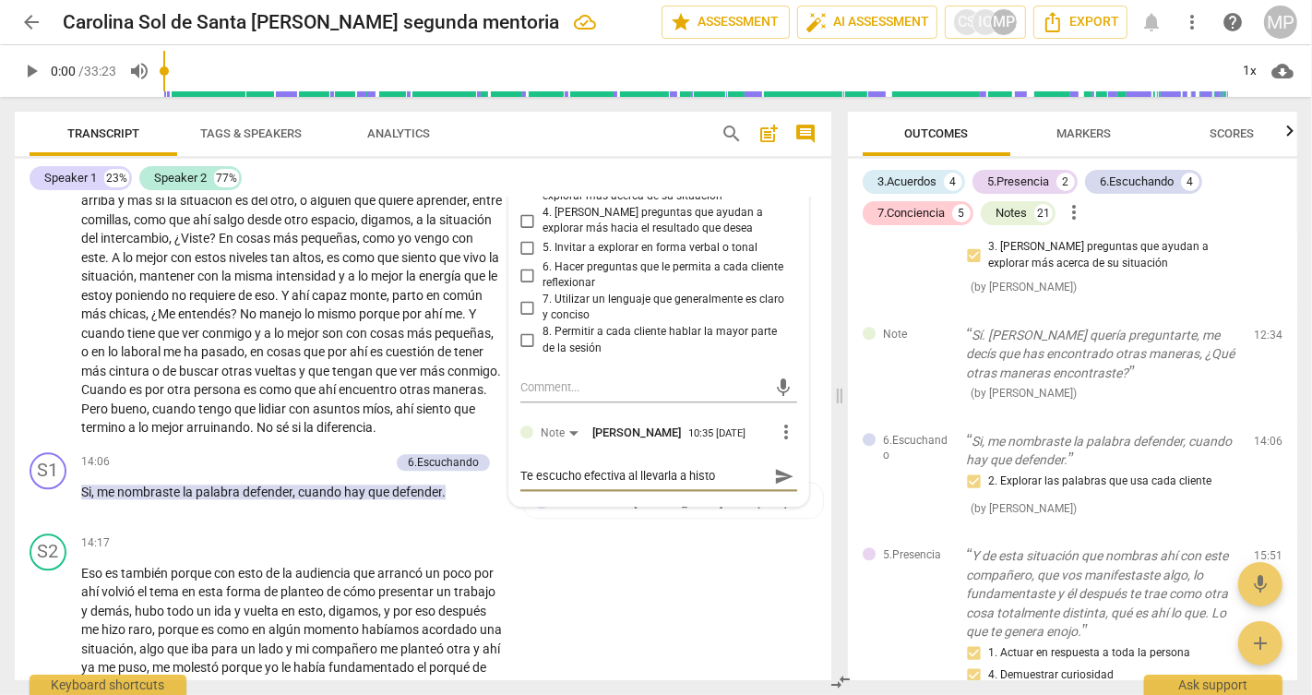
type textarea "Te escucho efectiva al llevarla a histor"
type textarea "Te escucho efectiva al llevarla a histori"
type textarea "Te escucho efectiva al llevarla a historia"
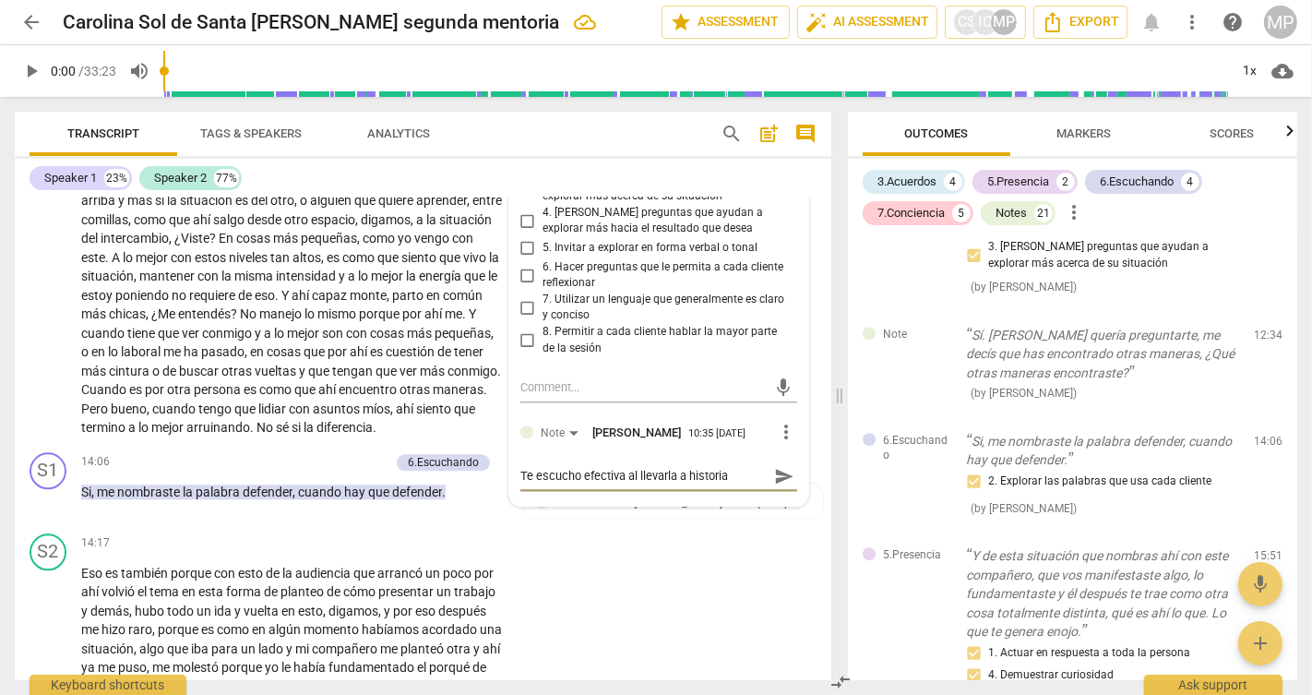
type textarea "Te escucho efectiva al llevarla a historia"
type textarea "Te escucho efectiva al llevarla a historia d"
type textarea "Te escucho efectiva al llevarla a historia de"
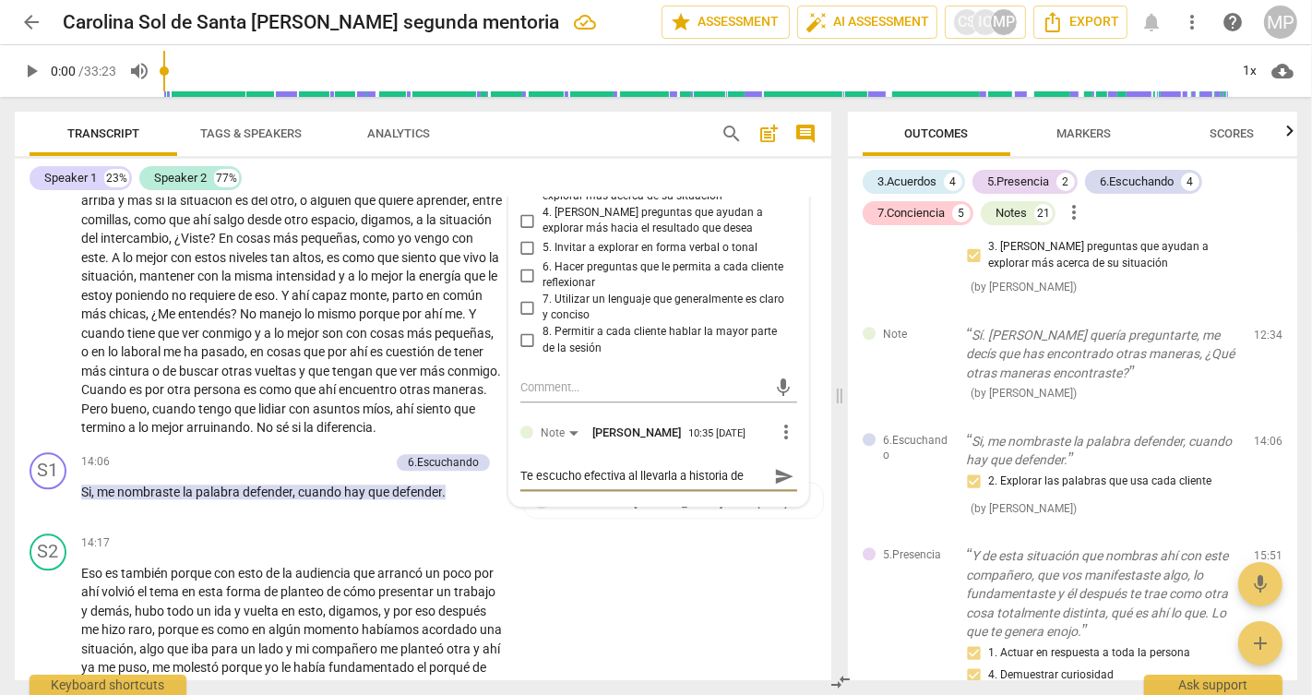
type textarea "Te escucho efectiva al llevarla a historia de"
type textarea "Te escucho efectiva al llevarla a historia de e"
type textarea "Te escucho efectiva al llevarla a historia de ex"
type textarea "Te escucho efectiva al llevarla a historia de exi"
type textarea "Te escucho efectiva al llevarla a historia de exit"
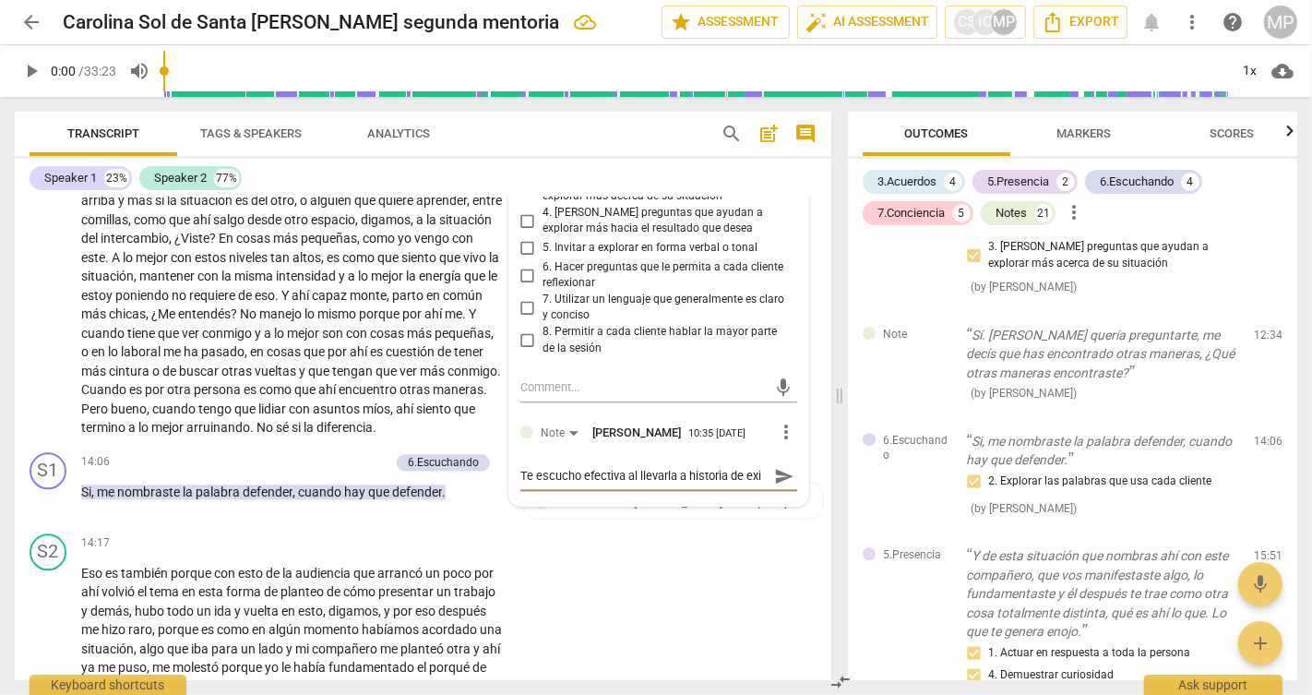
type textarea "Te escucho efectiva al llevarla a historia de exit"
type textarea "Te escucho efectiva al llevarla a historia de exito"
click at [781, 486] on span "send" at bounding box center [784, 476] width 20 height 20
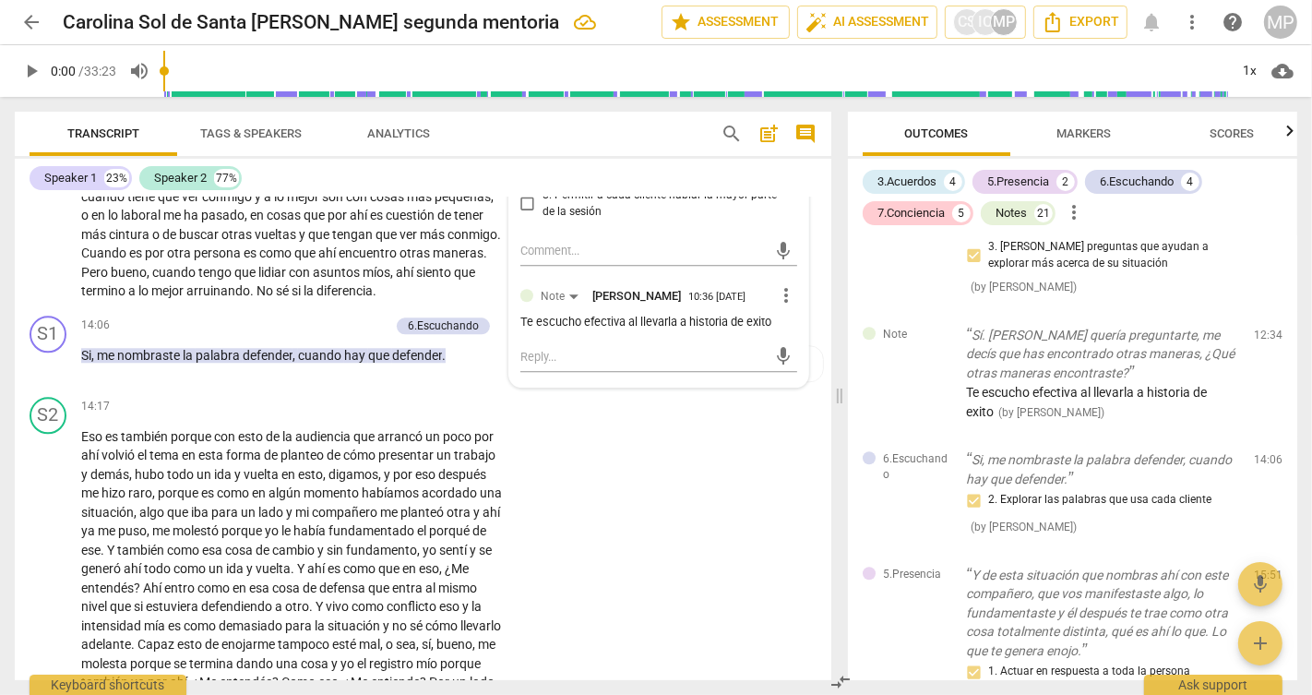
scroll to position [4034, 0]
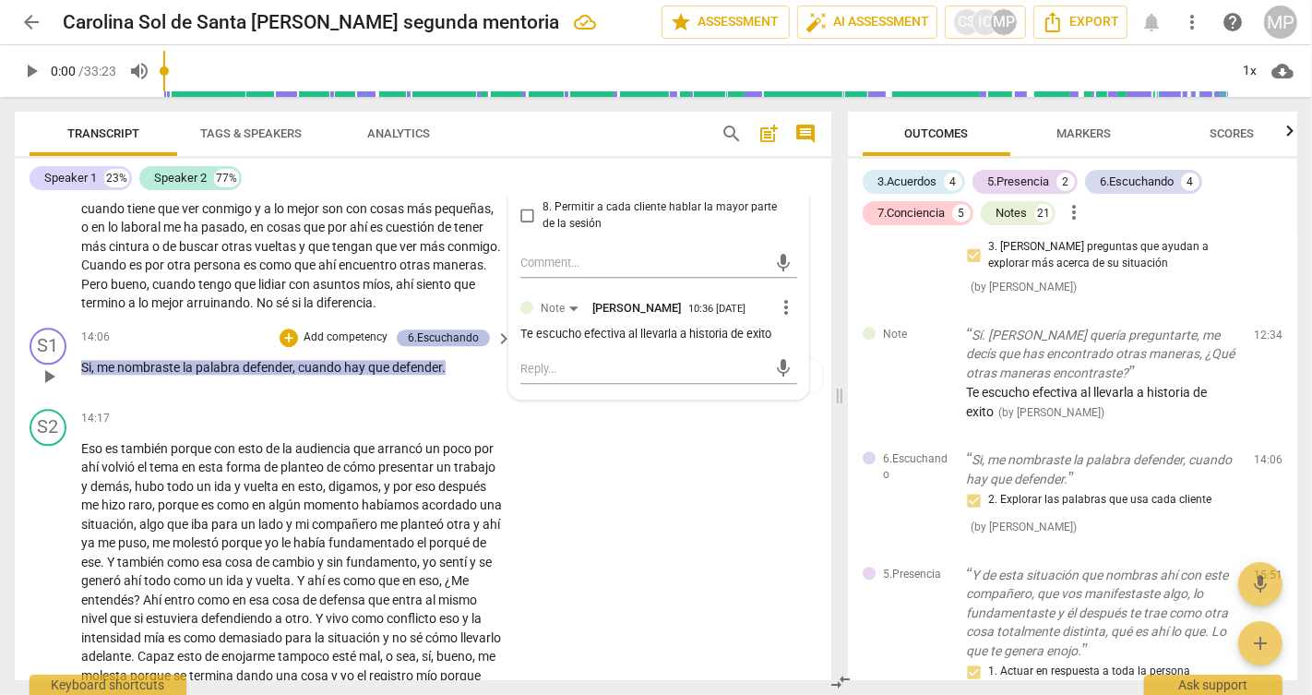
click at [440, 346] on div "6.Escuchando" at bounding box center [443, 337] width 71 height 17
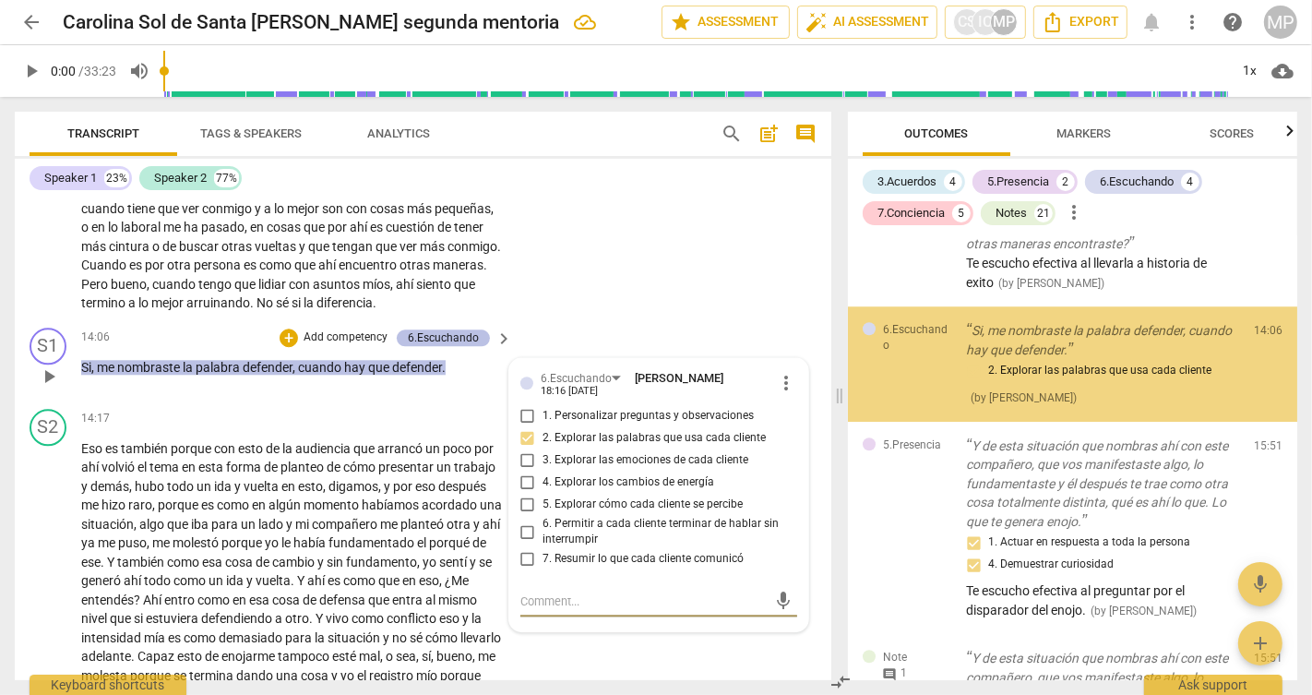
scroll to position [4400, 0]
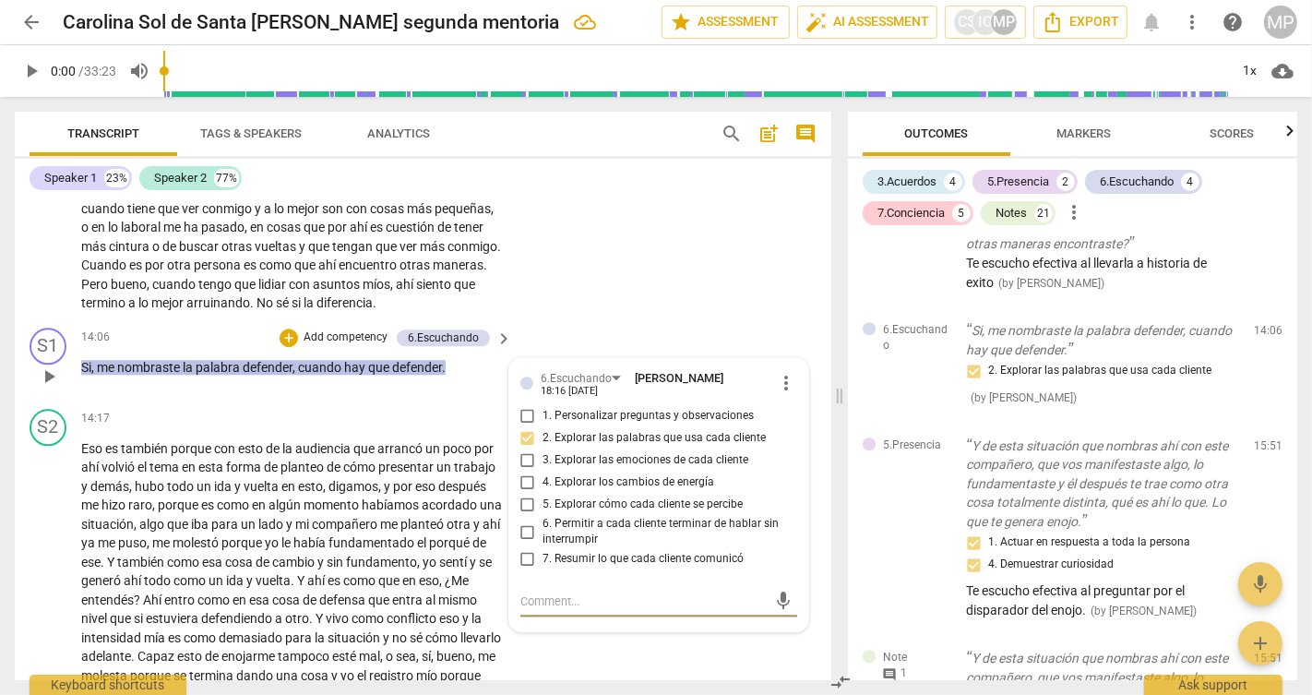
type textarea "T"
type textarea "Te"
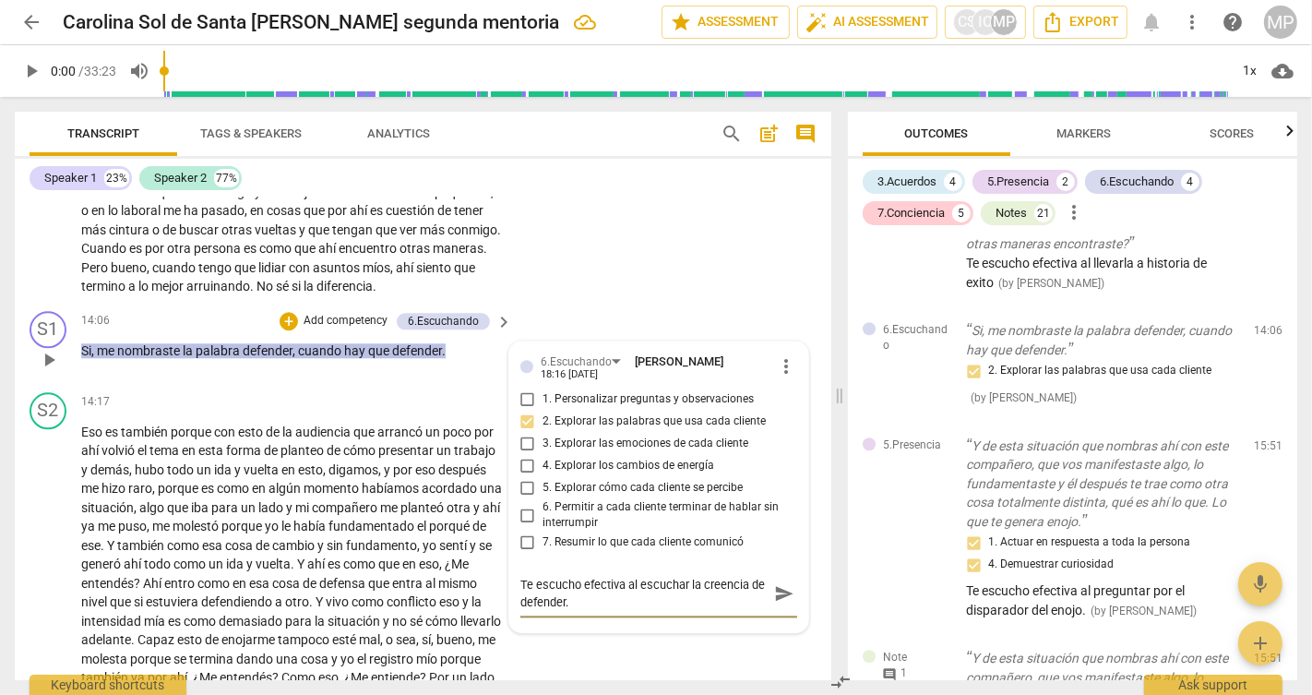
click at [777, 603] on span "send" at bounding box center [784, 593] width 20 height 20
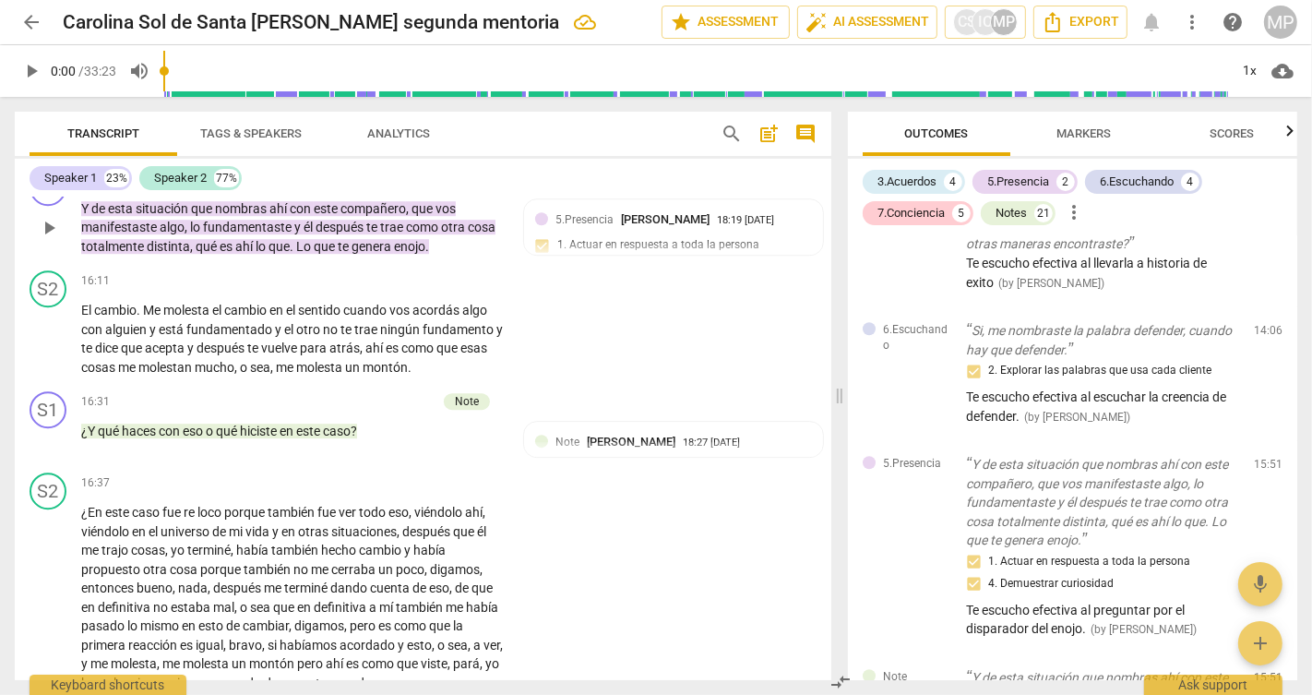
scroll to position [4673, 0]
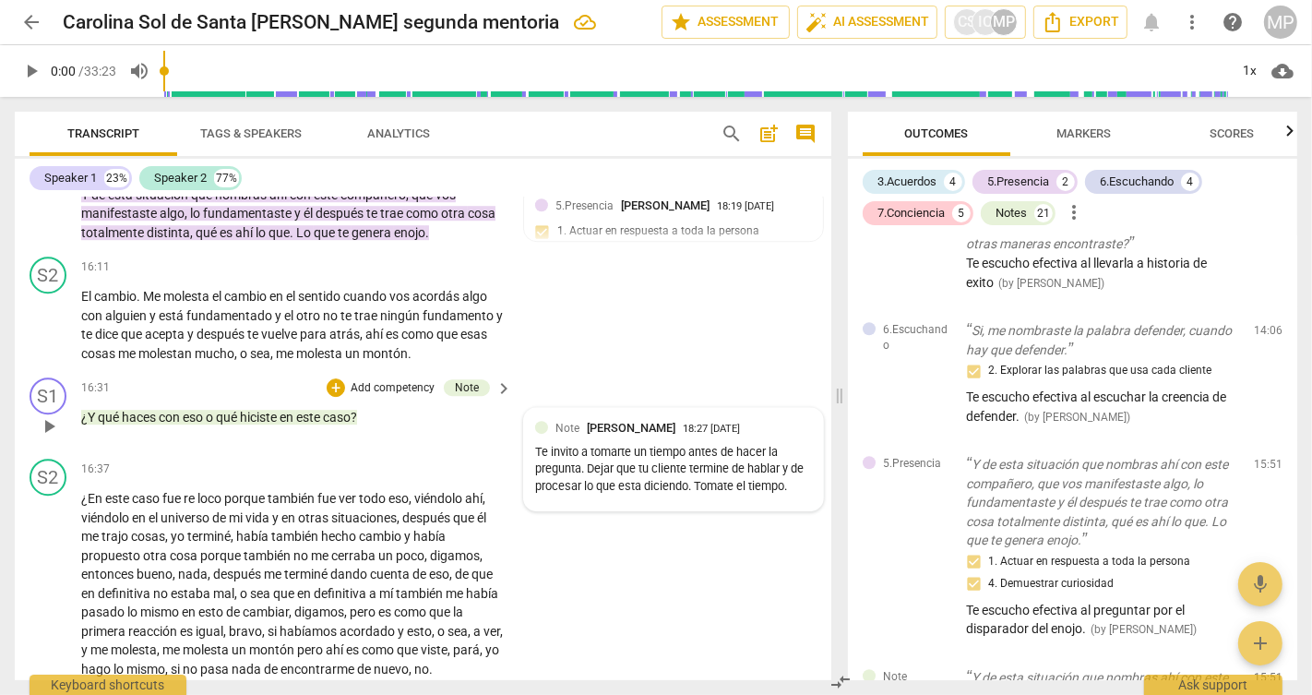
click at [588, 495] on div "Te invito a tomarte un tiempo antes de hacer la pregunta. Dejar que tu cliente …" at bounding box center [673, 470] width 277 height 52
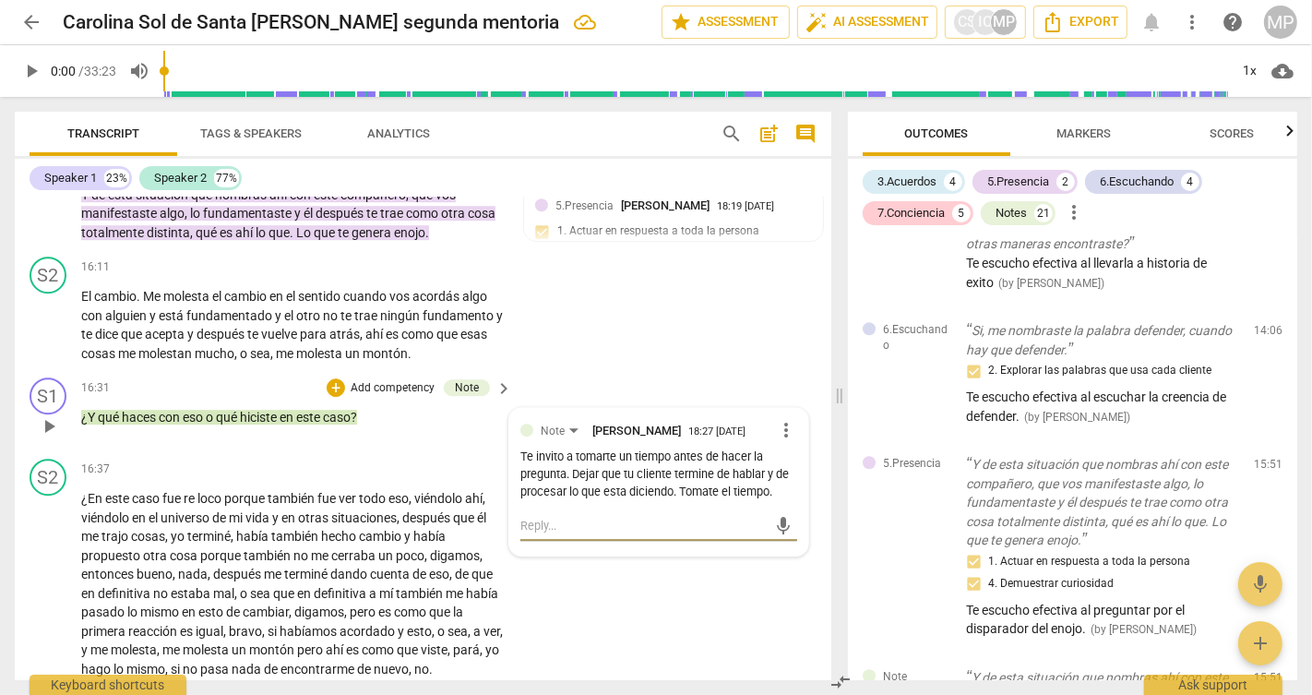
click at [605, 534] on textarea at bounding box center [643, 526] width 247 height 18
paste textarea "Y COMO TE GUSTARIA REACCIONAR EN EL FUTURO ACOMPANARLA A CONSTRUIR UNA POSIBILI…"
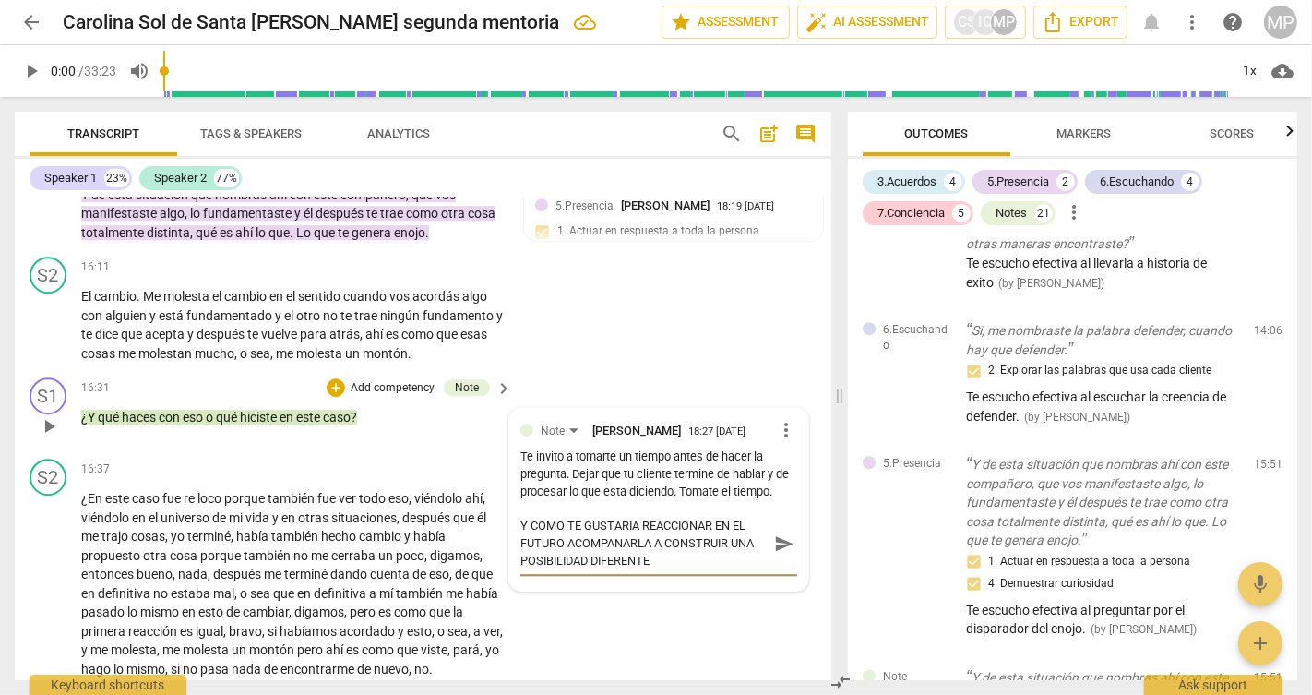
click at [564, 569] on textarea "Y COMO TE GUSTARIA REACCIONAR EN EL FUTURO ACOMPANARLA A CONSTRUIR UNA POSIBILI…" at bounding box center [643, 543] width 247 height 53
click at [520, 604] on textarea "Y Como te gustaria reaccionar en el futuro? Acompanarla a construir un futuro d…" at bounding box center [643, 561] width 247 height 88
drag, startPoint x: 517, startPoint y: 636, endPoint x: 647, endPoint y: 666, distance: 132.5
click at [647, 604] on textarea "Y Como te gustaria reaccionar en el futuro? Acompanarla a construir un futuro d…" at bounding box center [643, 561] width 247 height 88
click at [601, 552] on textarea "Y Como te gustaria reaccionar en el futuro? Acompanarla a construir un futuro d…" at bounding box center [643, 534] width 247 height 35
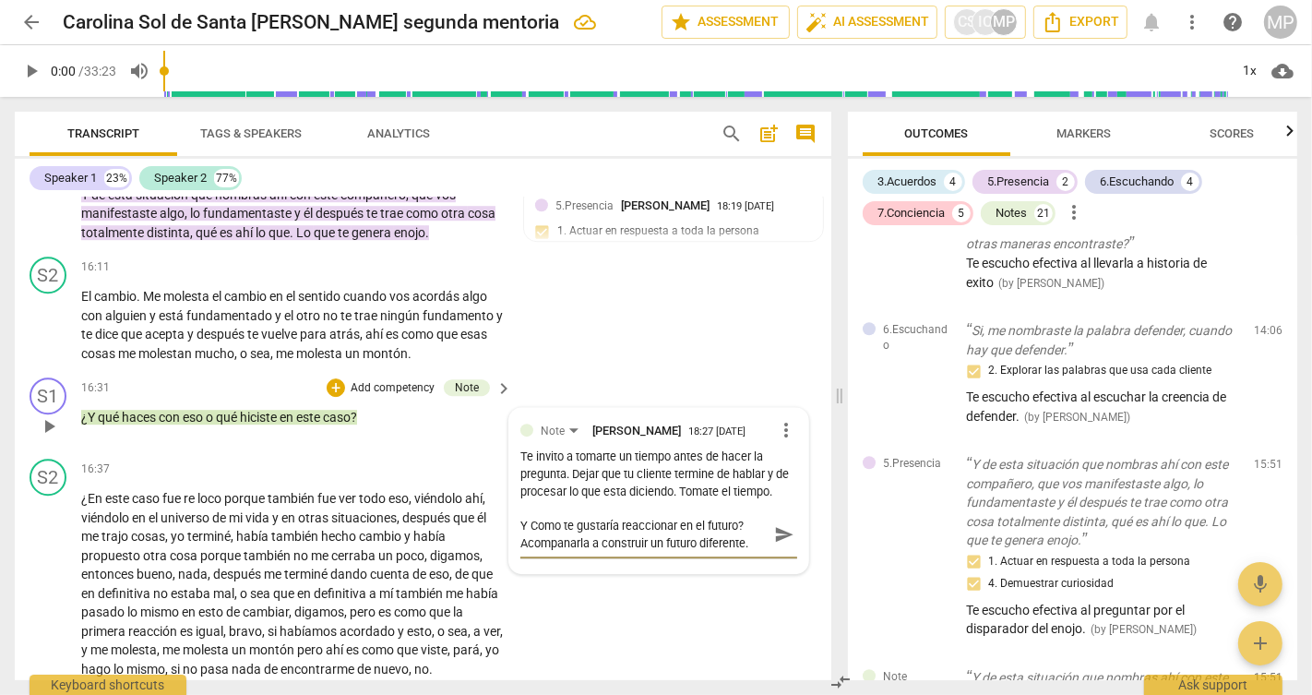
click at [569, 552] on textarea "Y Como te gustaría reaccionar en el futuro? Acompanarla a construir un futuro d…" at bounding box center [643, 534] width 247 height 35
click at [527, 552] on textarea "Y Como te gustaría reaccionar en el futuro? Acompanarla a construir un futuro d…" at bounding box center [643, 534] width 247 height 35
click at [520, 552] on textarea "Y Como te gustaría reaccionar en el futuro? Acompanarla a construir un futuro d…" at bounding box center [643, 534] width 247 height 35
click at [619, 552] on textarea "Y Como te gustaría reaccionar en el futuro? Te invito a acompanarla a construir…" at bounding box center [643, 534] width 247 height 35
click at [774, 544] on span "send" at bounding box center [784, 534] width 20 height 20
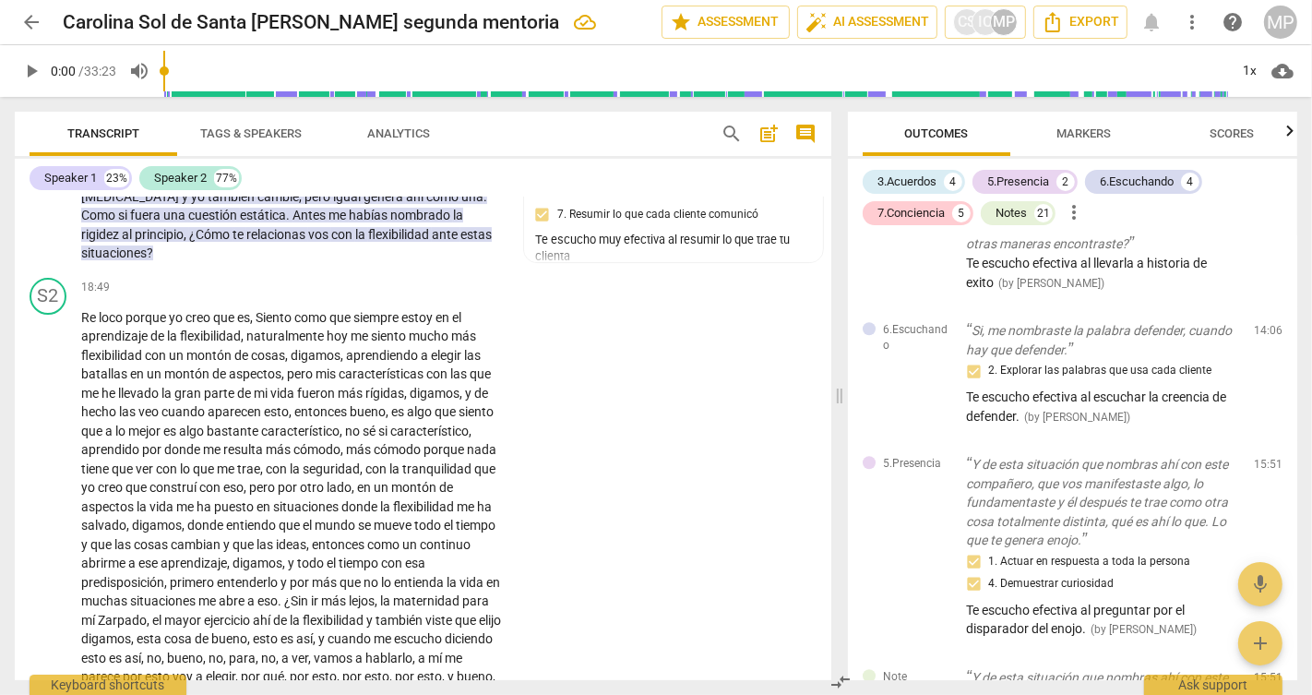
scroll to position [5461, 0]
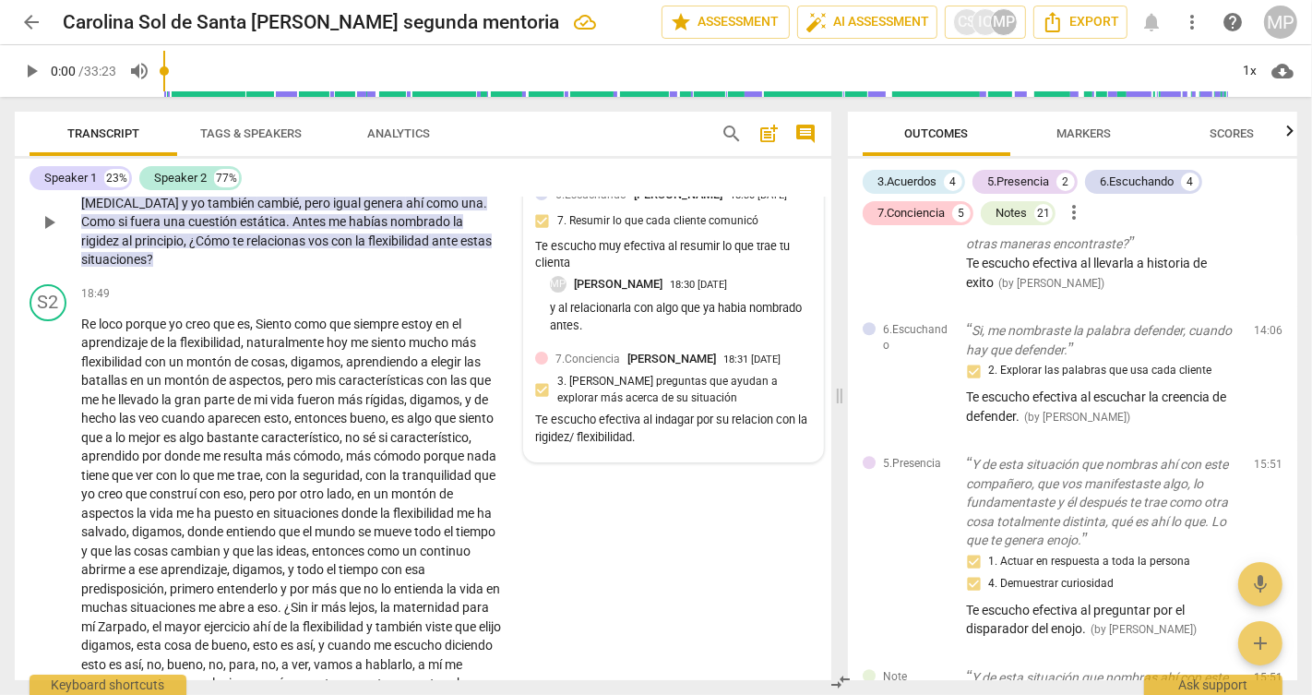
click at [579, 335] on p "y al relacionarla con algo que ya habia nombrado antes." at bounding box center [681, 317] width 262 height 35
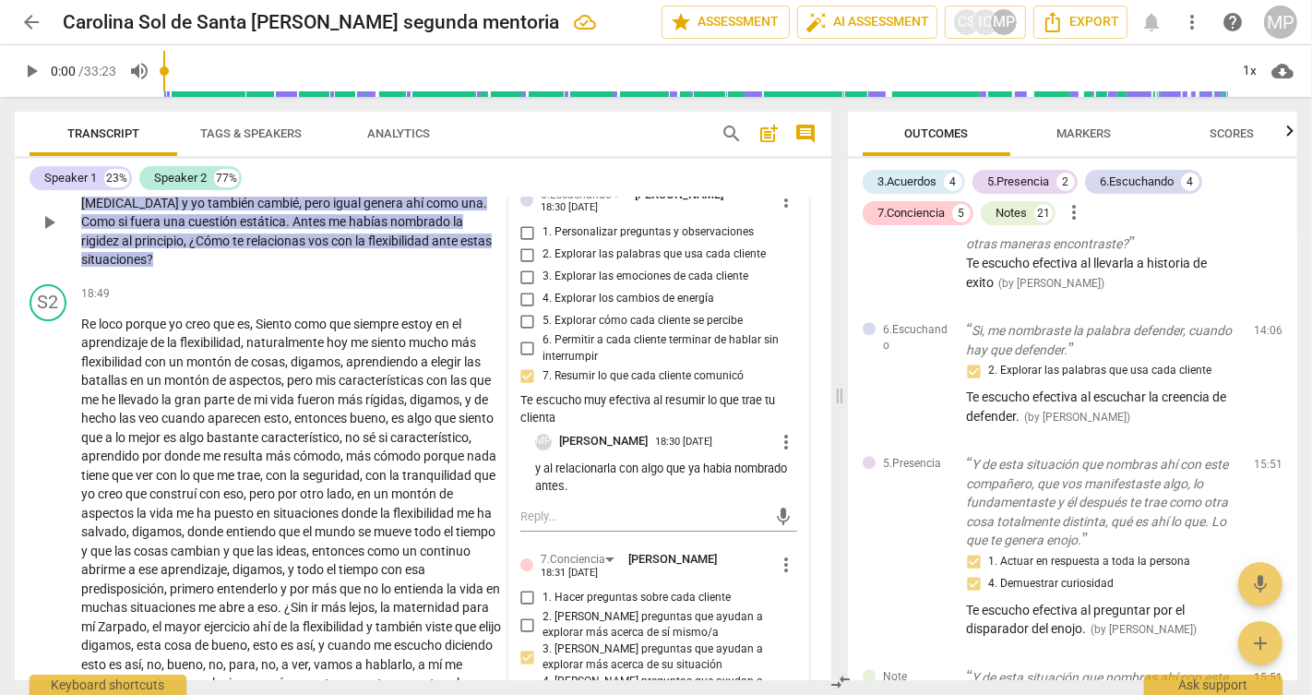
click at [585, 535] on div "mic" at bounding box center [658, 514] width 277 height 41
click at [543, 525] on textarea at bounding box center [643, 516] width 247 height 18
paste textarea "antes ahora te invito a relacionarlo con lo que quiere trabajar su forma de com…"
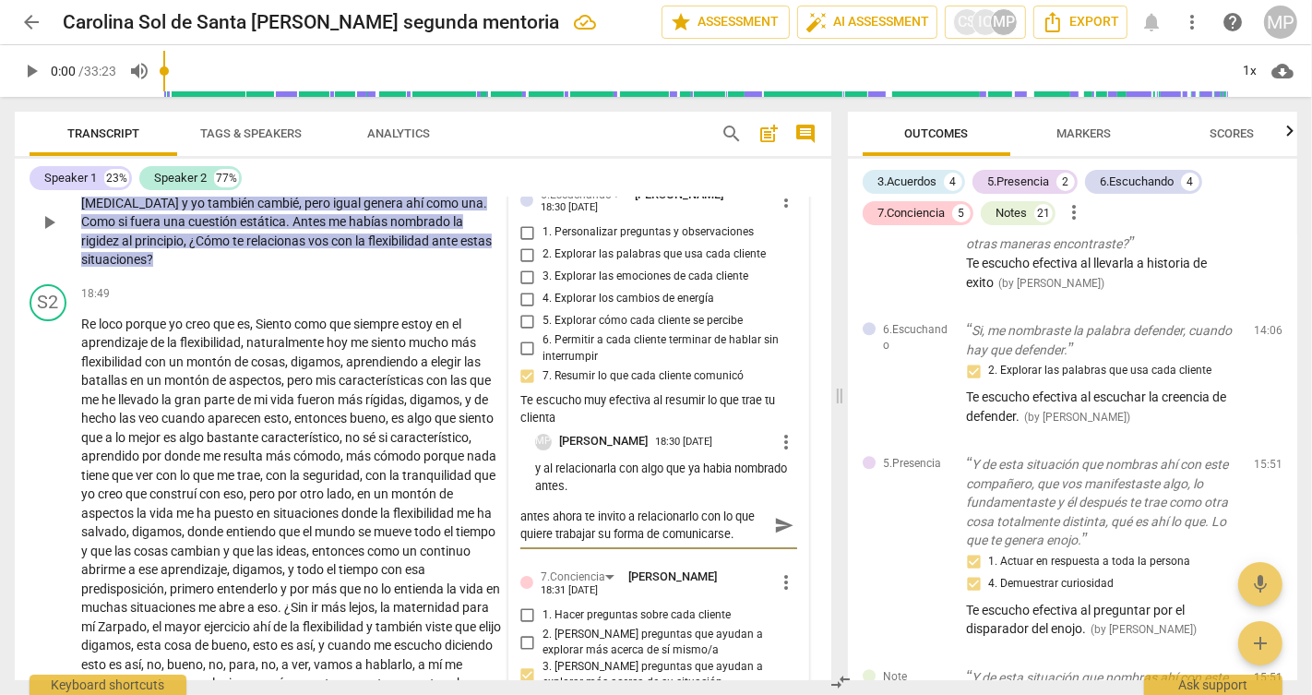
click at [541, 542] on textarea "antes ahora te invito a relacionarlo con lo que quiere trabajar su forma de com…" at bounding box center [643, 524] width 247 height 35
click at [556, 542] on textarea "antes ahora te invito a relacionarlo con lo que quiere trabajar su forma de com…" at bounding box center [643, 524] width 247 height 35
click at [559, 542] on textarea "Ahora te invito a relacionarlo con lo que quiere trabajar su forma de comunicar…" at bounding box center [643, 524] width 247 height 35
click at [778, 536] on span "send" at bounding box center [784, 526] width 20 height 20
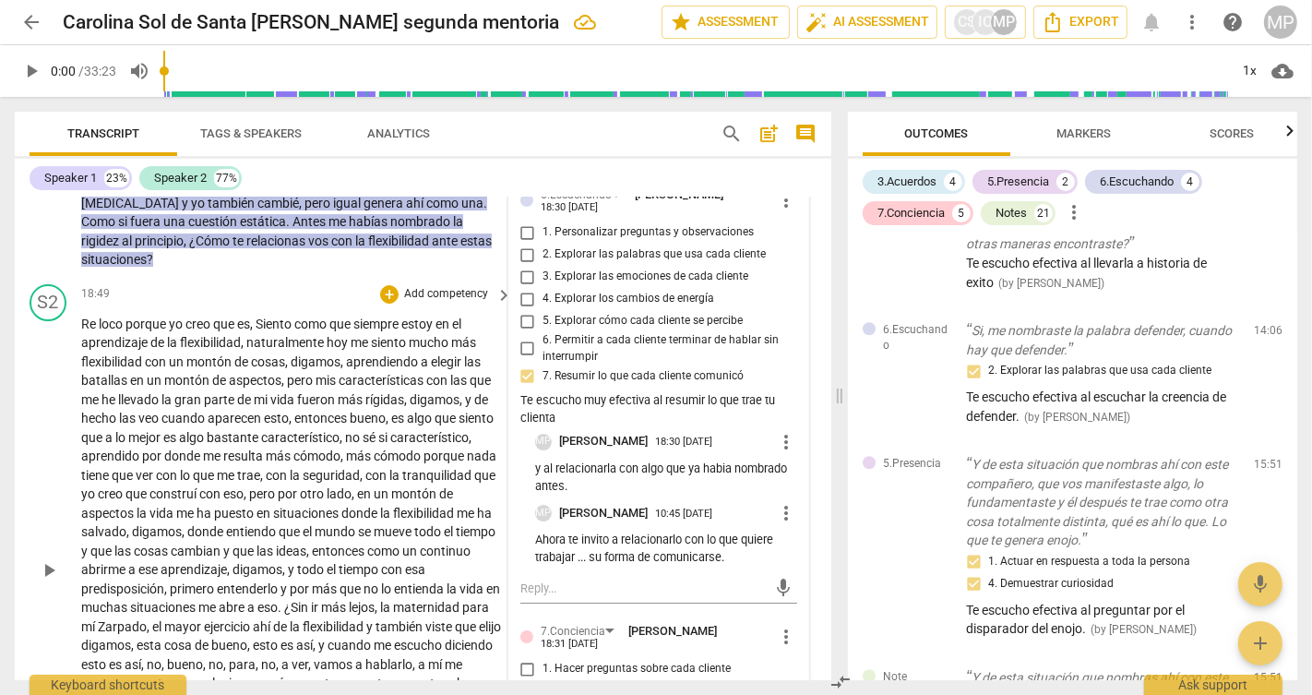
click at [316, 539] on span "mundo" at bounding box center [336, 531] width 43 height 15
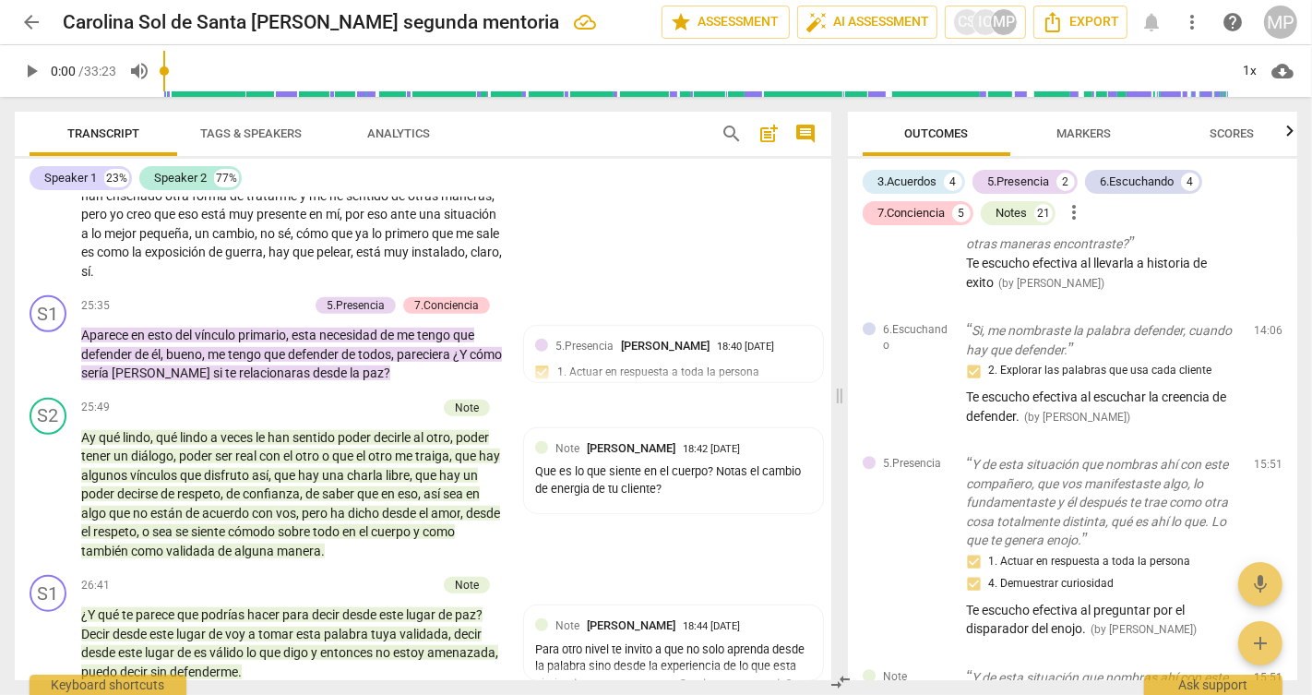
scroll to position [7116, 0]
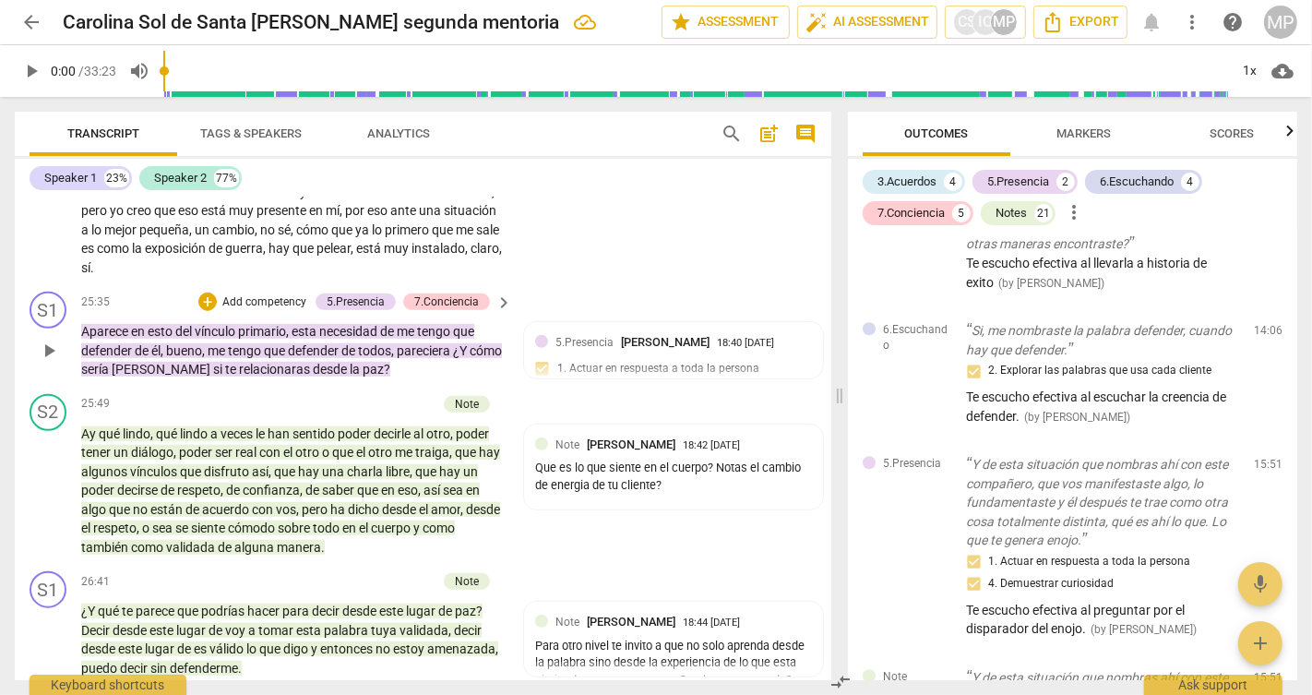
click at [275, 311] on p "Add competency" at bounding box center [264, 302] width 88 height 17
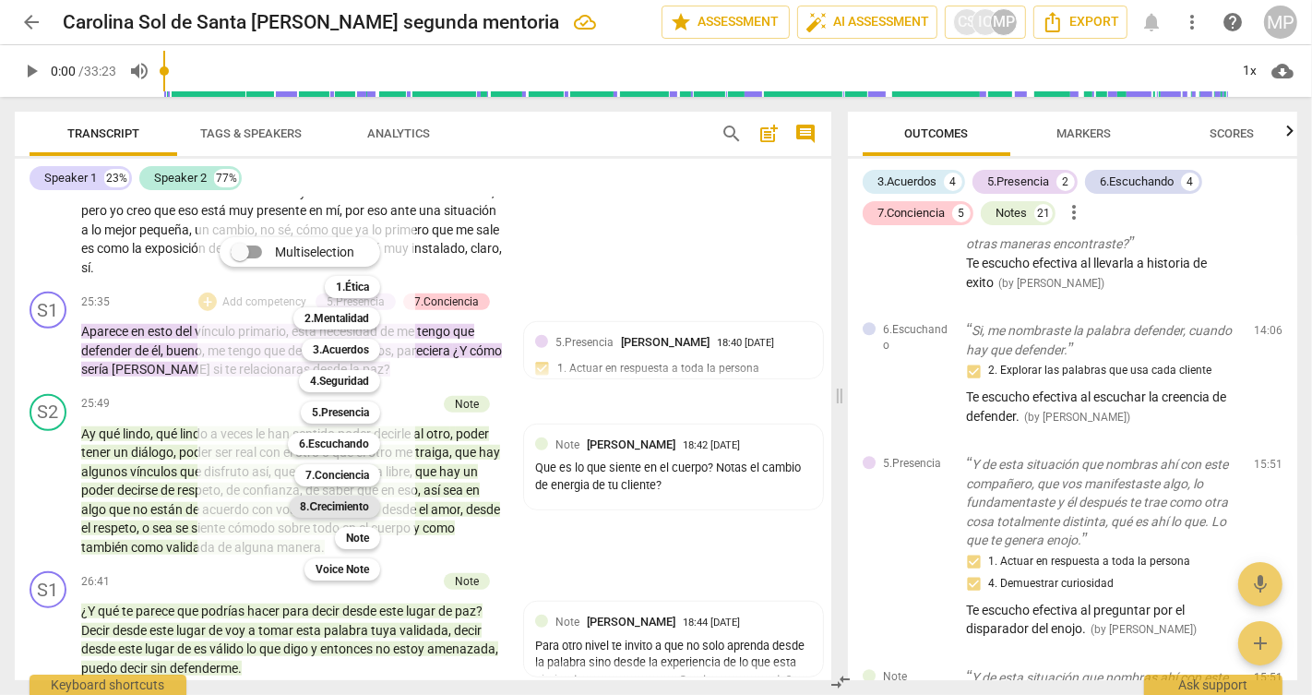
click at [339, 509] on b "8.Сrecimiento" at bounding box center [335, 506] width 69 height 22
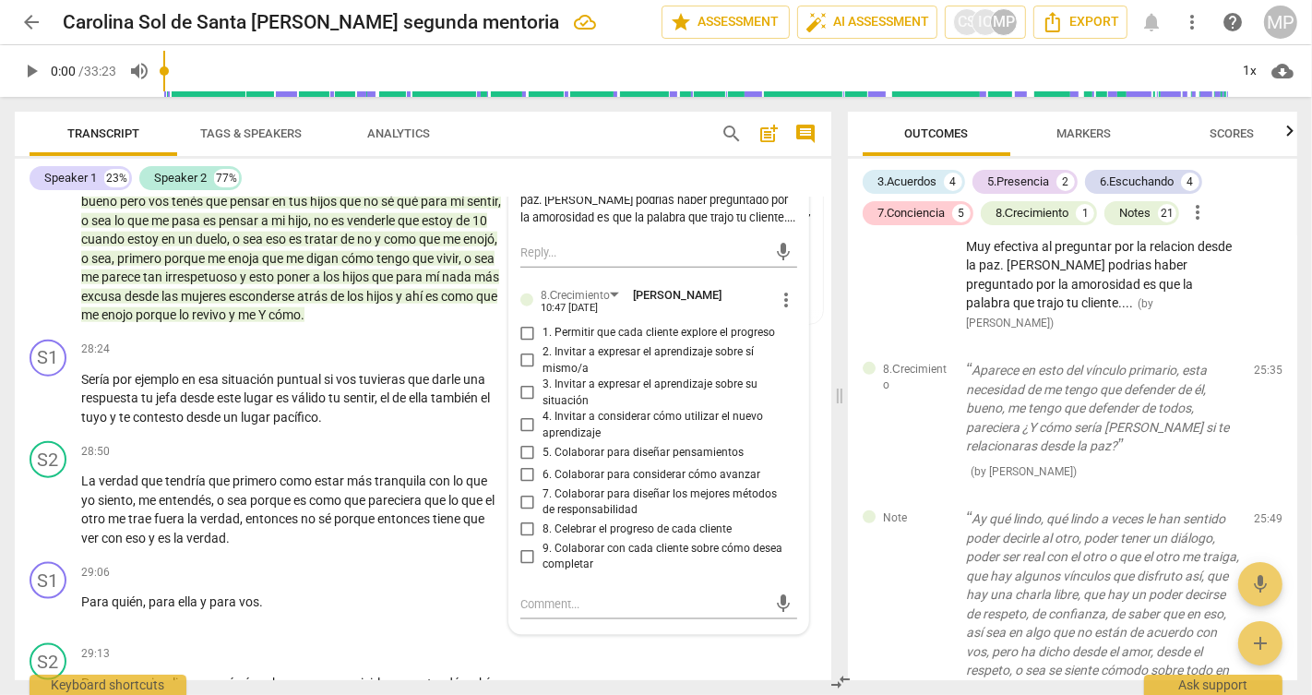
scroll to position [7782, 0]
click at [521, 462] on input "5. Colaborar para diseñar pensamientos" at bounding box center [528, 451] width 30 height 22
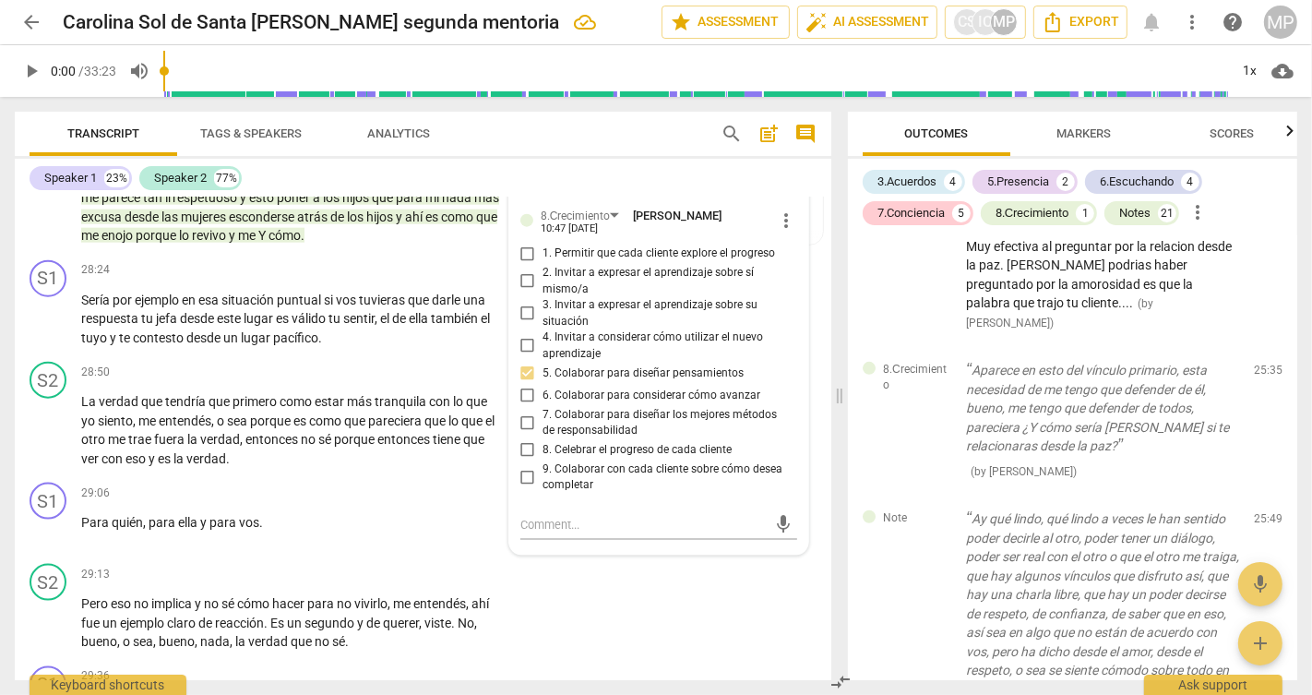
scroll to position [7862, 0]
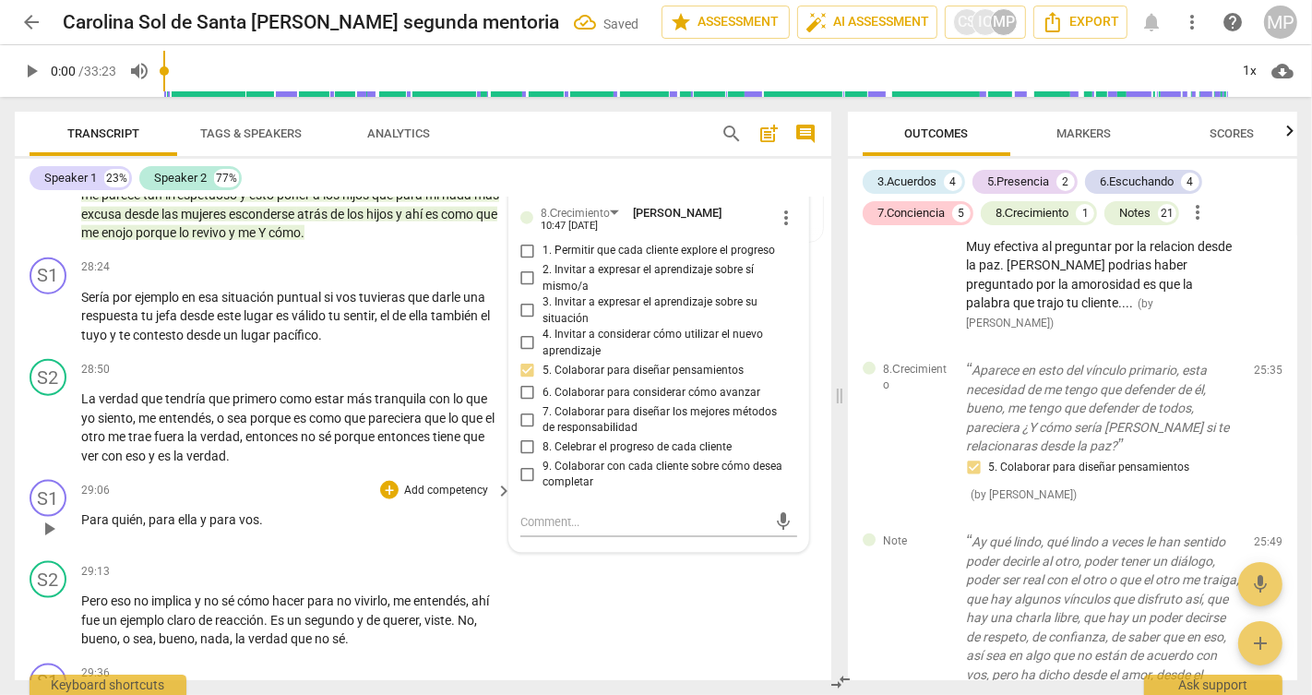
click at [409, 529] on p "Para quién , para ella y para vos ." at bounding box center [292, 519] width 422 height 19
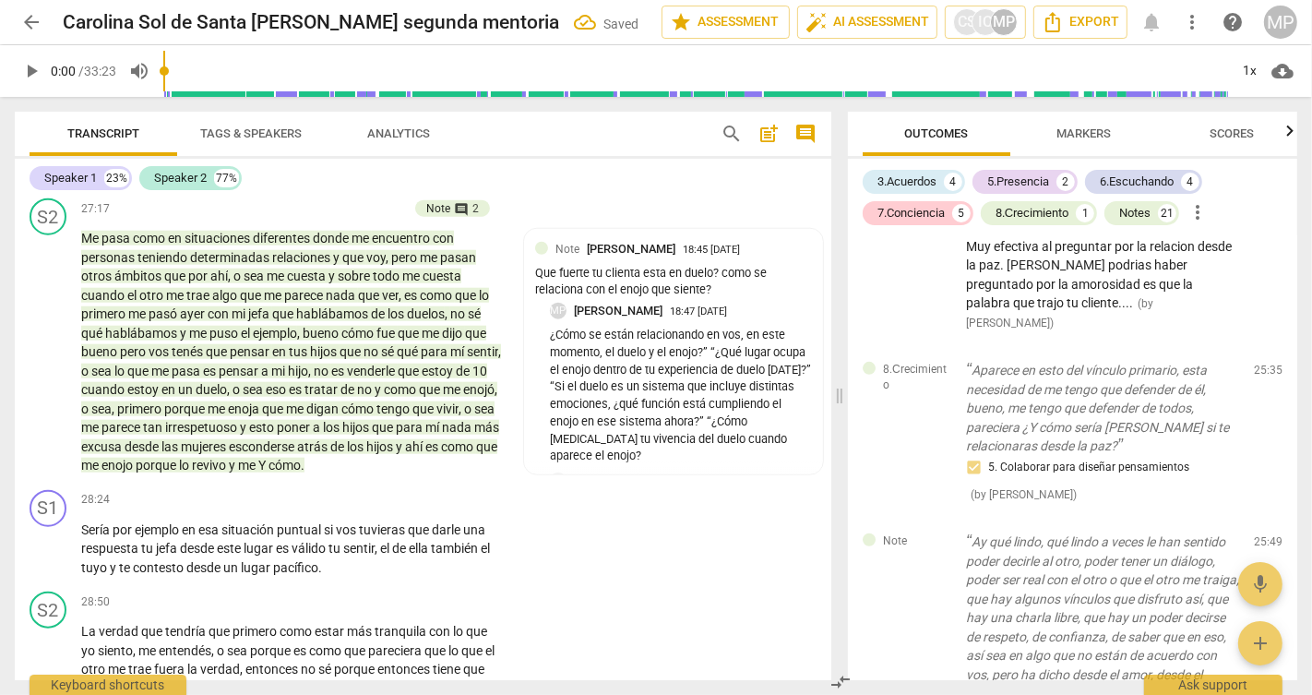
scroll to position [7628, 0]
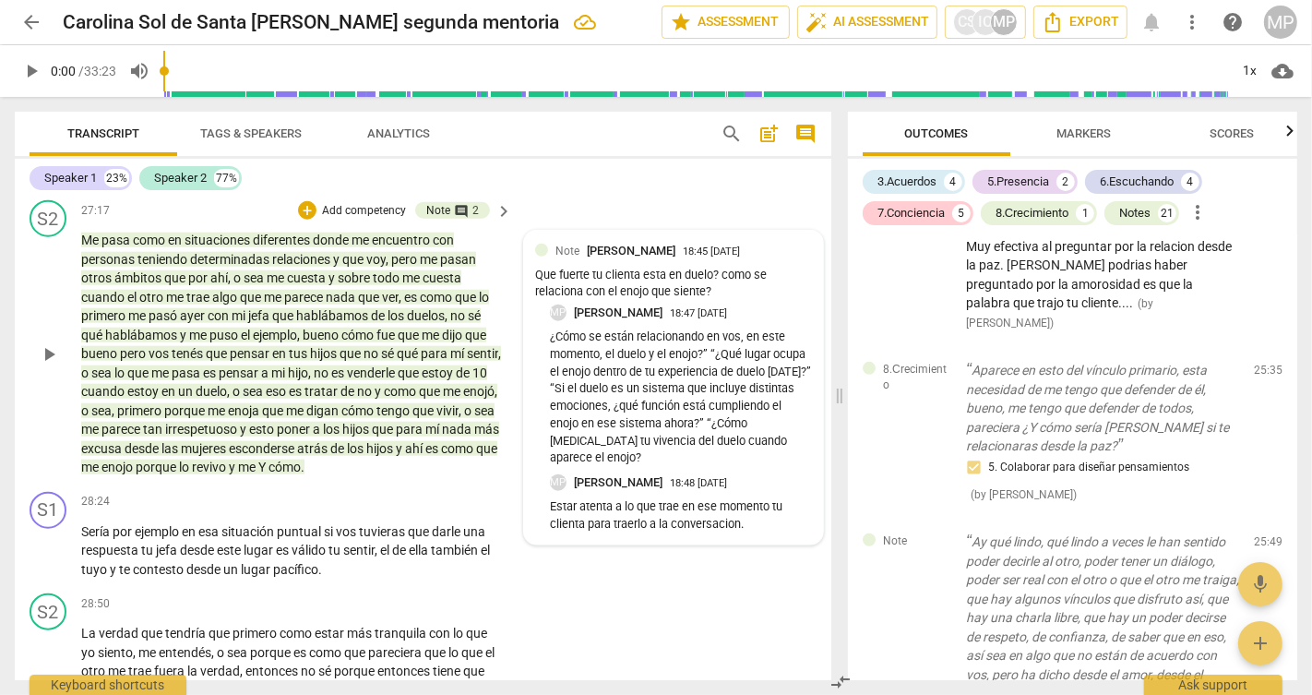
click at [689, 461] on p "¿Cómo se están relacionando en vos, en este momento, el duelo y el enojo?” “¿Qu…" at bounding box center [681, 397] width 262 height 138
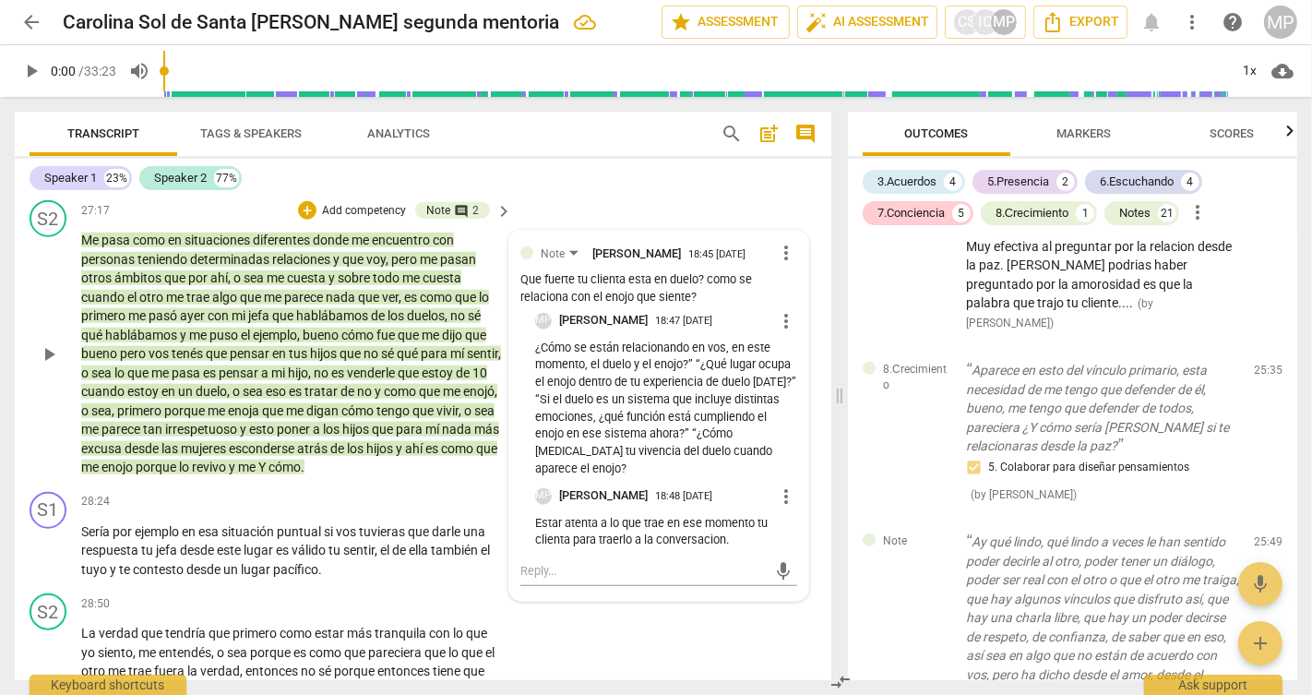
click at [709, 478] on p "¿Cómo se están relacionando en vos, en este momento, el duelo y el enojo?” “¿Qu…" at bounding box center [666, 408] width 262 height 138
click at [778, 332] on span "more_vert" at bounding box center [786, 321] width 22 height 22
click at [784, 432] on li "Edit" at bounding box center [801, 434] width 64 height 35
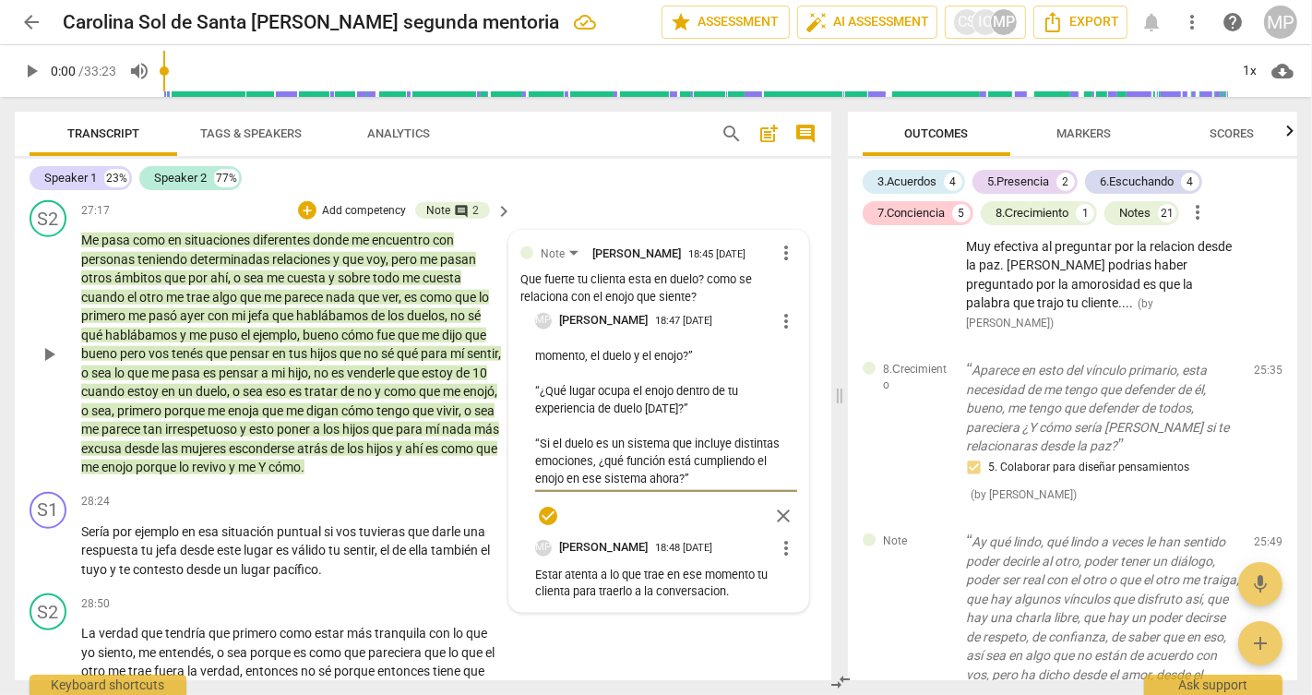
scroll to position [21, 0]
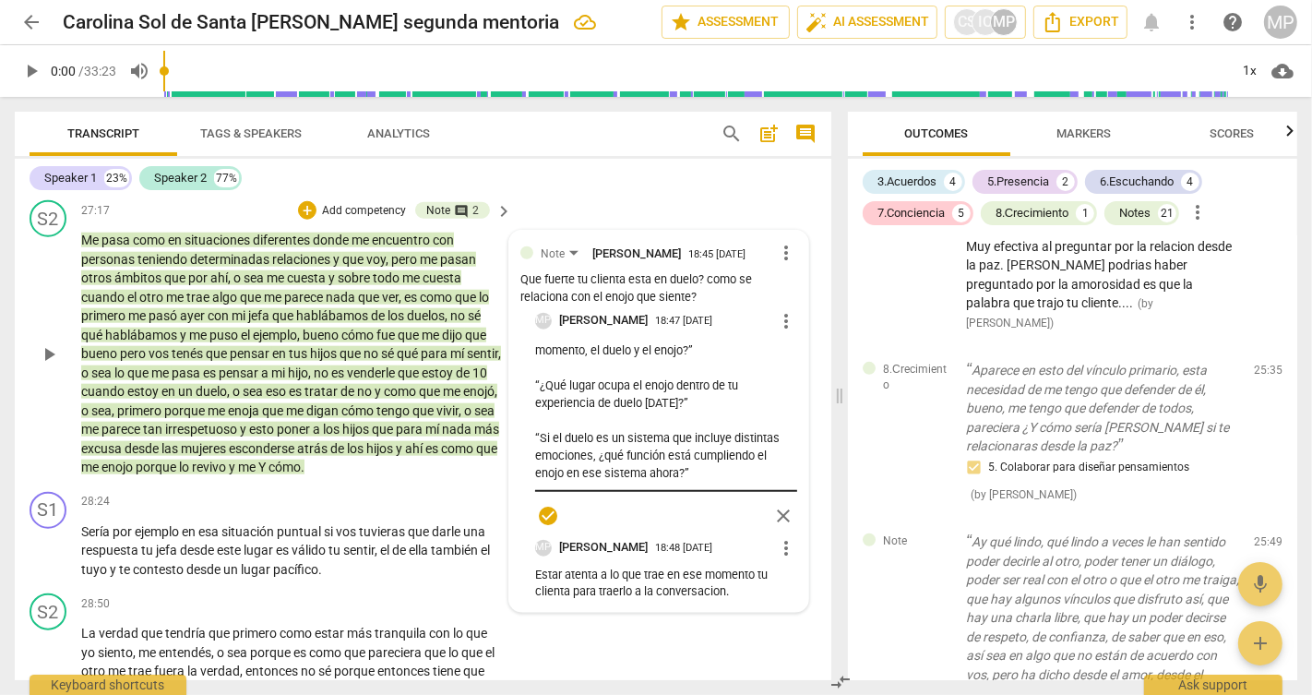
drag, startPoint x: 524, startPoint y: 551, endPoint x: 637, endPoint y: 602, distance: 124.7
click at [640, 600] on div "Note [PERSON_NAME] 18:45 [DATE] more_vert Que fuerte tu clienta esta en duelo? …" at bounding box center [658, 421] width 277 height 359
click at [635, 485] on textarea "¿Cómo se están relacionando en vos, en este momento, el duelo y el enojo?” “¿Qu…" at bounding box center [666, 415] width 262 height 140
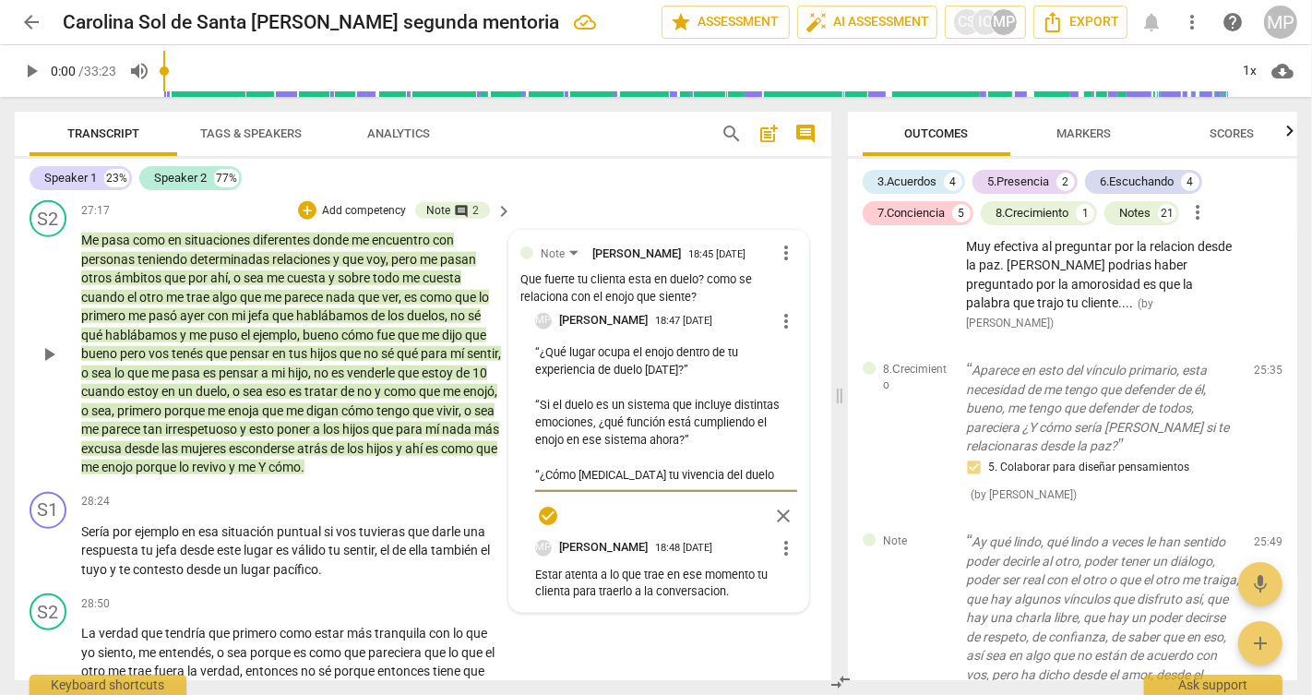
scroll to position [69, 0]
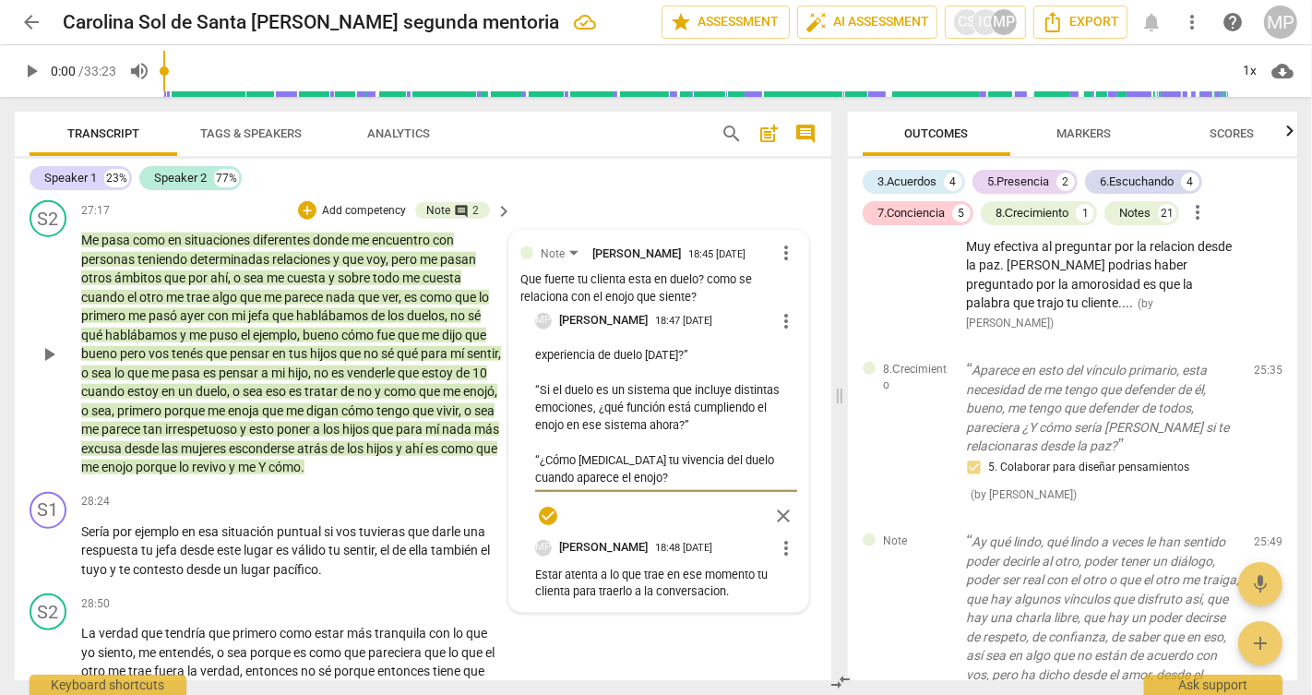
drag, startPoint x: 532, startPoint y: 545, endPoint x: 733, endPoint y: 597, distance: 207.6
click at [733, 485] on textarea "¿Cómo se están relacionando en vos, en este momento, el duelo y el enojo?” “¿Qu…" at bounding box center [666, 415] width 262 height 140
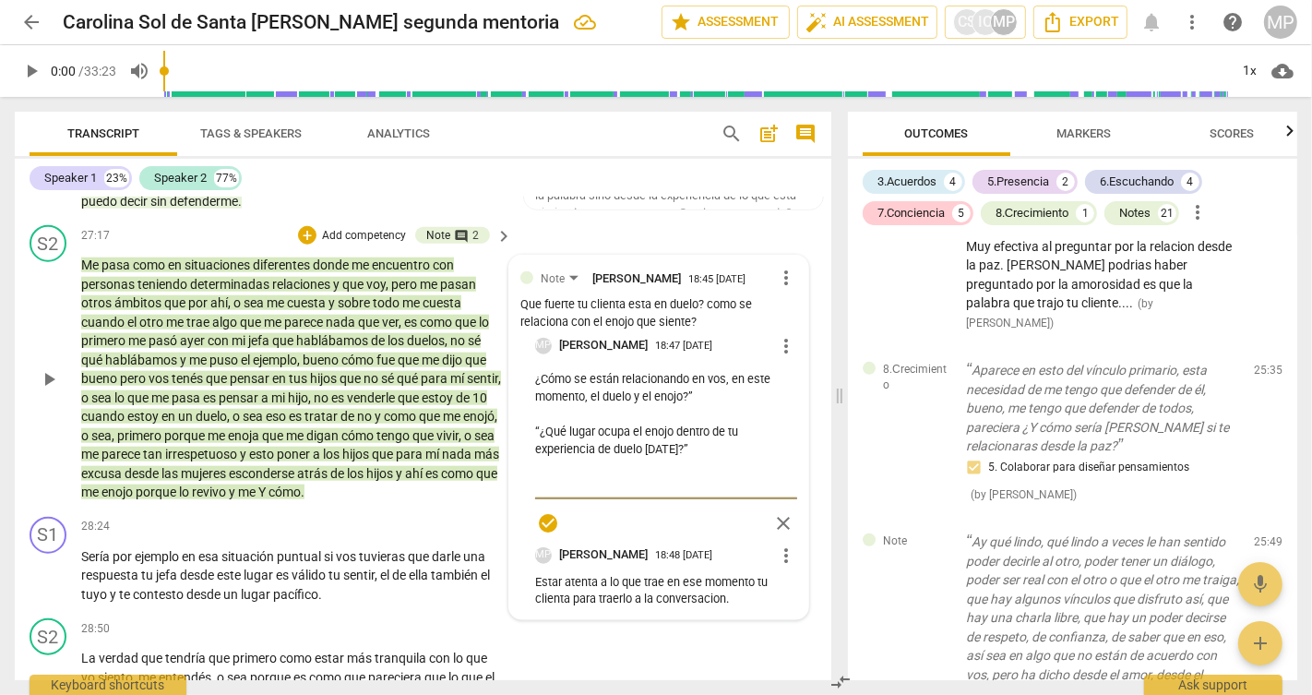
scroll to position [7601, 0]
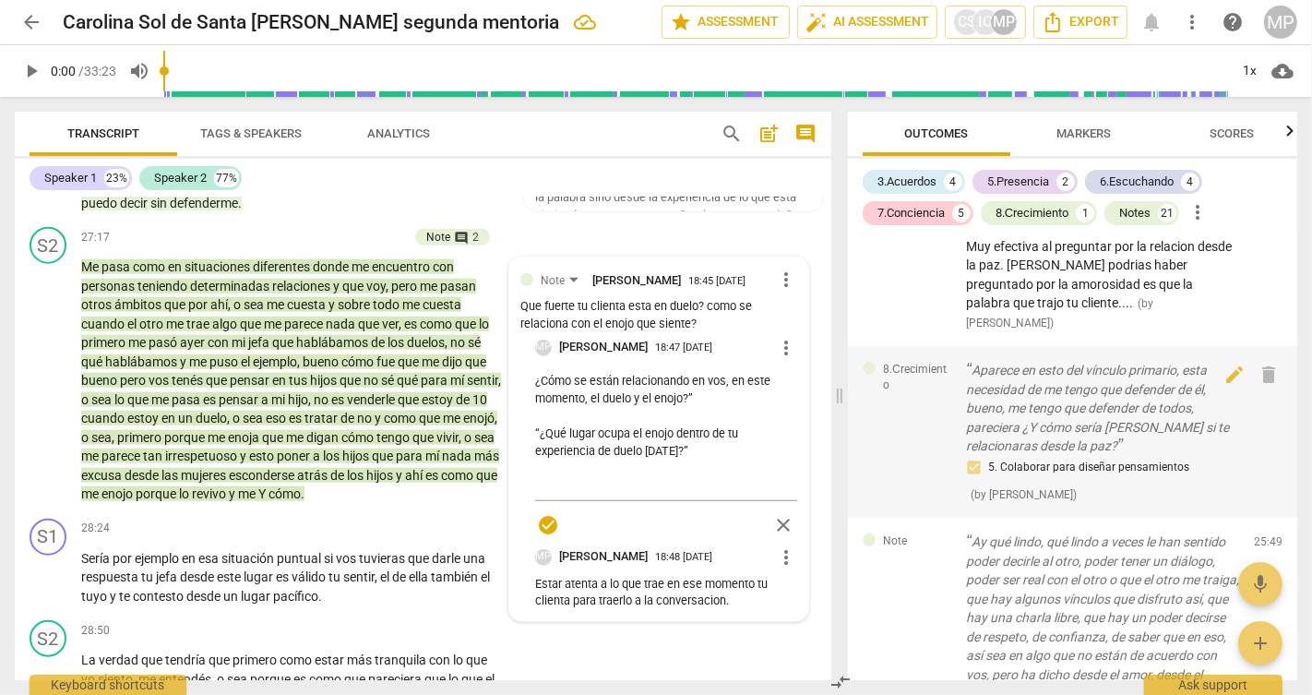
click at [879, 493] on div "8.Сrecimiento Aparece en esto del vínculo primario, esta necesidad de me tengo …" at bounding box center [1072, 432] width 449 height 172
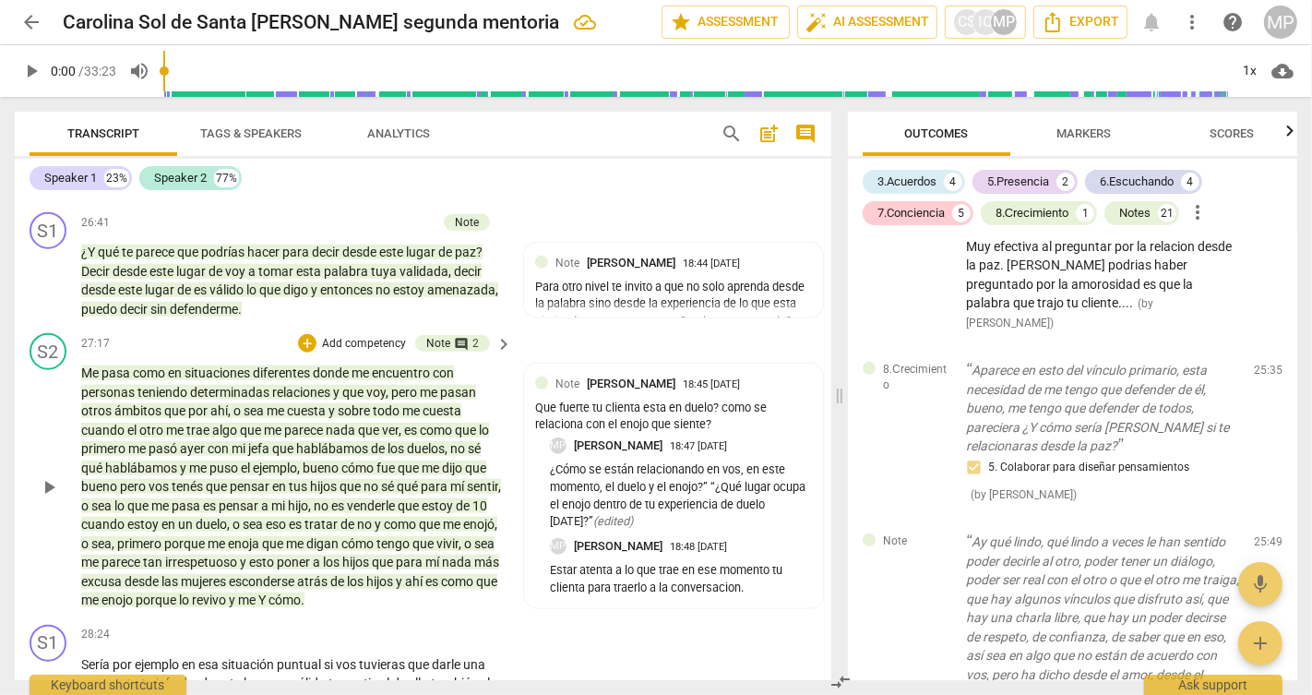
scroll to position [7490, 0]
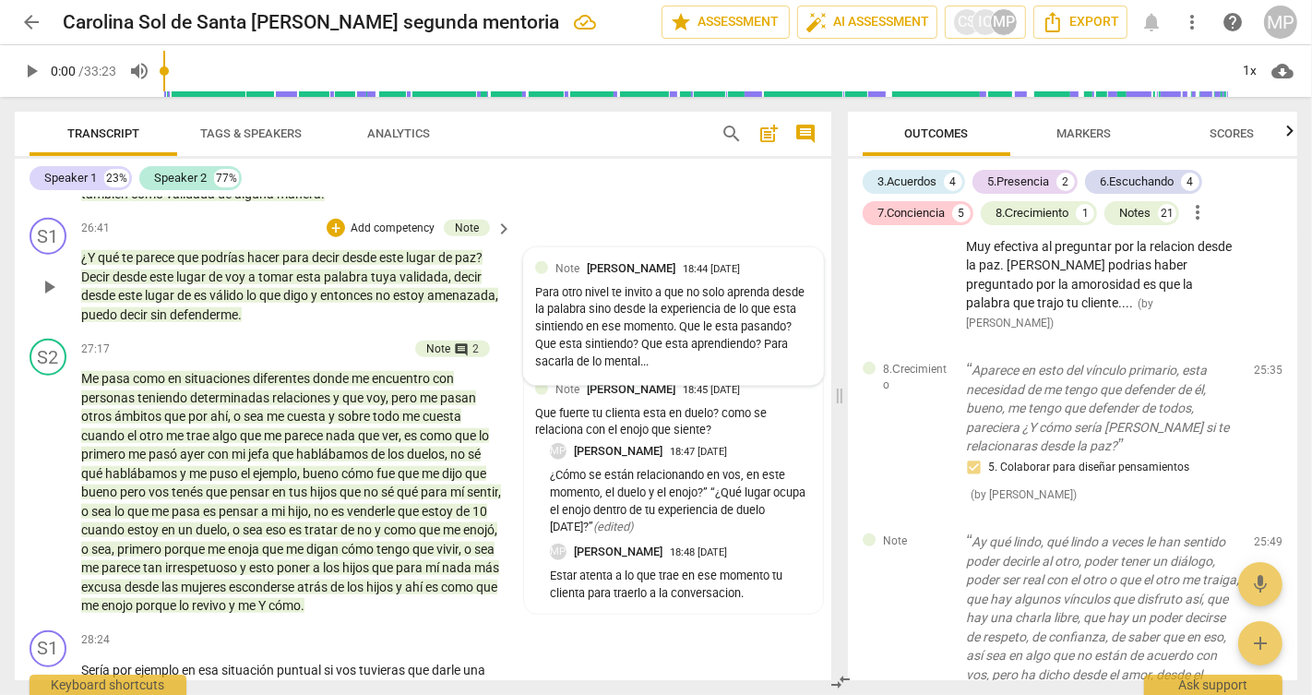
click at [766, 371] on div "Para otro nivel te invito a que no solo aprenda desde la palabra sino desde la …" at bounding box center [673, 327] width 277 height 87
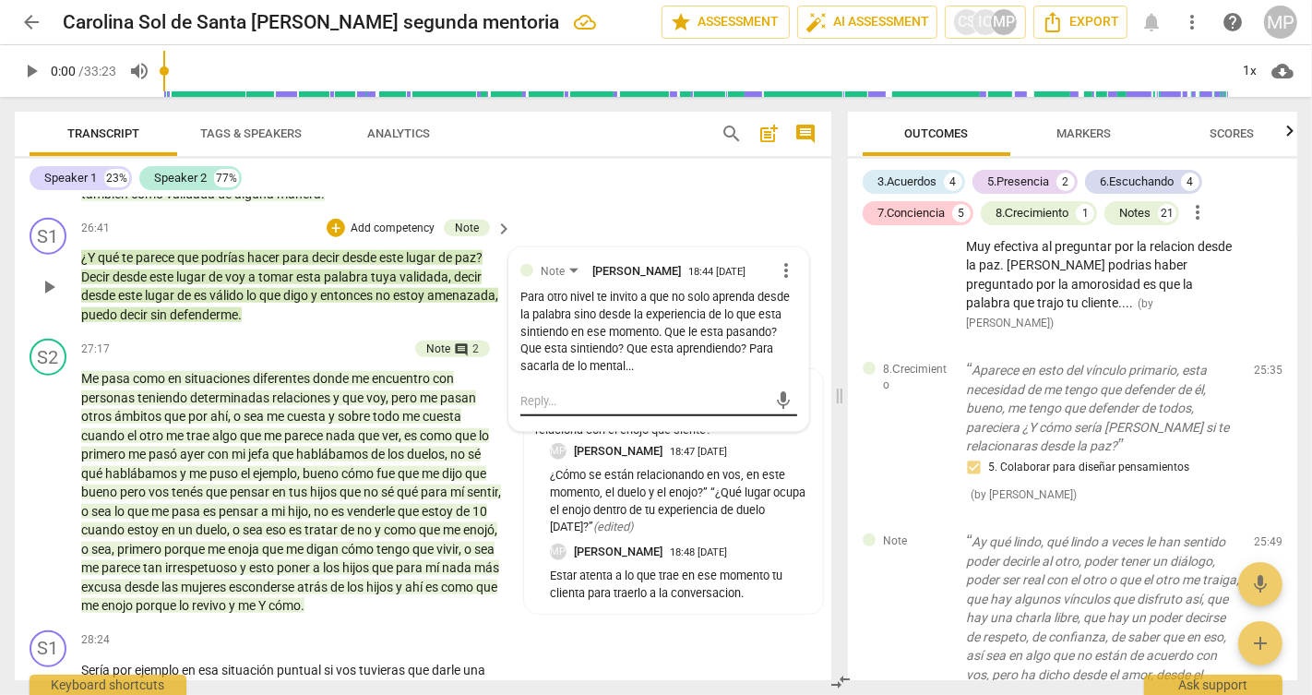
click at [609, 410] on textarea at bounding box center [643, 401] width 247 height 18
paste textarea "la PREGUNTA Y SILENCIO… SIN EXPLICACION"
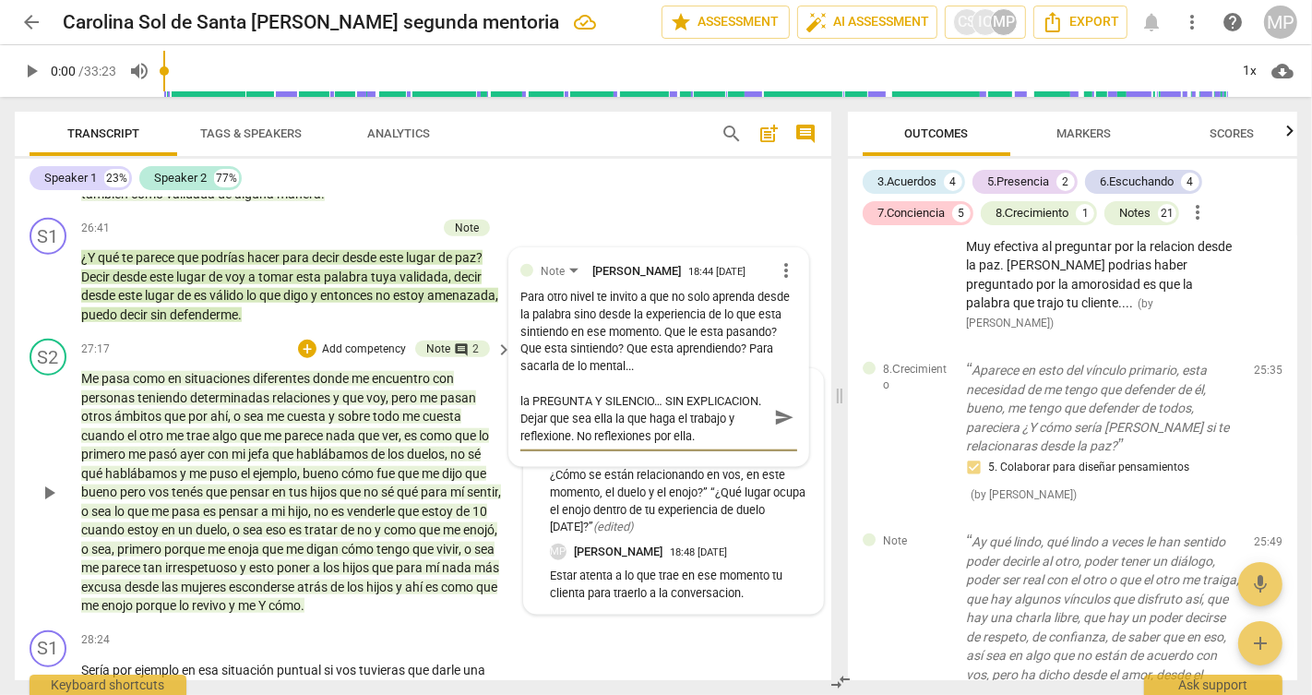
scroll to position [0, 0]
click at [781, 428] on span "send" at bounding box center [784, 418] width 20 height 20
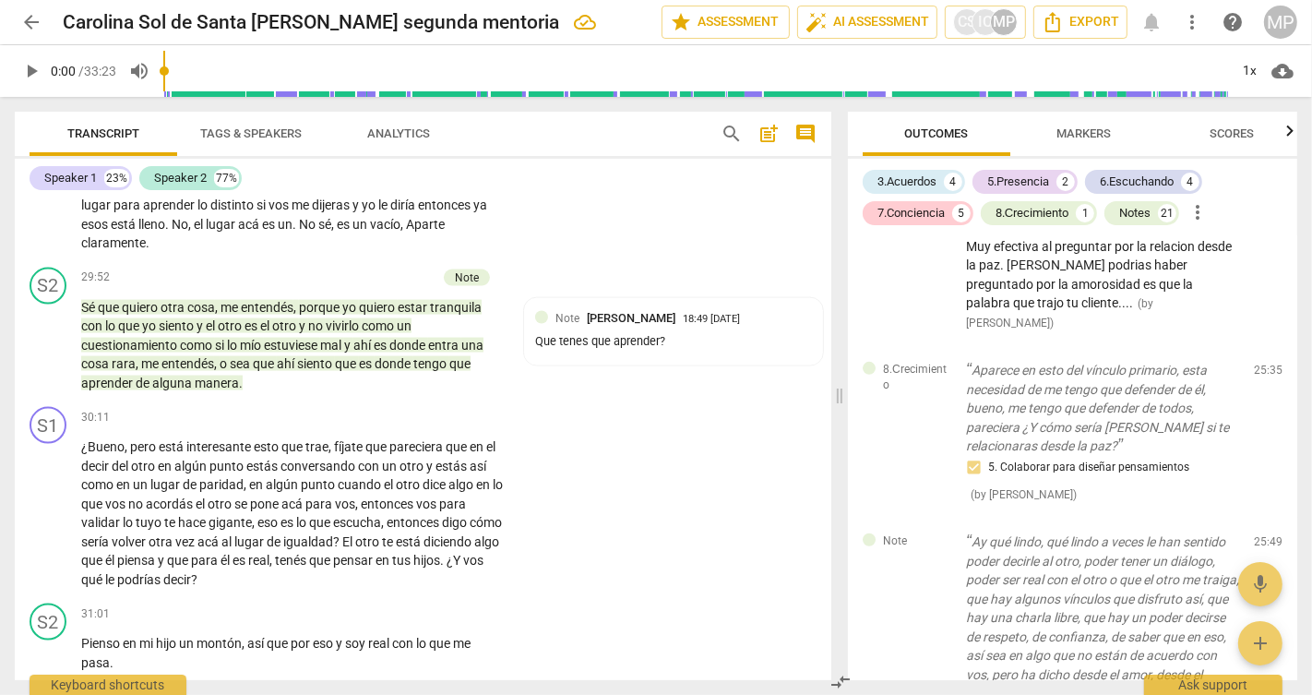
scroll to position [8399, 0]
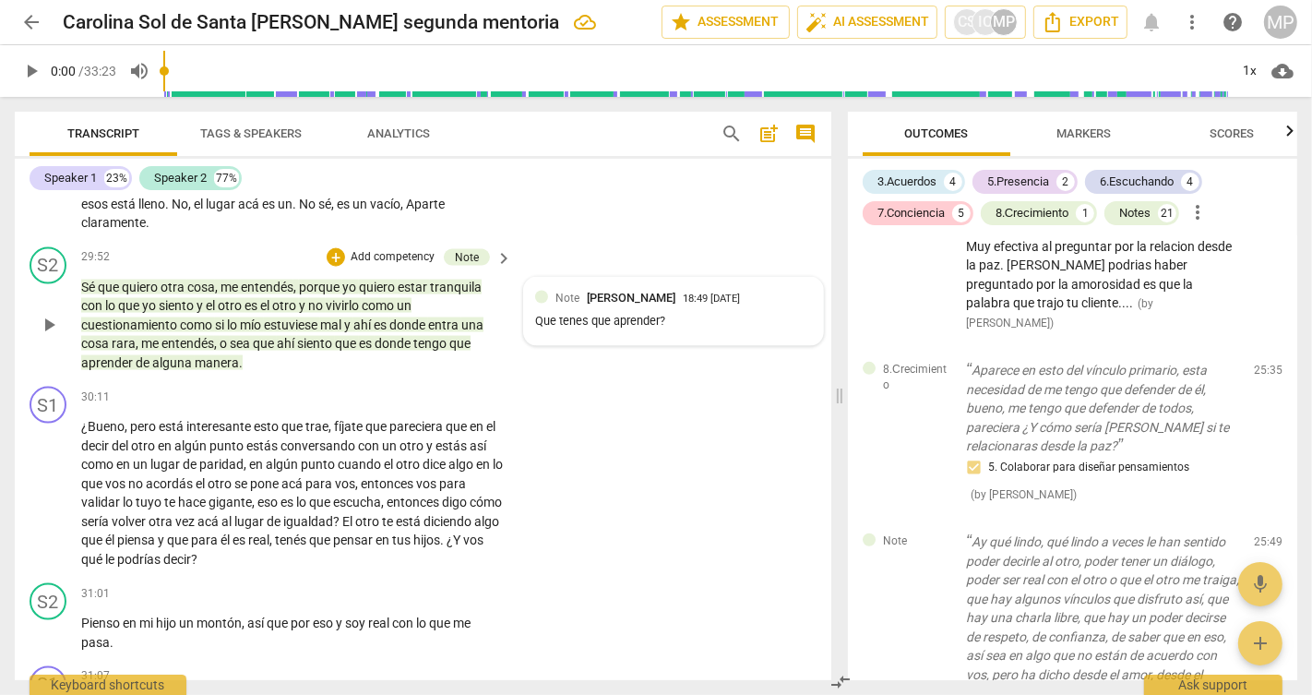
click at [702, 345] on div "Note [PERSON_NAME] 18:49 [DATE] Que tenes que aprender?" at bounding box center [673, 311] width 299 height 67
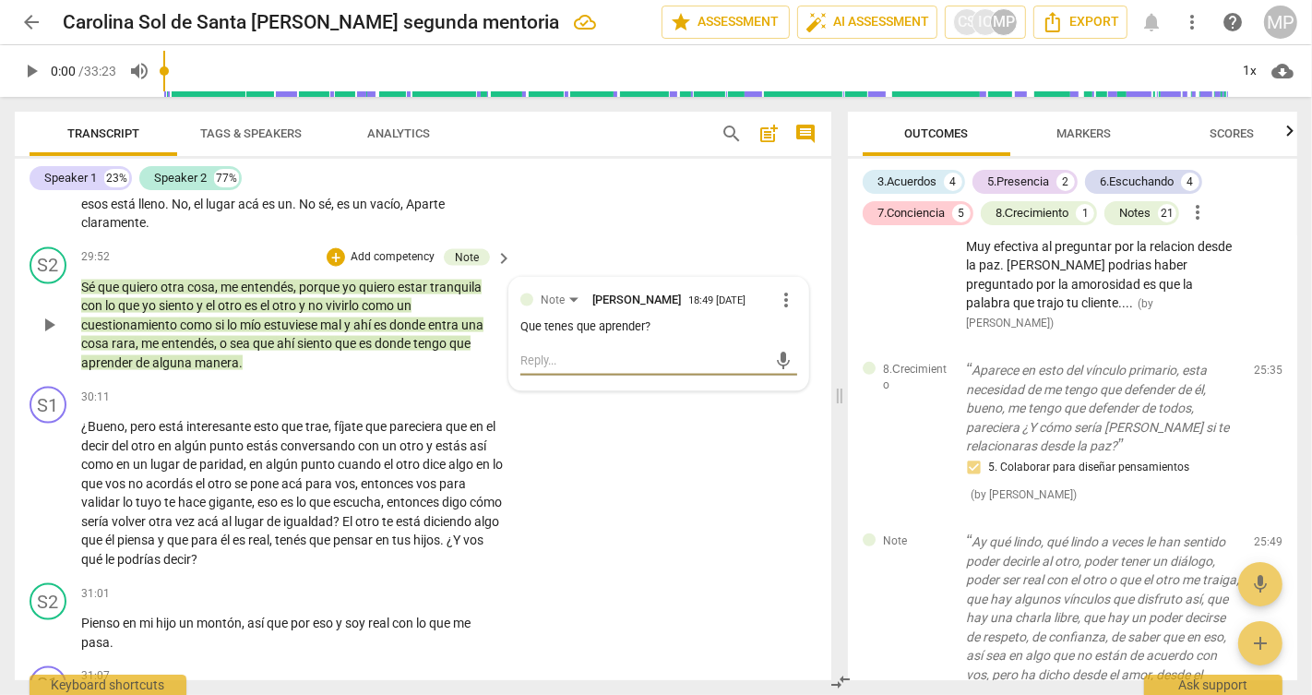
click at [612, 369] on textarea at bounding box center [643, 360] width 247 height 18
paste textarea "Estar curiosa… y como sos cuando estas tranquila con lo que sentis? Que necesit…"
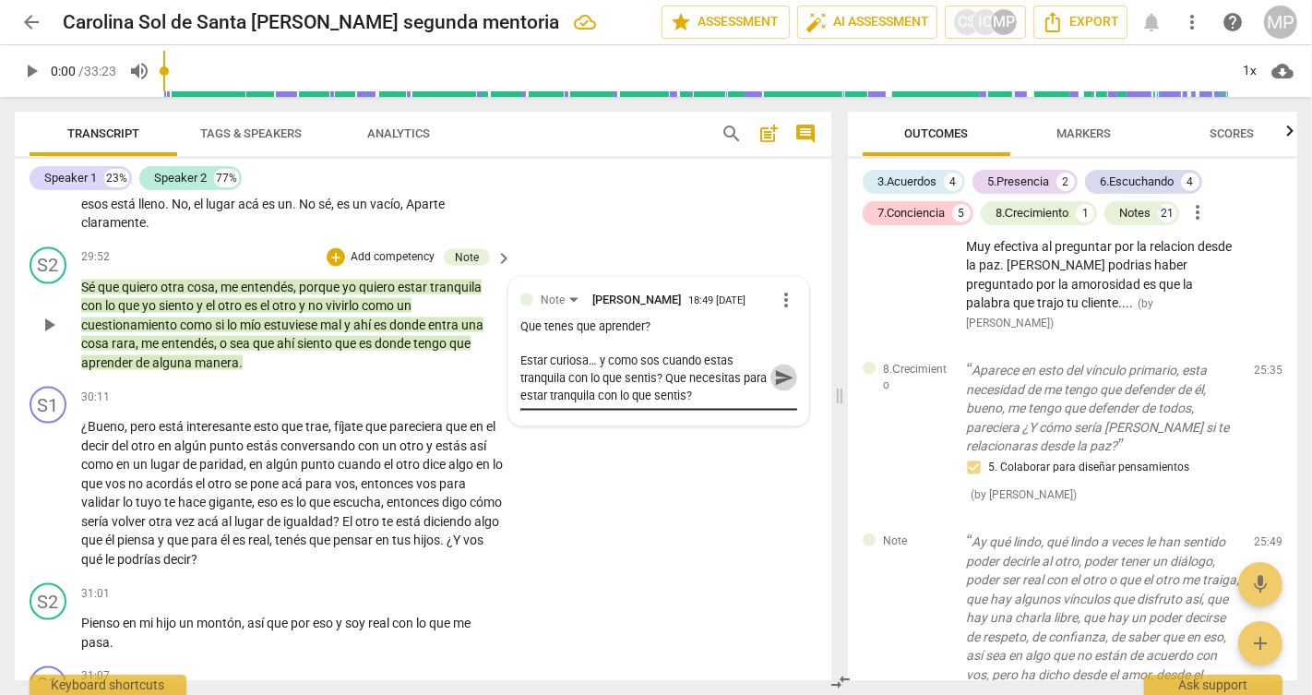
click at [774, 388] on span "send" at bounding box center [784, 378] width 20 height 20
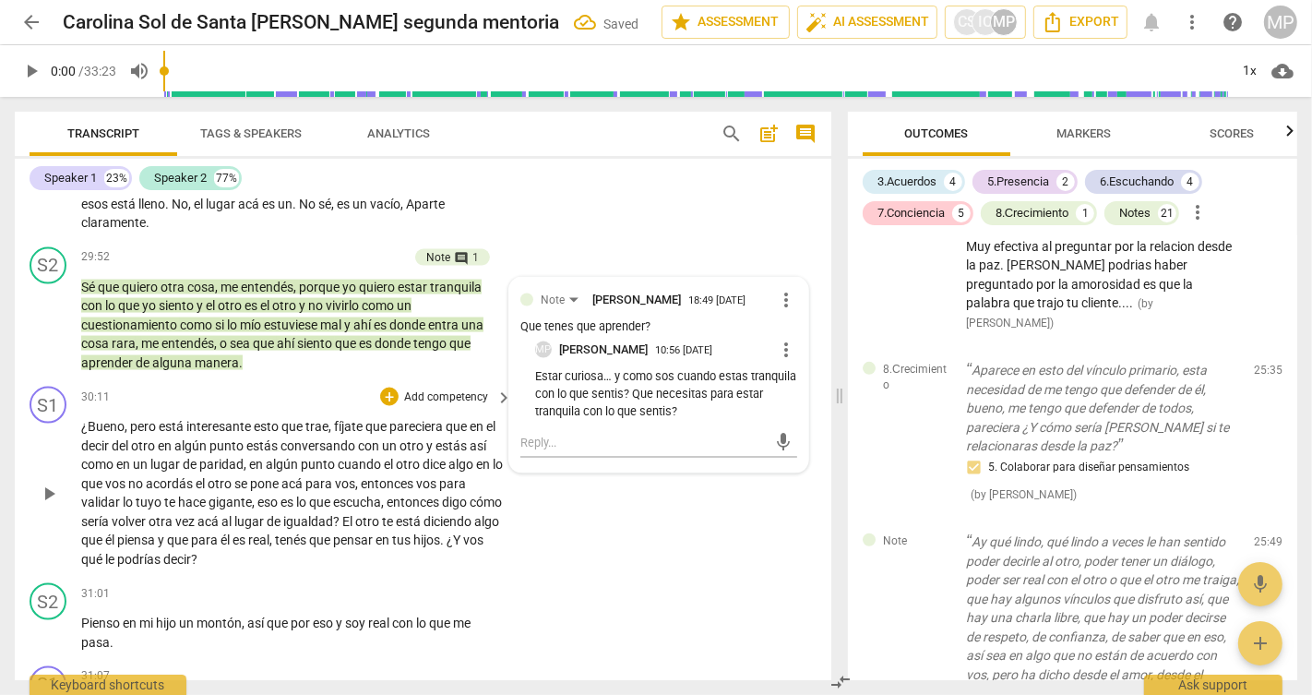
scroll to position [8441, 0]
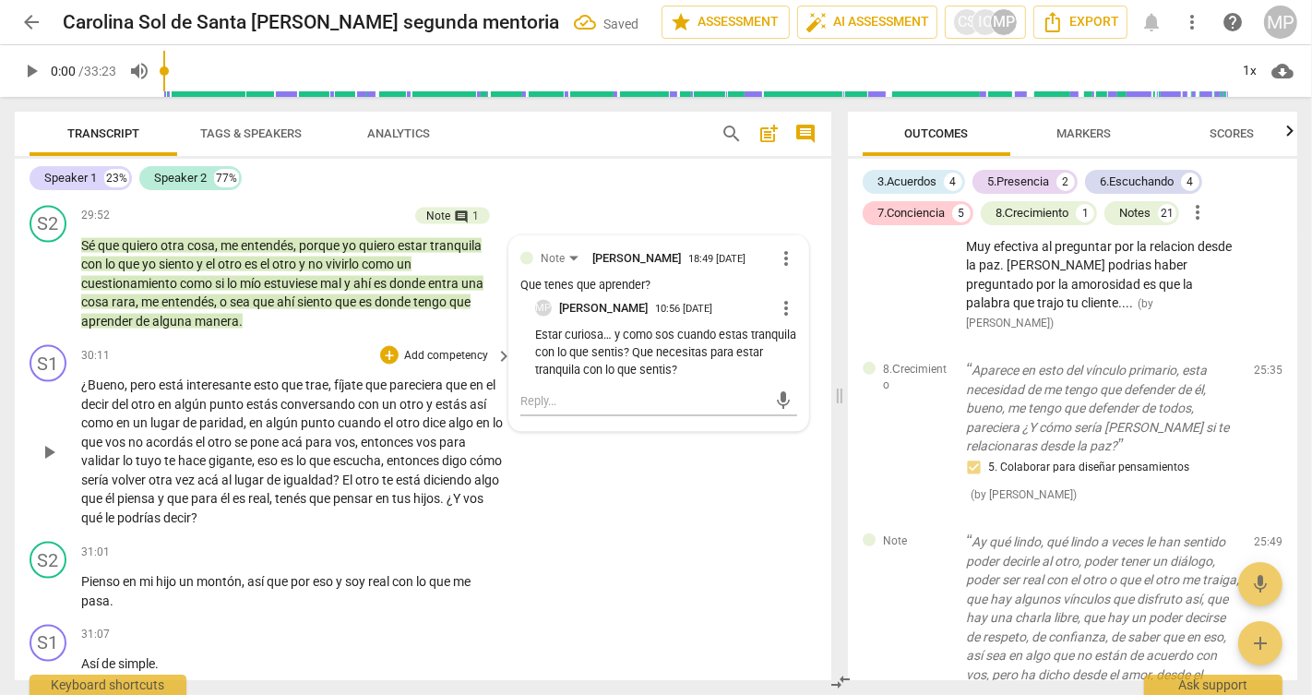
click at [425, 364] on p "Add competency" at bounding box center [446, 356] width 88 height 17
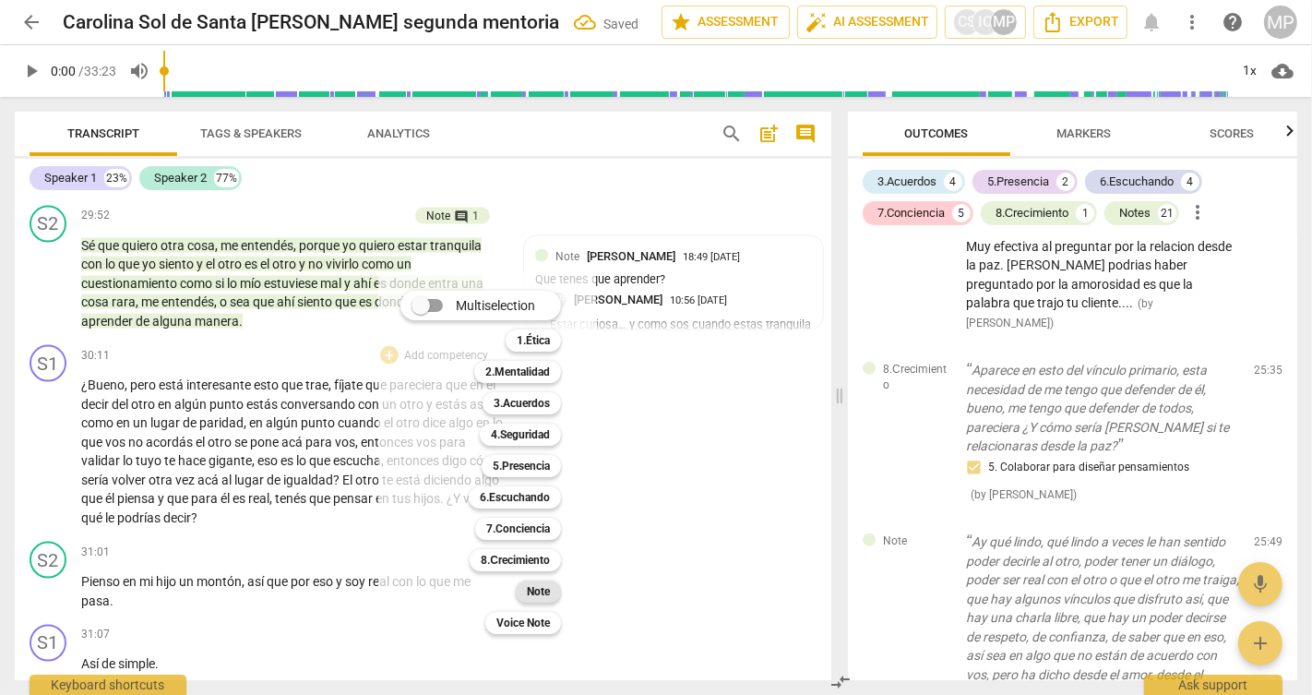
click at [537, 597] on b "Note" at bounding box center [538, 591] width 23 height 22
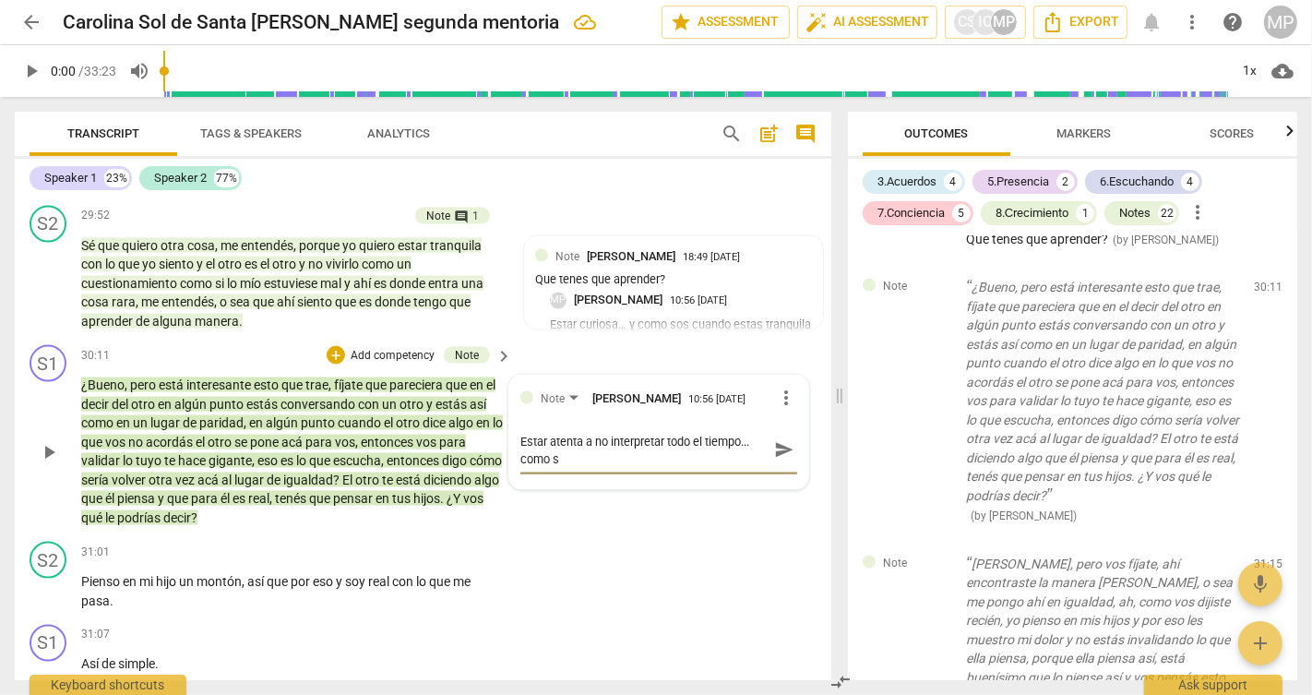
scroll to position [0, 0]
click at [777, 460] on span "send" at bounding box center [784, 450] width 20 height 20
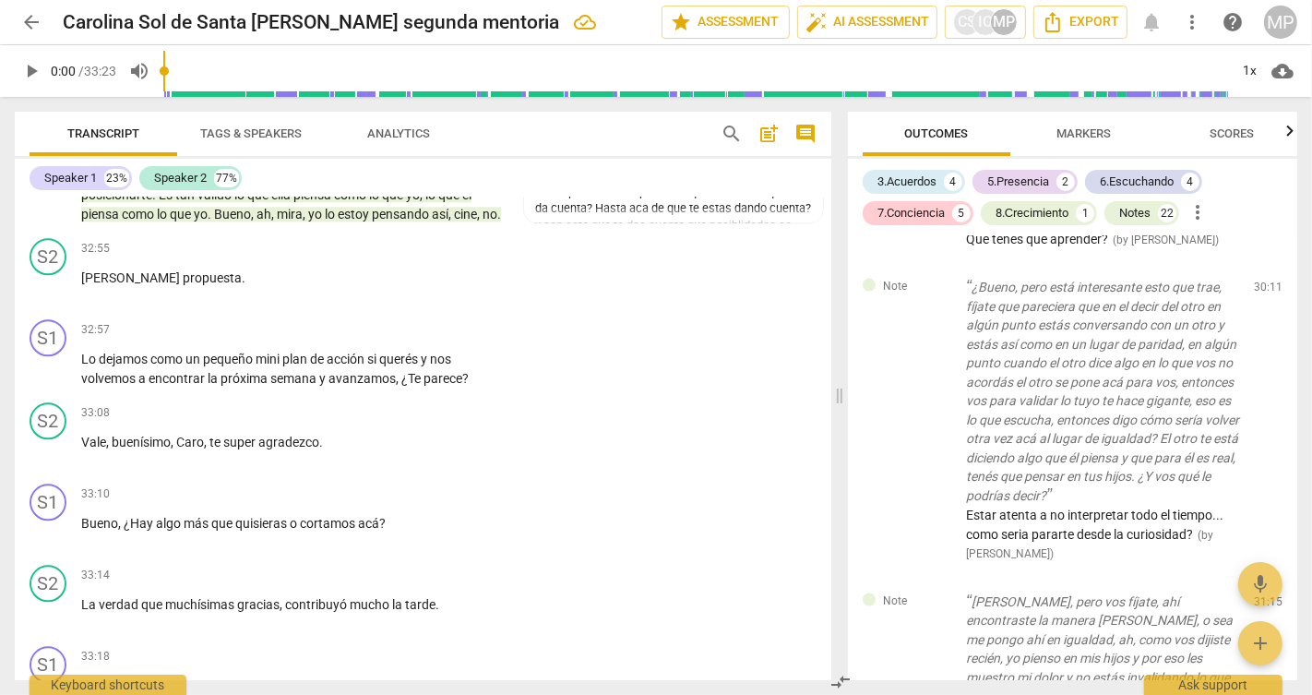
scroll to position [9717, 0]
click at [452, 338] on p "Add competency" at bounding box center [446, 329] width 88 height 17
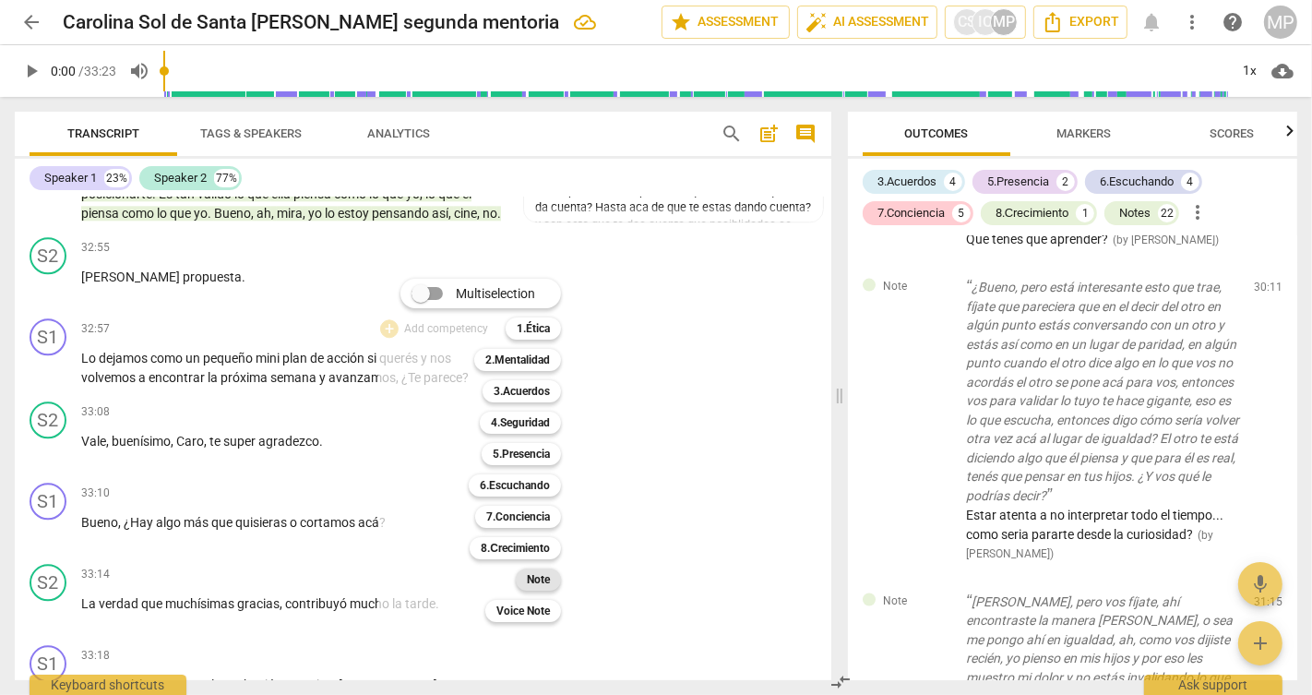
click at [537, 576] on b "Note" at bounding box center [538, 579] width 23 height 22
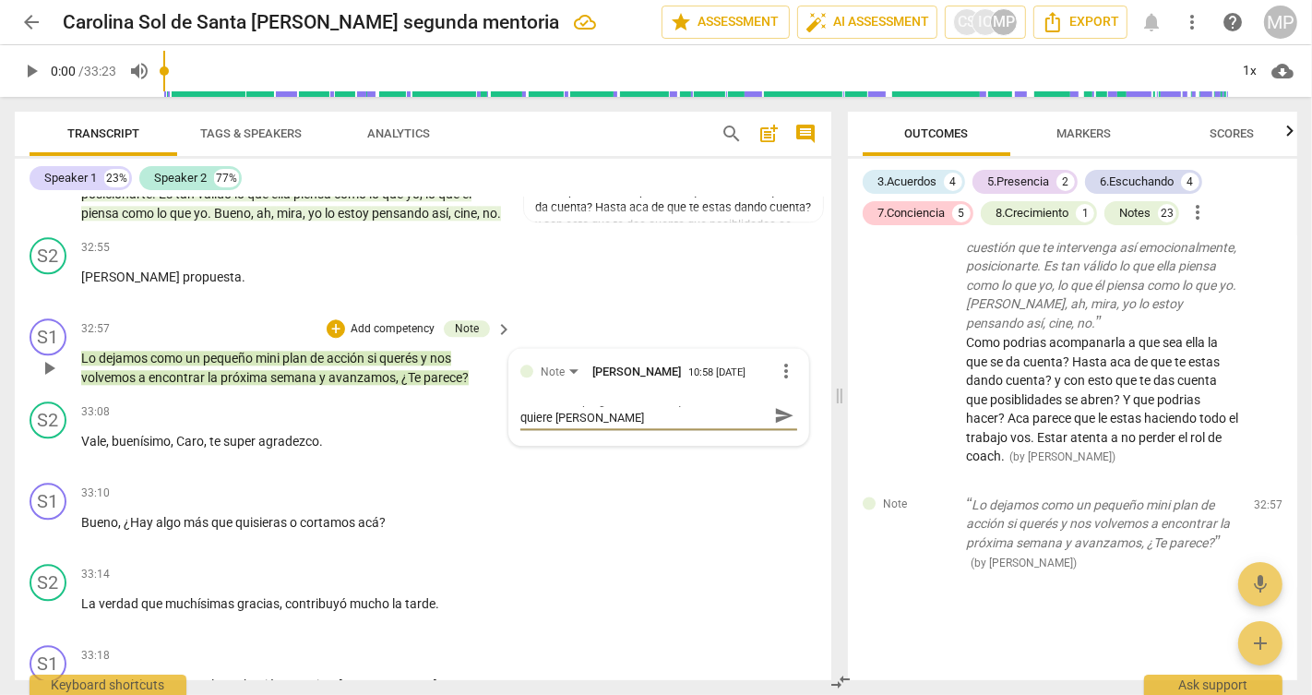
scroll to position [0, 0]
click at [778, 434] on span "send" at bounding box center [784, 423] width 20 height 20
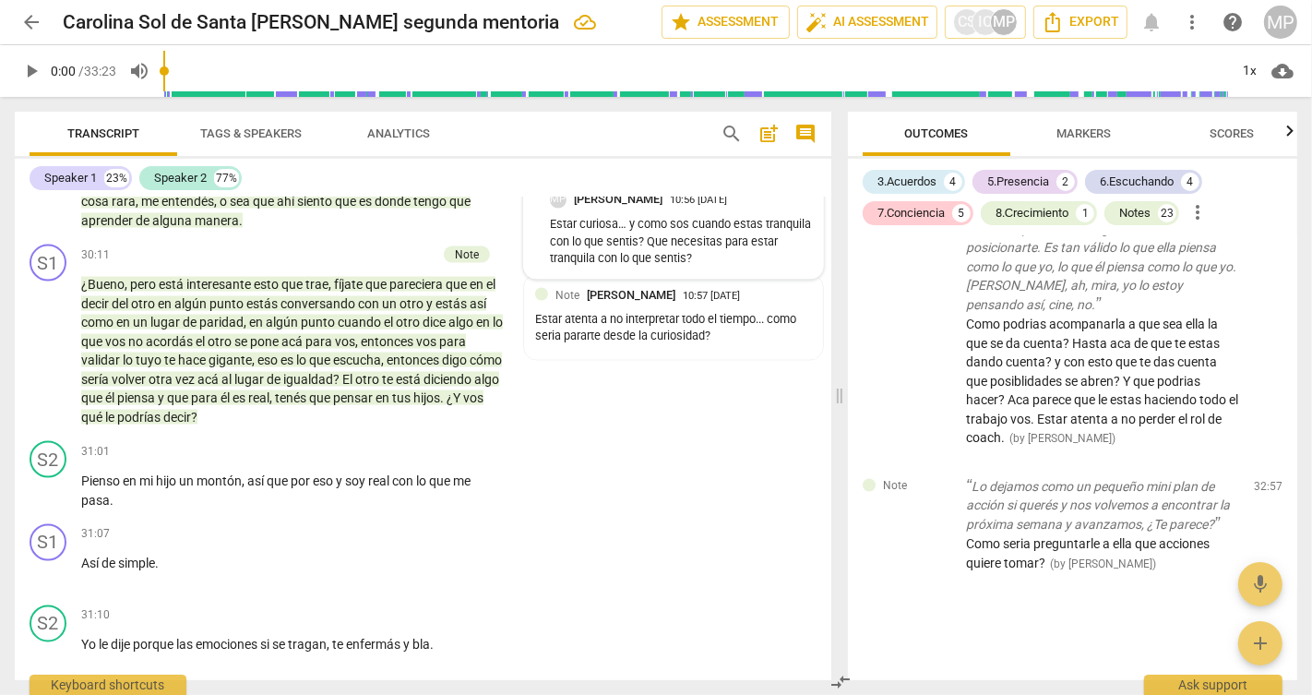
scroll to position [8529, 0]
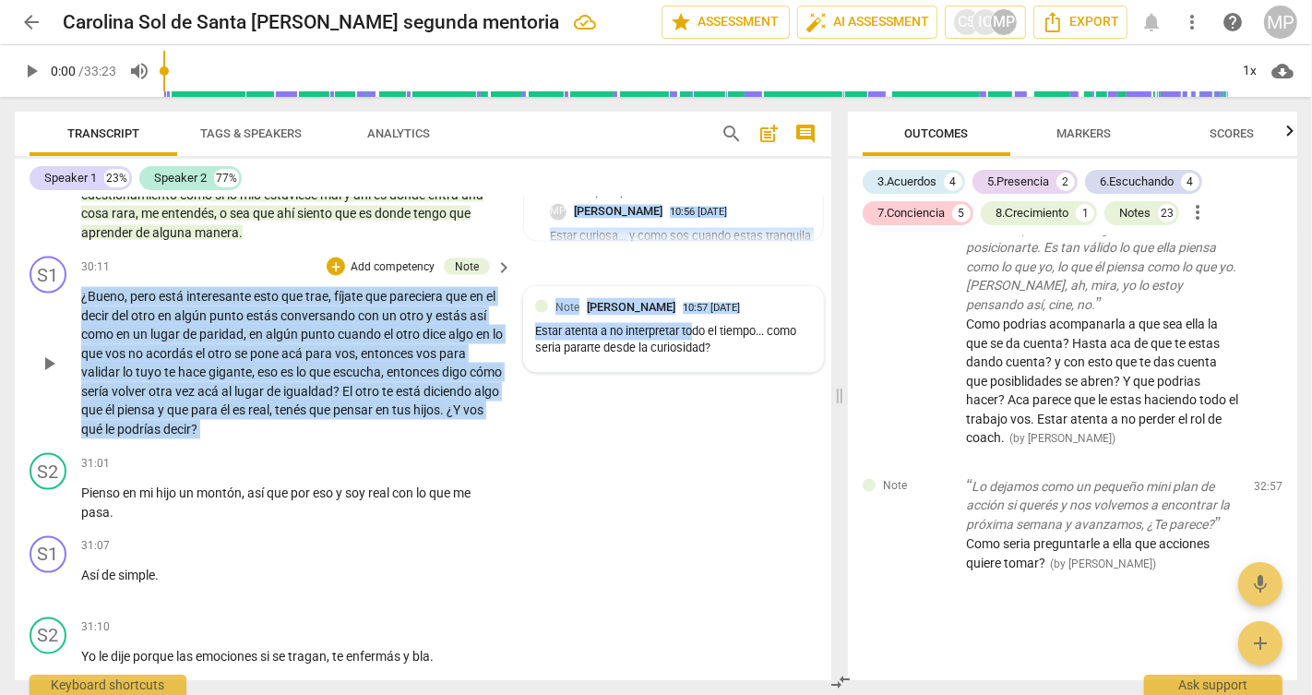
drag, startPoint x: 547, startPoint y: 324, endPoint x: 692, endPoint y: 446, distance: 189.2
click at [692, 446] on div "S1 play_arrow pause 00:01 + Add competency keyboard_arrow_right Bueno , ahí est…" at bounding box center [423, 438] width 816 height 482
click at [692, 358] on div "Estar atenta a no interpretar todo el tiempo... como seria pararte desde la cur…" at bounding box center [673, 340] width 277 height 35
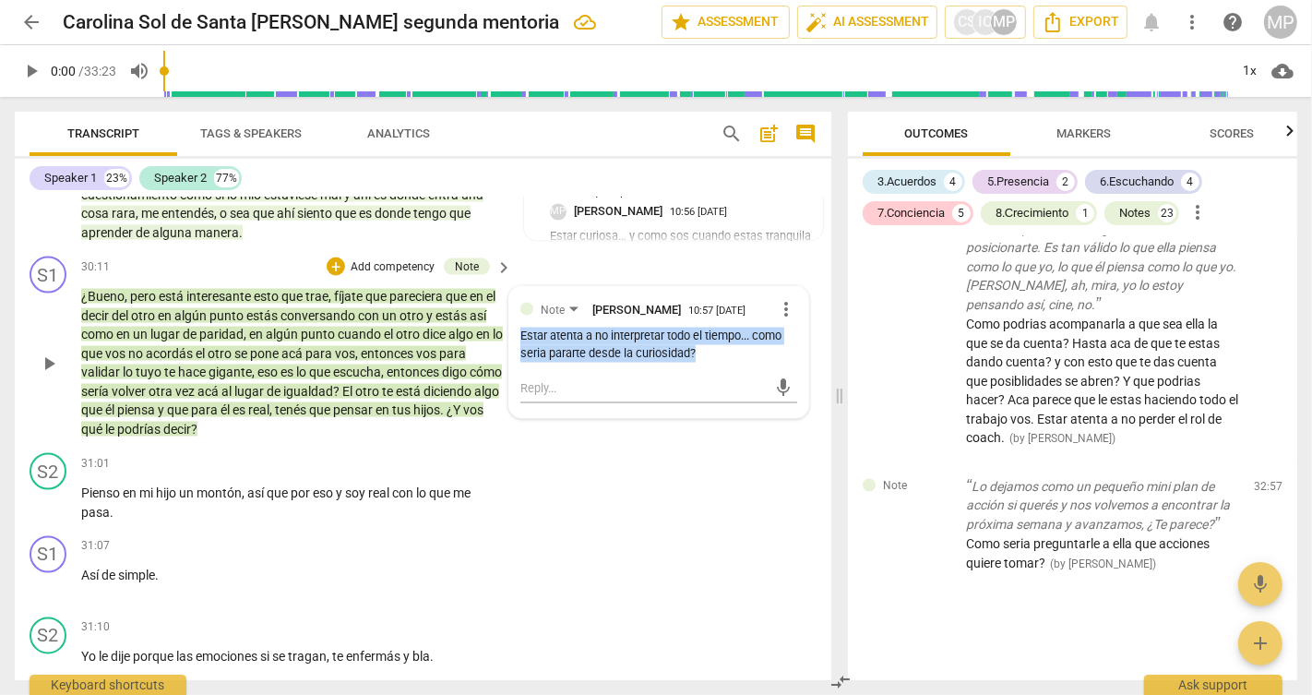
drag, startPoint x: 517, startPoint y: 449, endPoint x: 722, endPoint y: 472, distance: 206.1
click at [722, 362] on div "Estar atenta a no interpretar todo el tiempo... como seria pararte desde la cur…" at bounding box center [658, 344] width 277 height 35
copy div "Estar atenta a no interpretar todo el tiempo... como seria pararte desde la cur…"
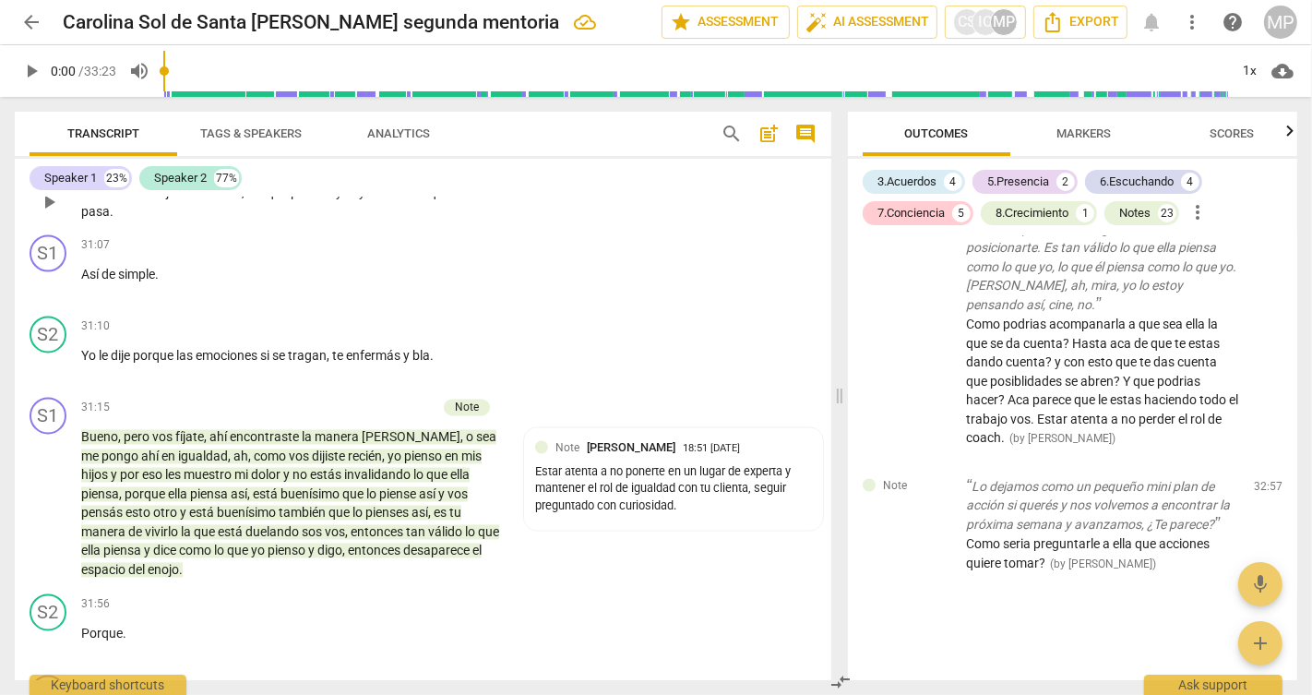
scroll to position [8834, 0]
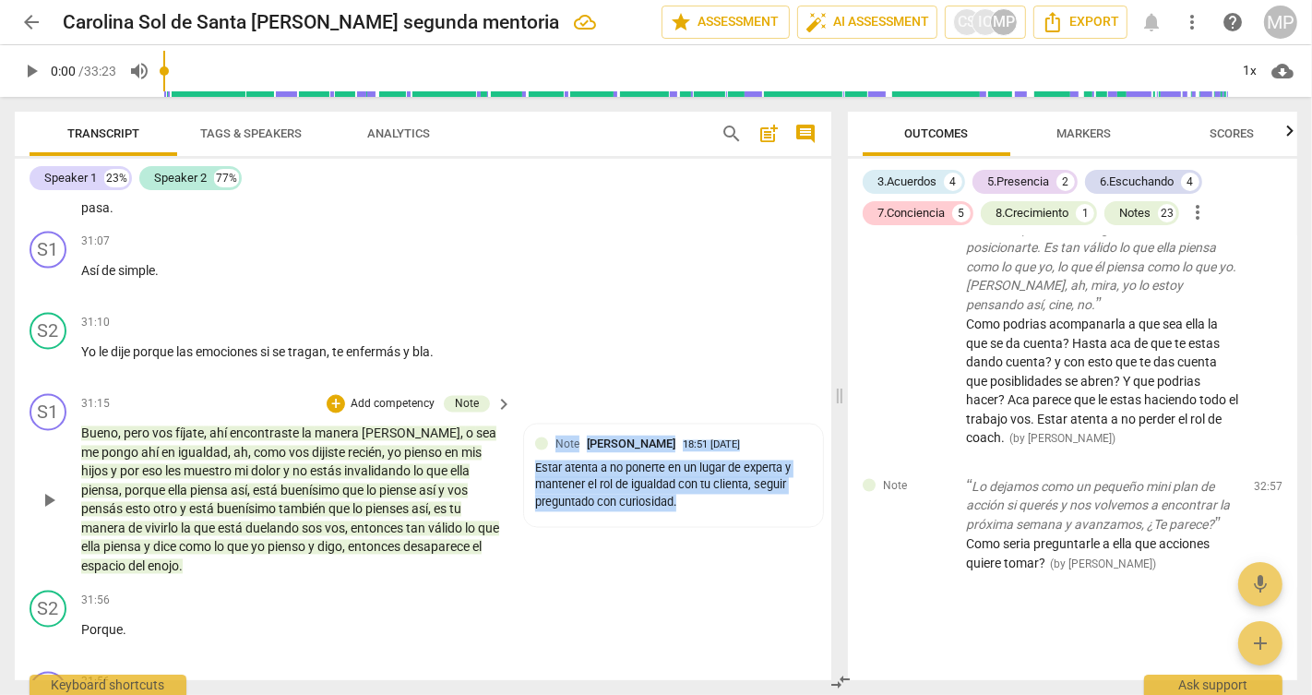
drag, startPoint x: 673, startPoint y: 601, endPoint x: 517, endPoint y: 565, distance: 160.0
click at [517, 565] on div "S1 play_arrow pause 31:15 + Add competency Note keyboard_arrow_right Bueno , pe…" at bounding box center [423, 484] width 816 height 196
copy div "Note [PERSON_NAME] 18:51 [DATE] Estar atenta a no ponerte en un lugar de expert…"
